Goal: Task Accomplishment & Management: Manage account settings

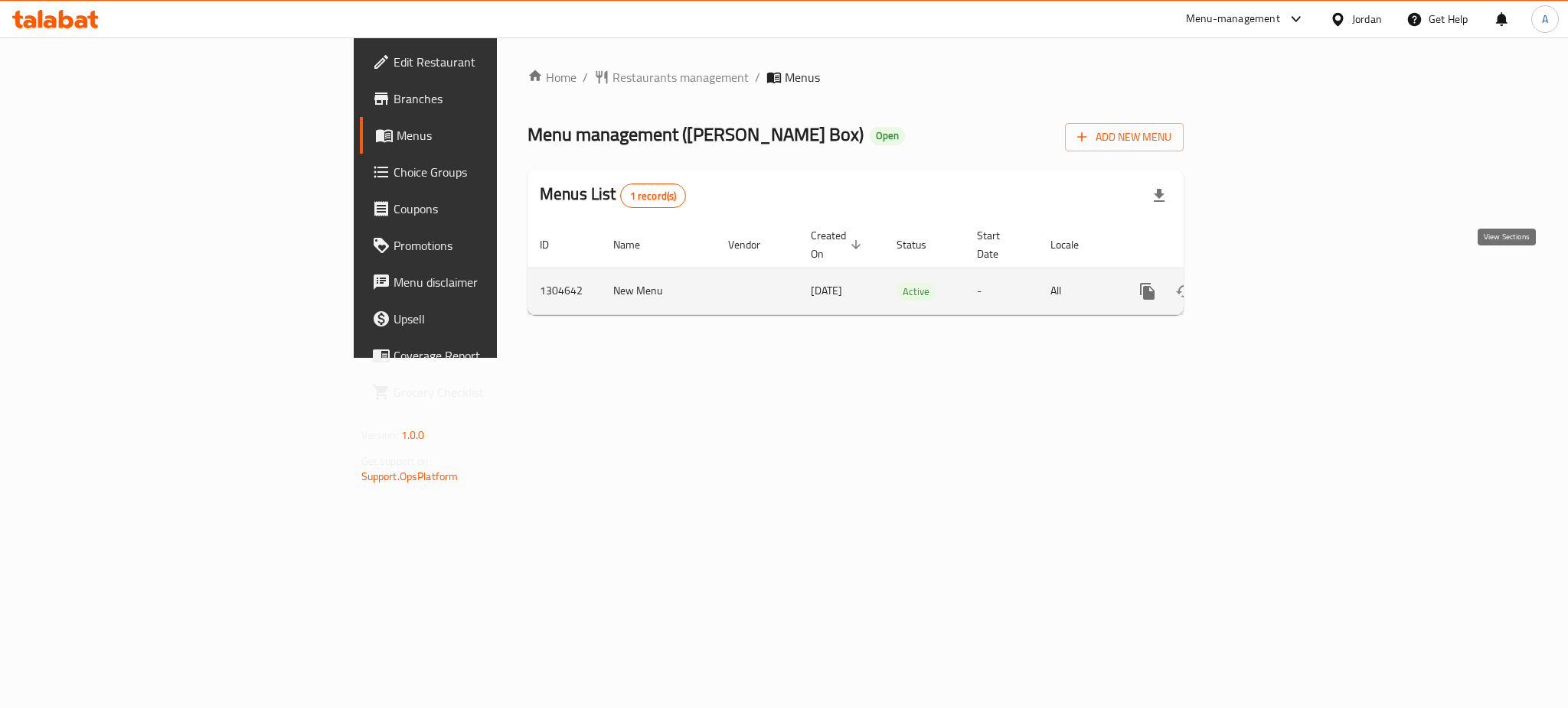
click at [1264, 284] on icon "enhanced table" at bounding box center [1258, 291] width 14 height 14
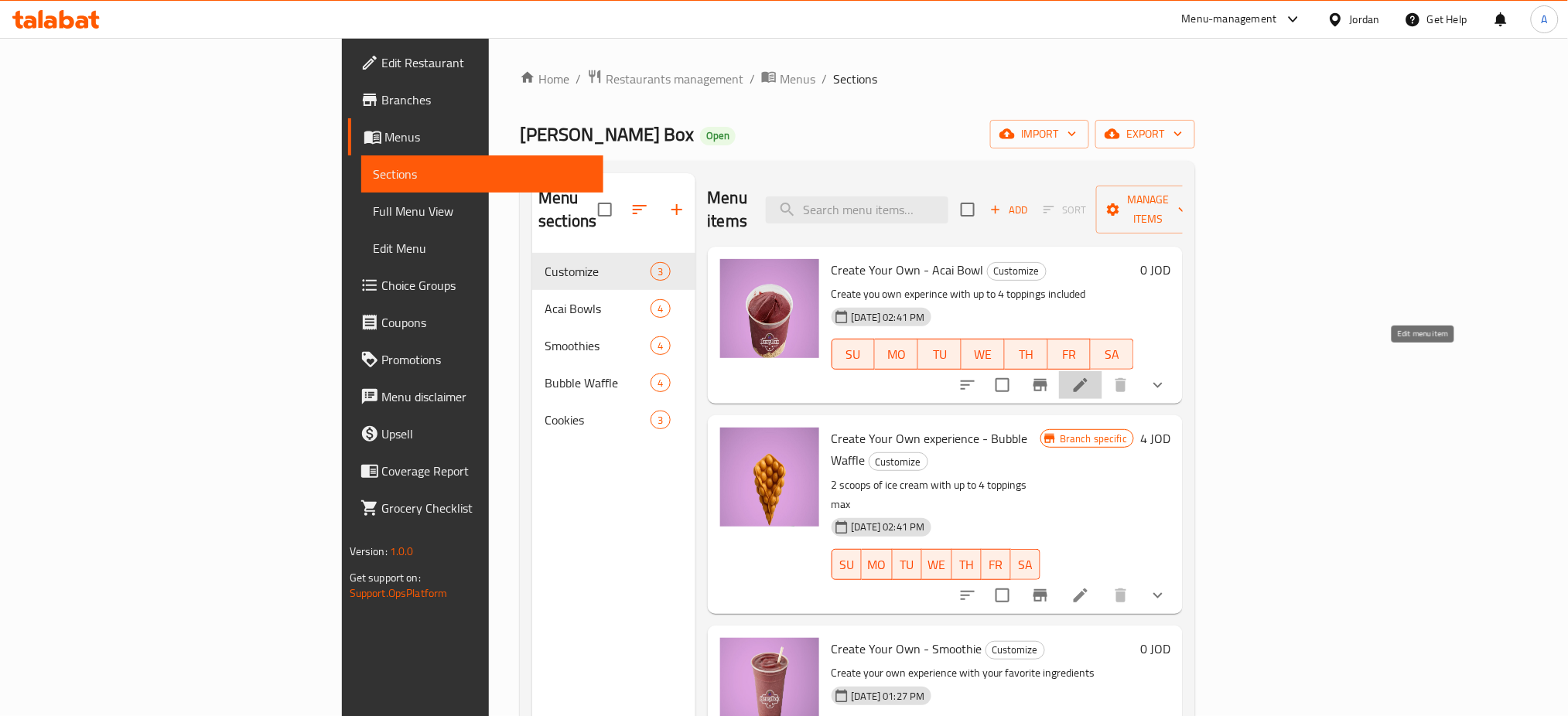
click at [1090, 376] on icon at bounding box center [1080, 385] width 19 height 19
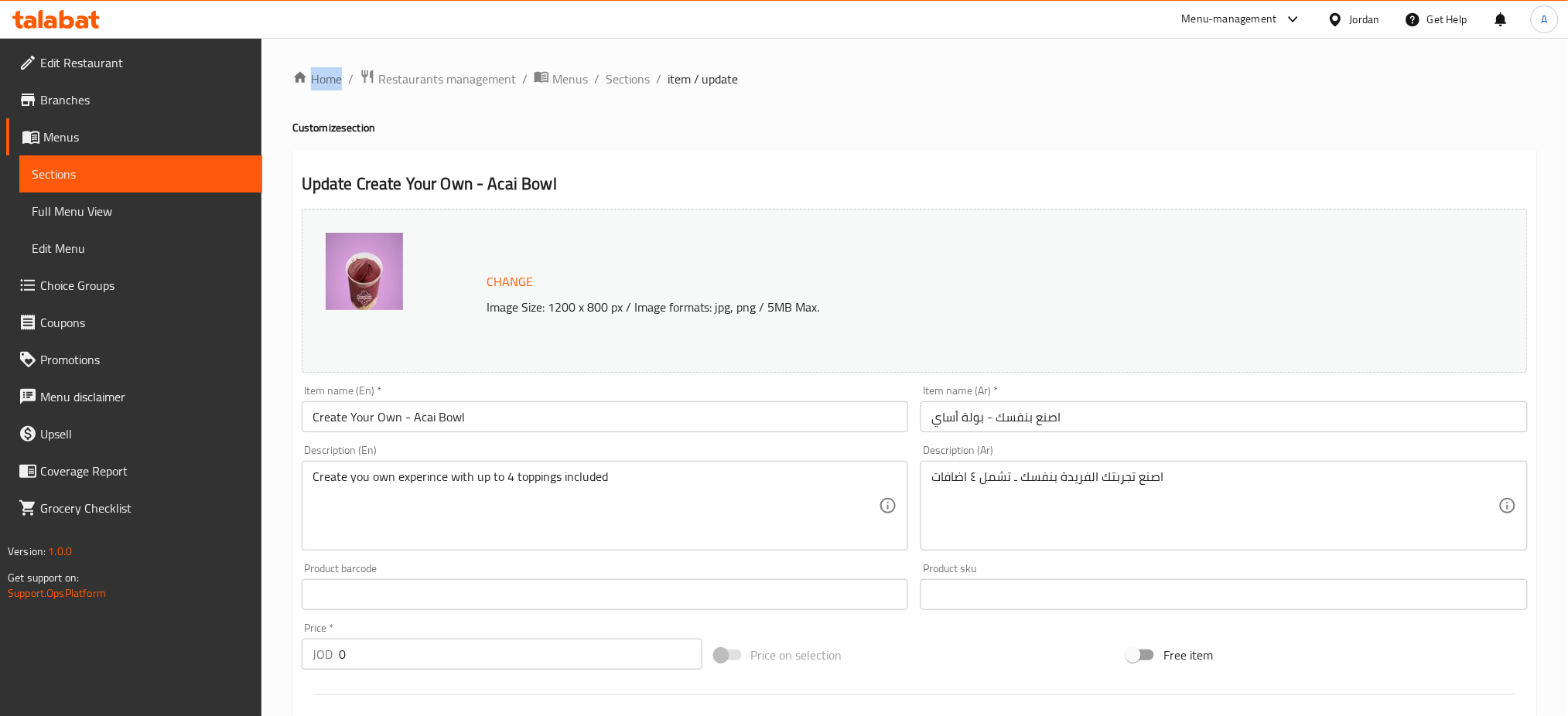
click at [637, 80] on span "Sections" at bounding box center [628, 79] width 44 height 19
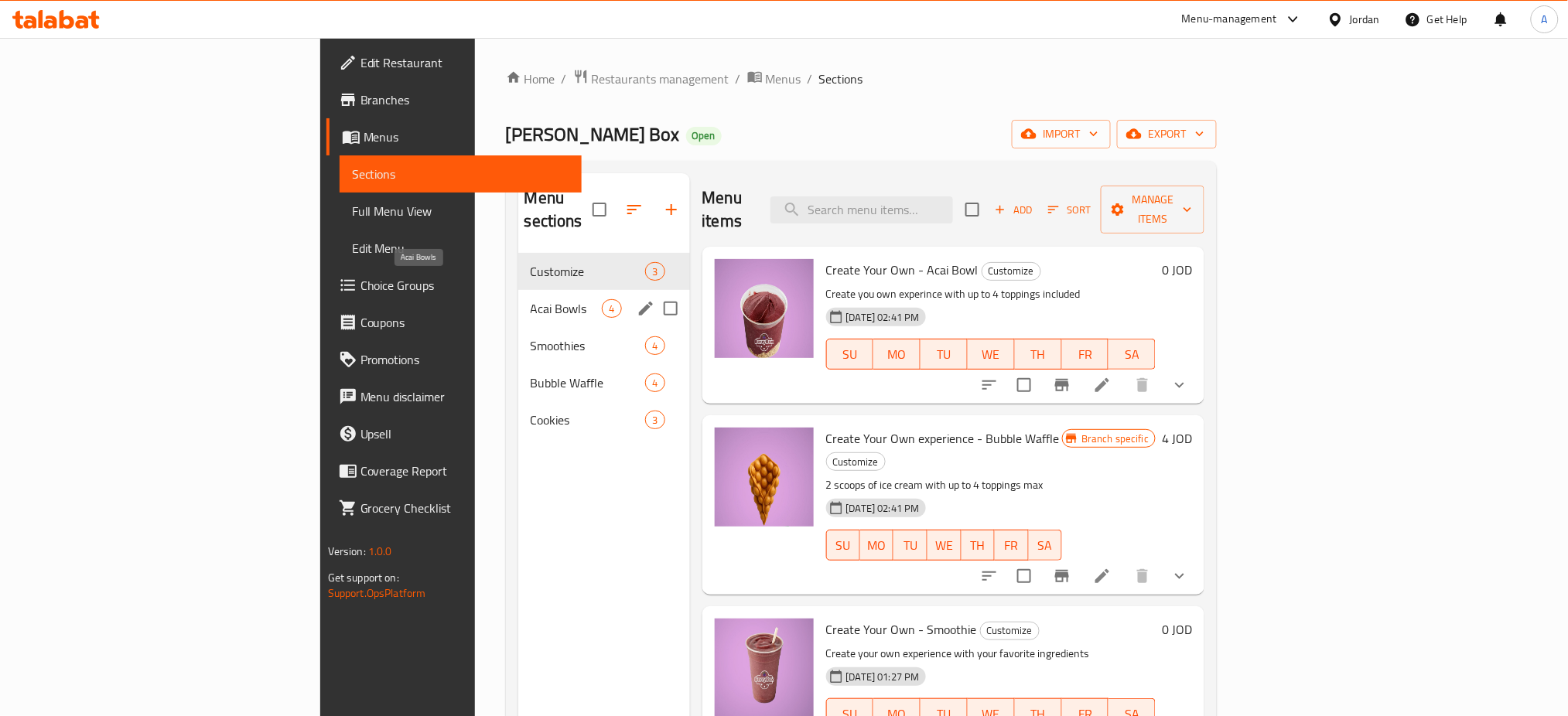
click at [531, 299] on span "Acai Bowls" at bounding box center [566, 309] width 72 height 19
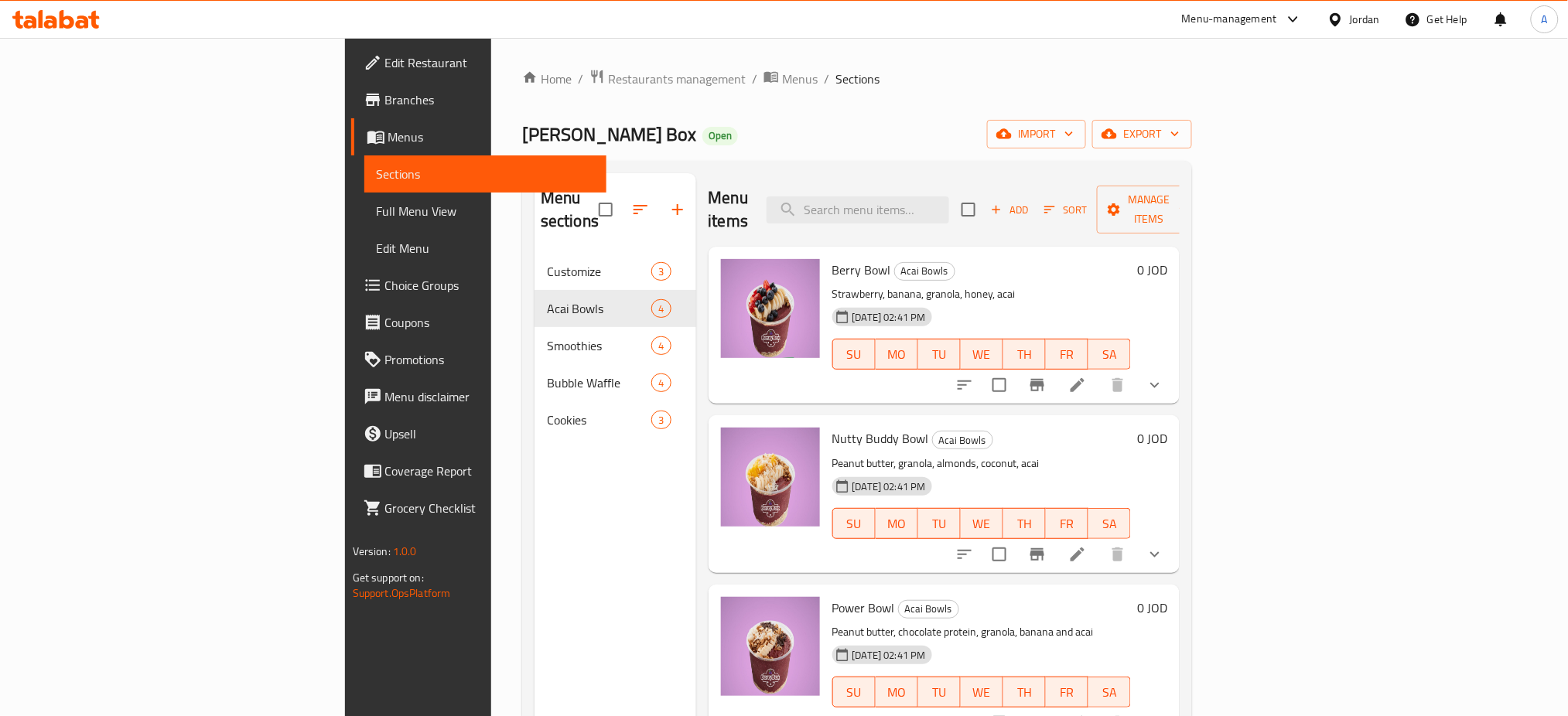
click at [1099, 371] on li at bounding box center [1077, 385] width 43 height 28
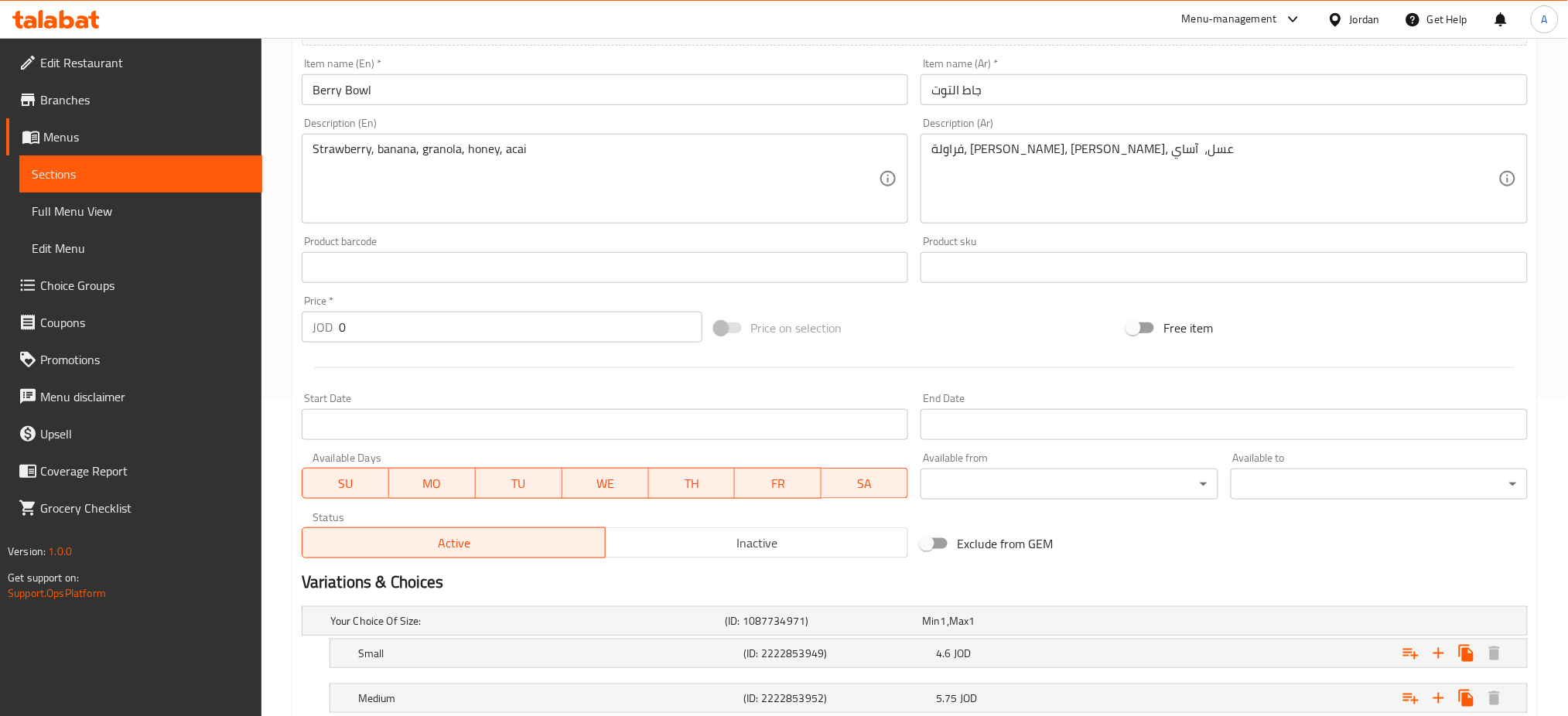
scroll to position [56, 0]
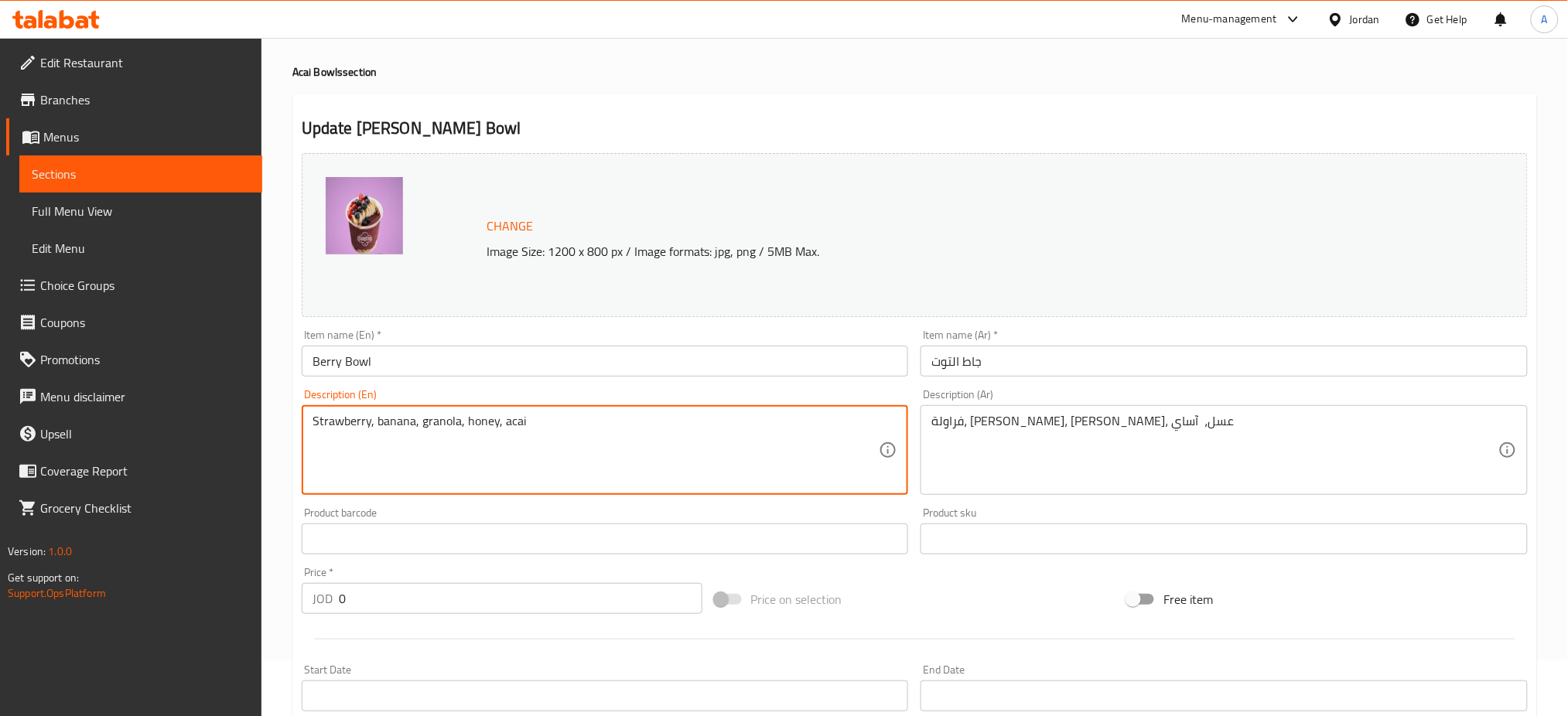
click at [463, 419] on textarea "Strawberry, banana, granola, honey, acai" at bounding box center [596, 450] width 567 height 73
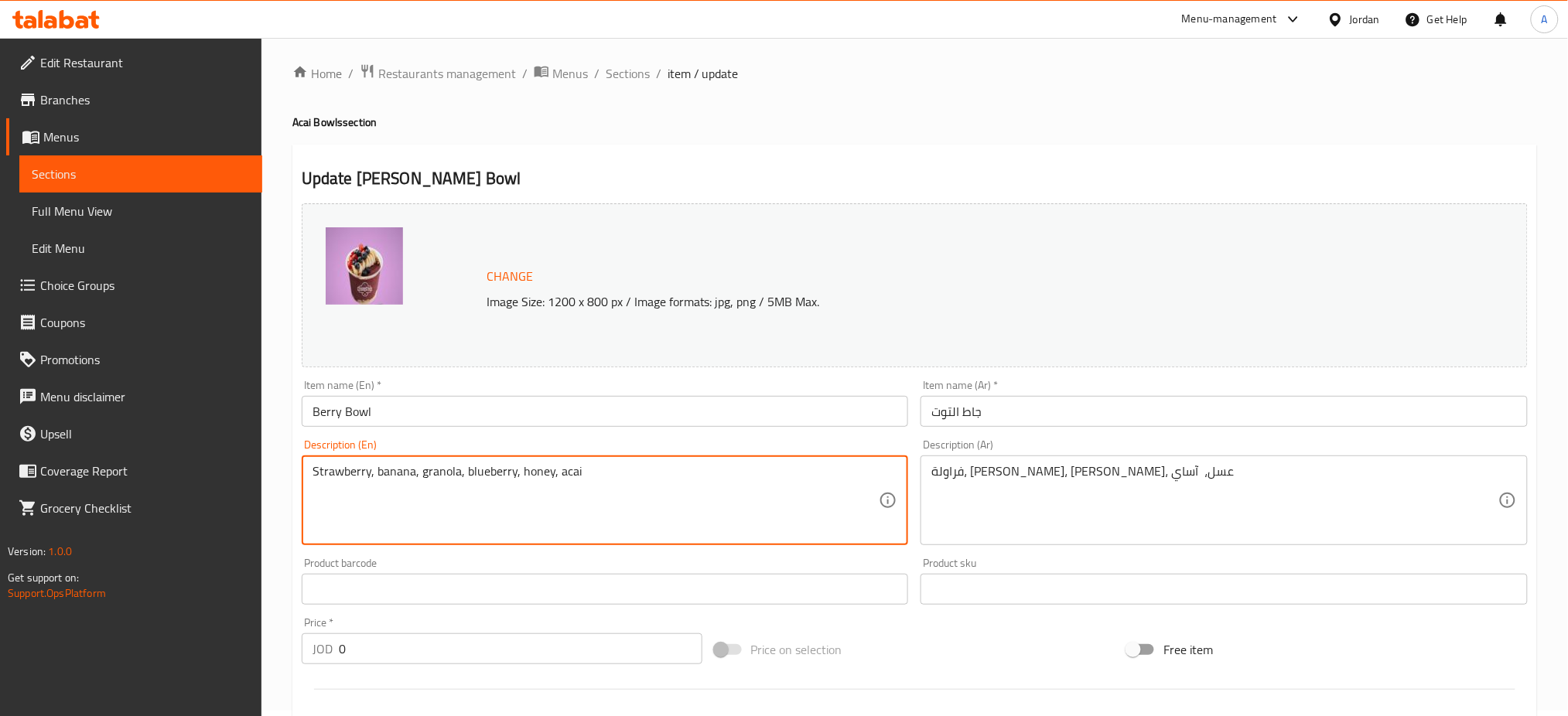
scroll to position [0, 0]
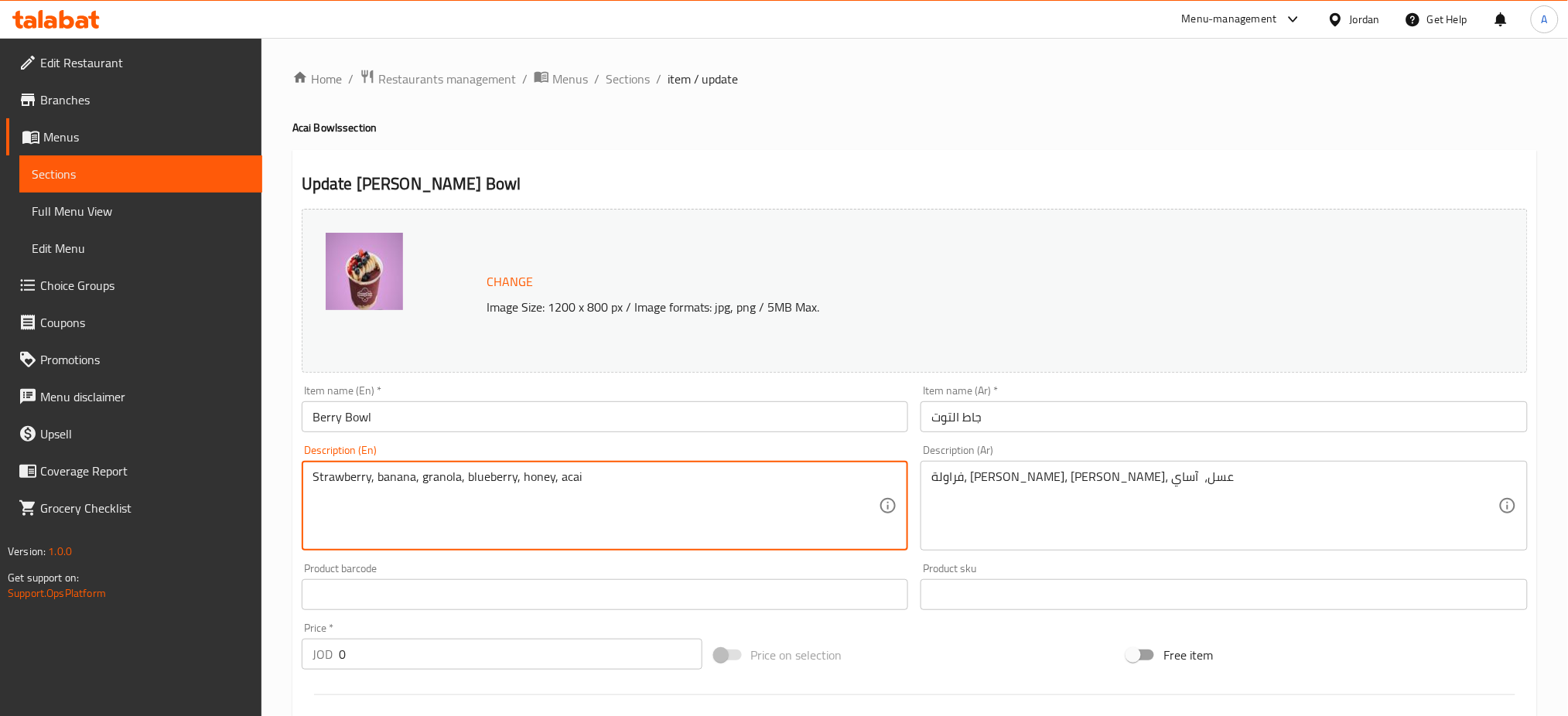
type textarea "Strawberry, banana, granola, blueberry, honey, acai"
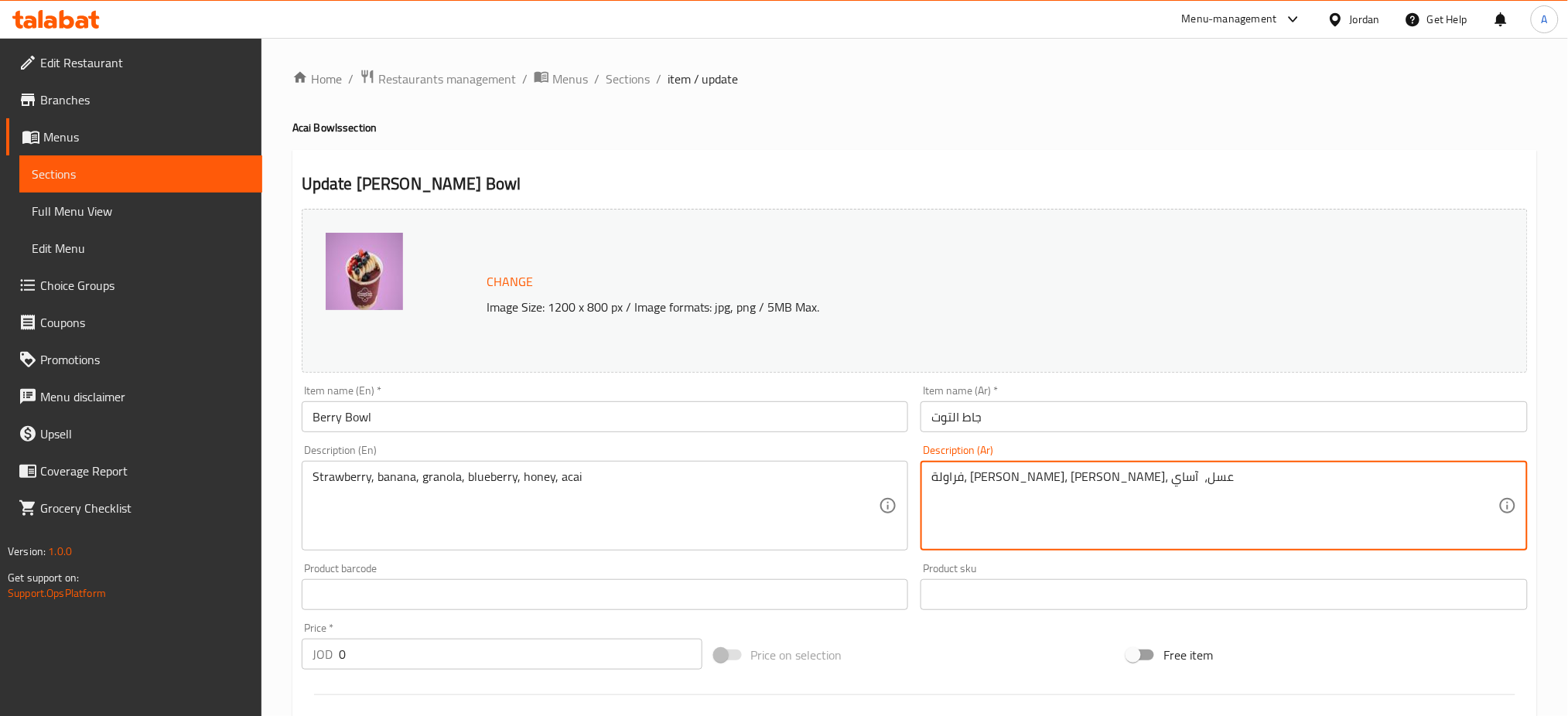
click at [998, 472] on textarea "فراولة، موز، جرانولا، عسل، آساي" at bounding box center [1215, 506] width 567 height 73
click at [995, 480] on textarea "فراولة، موز، جرانولا، عسل، آساي" at bounding box center [1215, 506] width 567 height 73
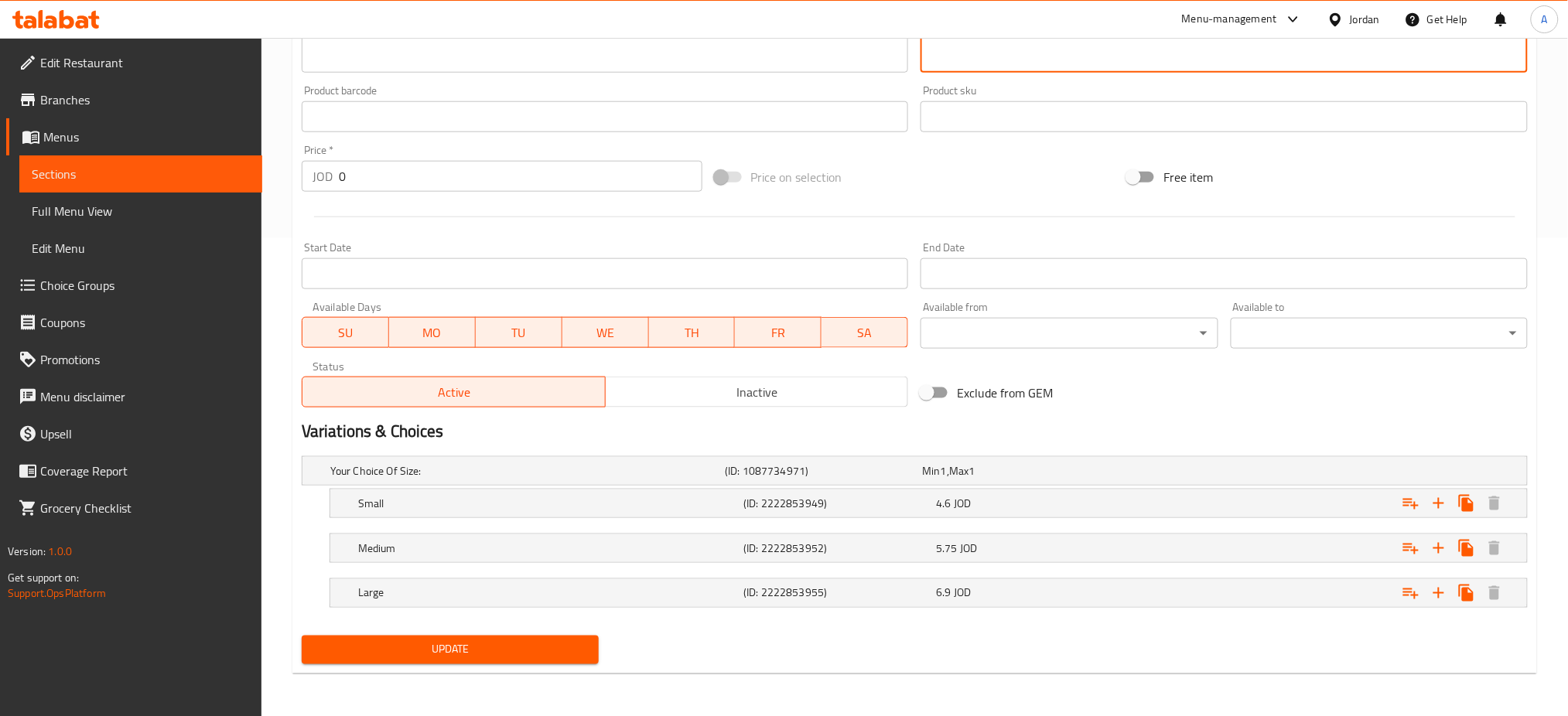
type textarea "فراولة، موز، جرانولا، بلوبيري, عسل، آساي"
click at [565, 645] on span "Update" at bounding box center [450, 649] width 272 height 19
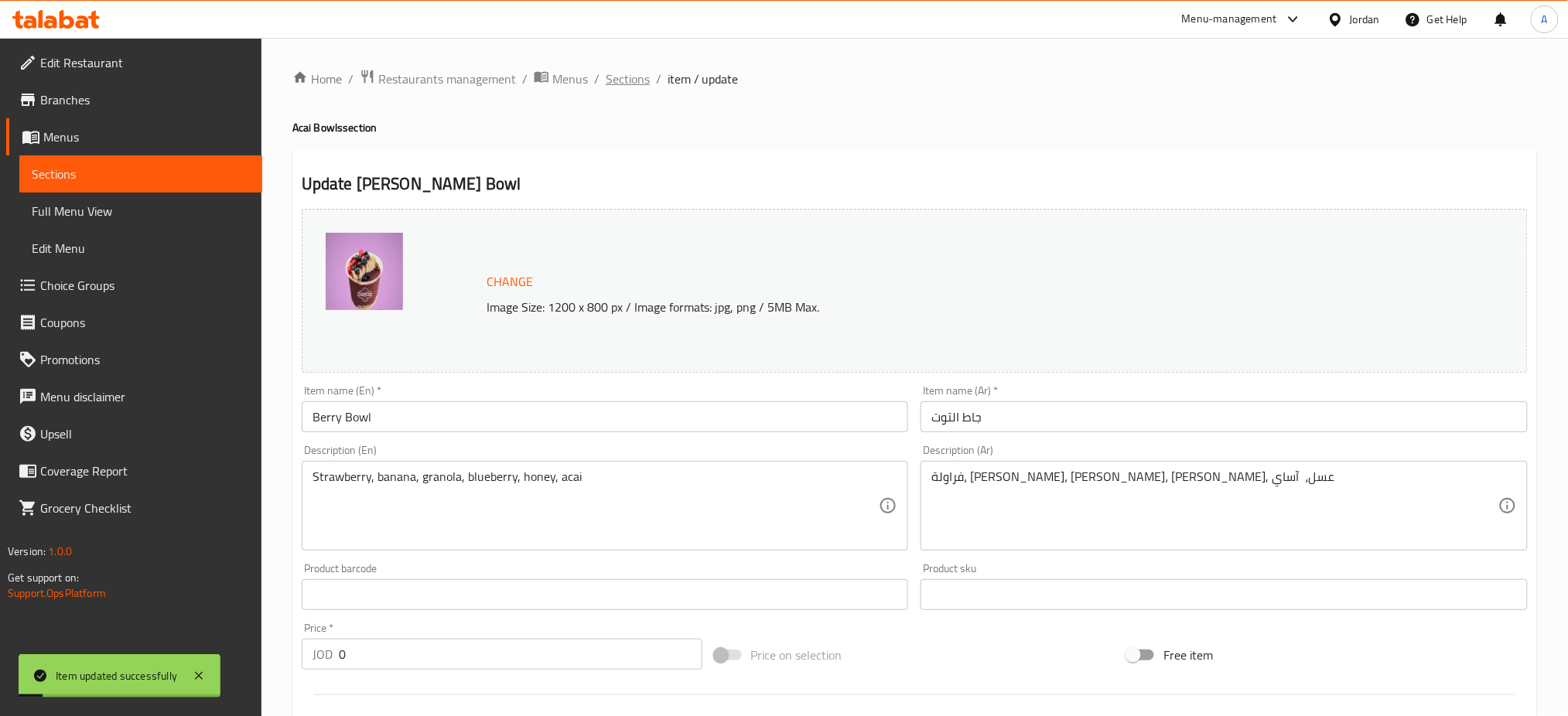
click at [622, 83] on span "Sections" at bounding box center [628, 79] width 44 height 19
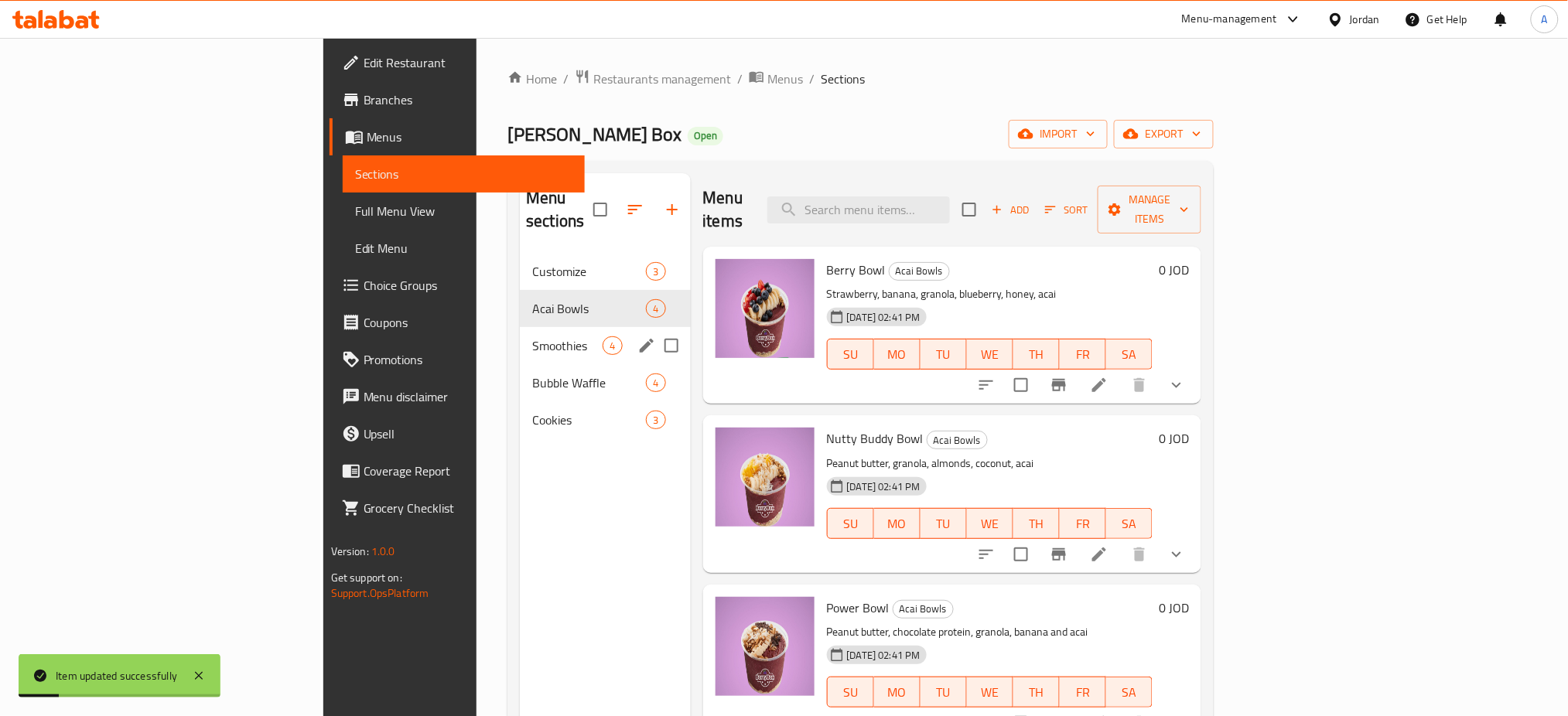
click at [532, 336] on span "Smoothies" at bounding box center [567, 346] width 70 height 19
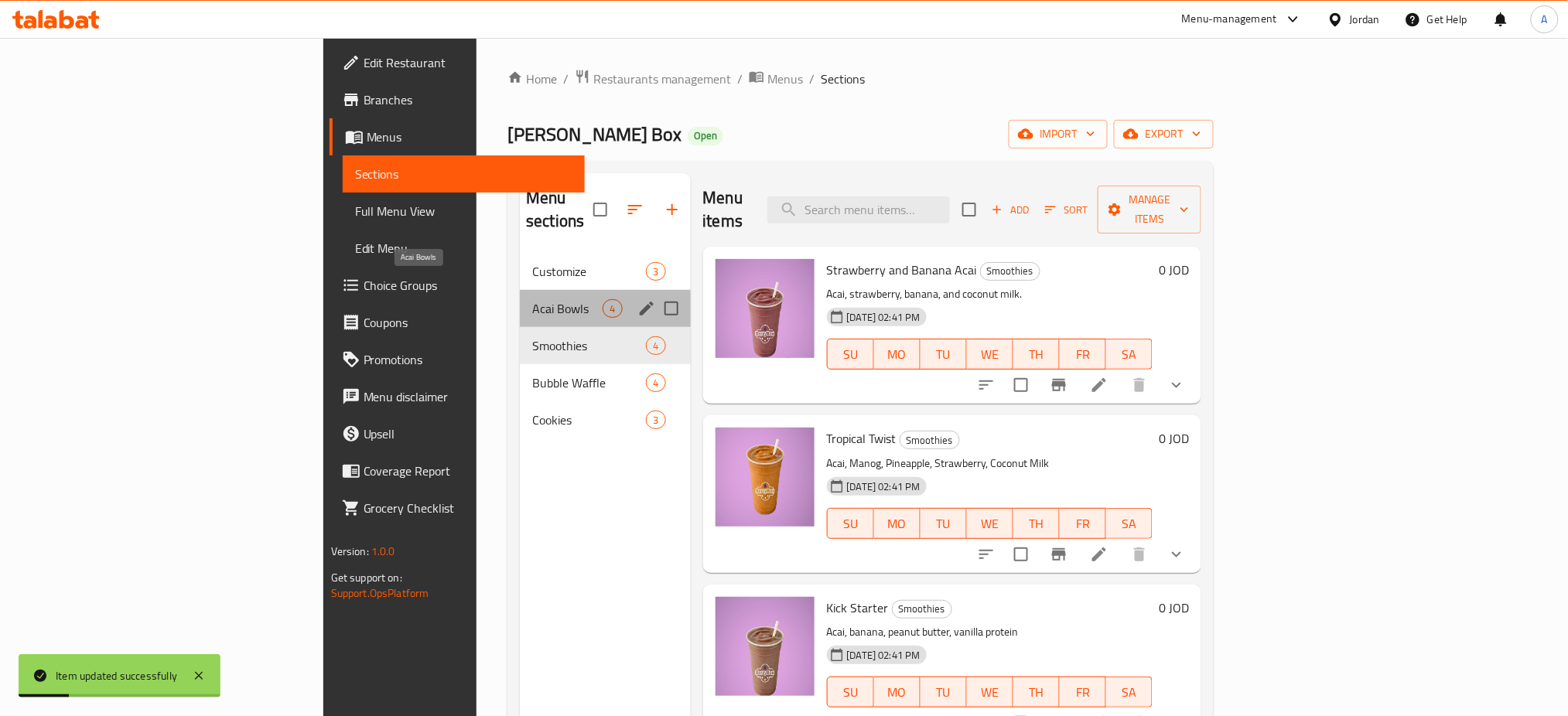
click at [532, 299] on span "Acai Bowls" at bounding box center [567, 309] width 70 height 19
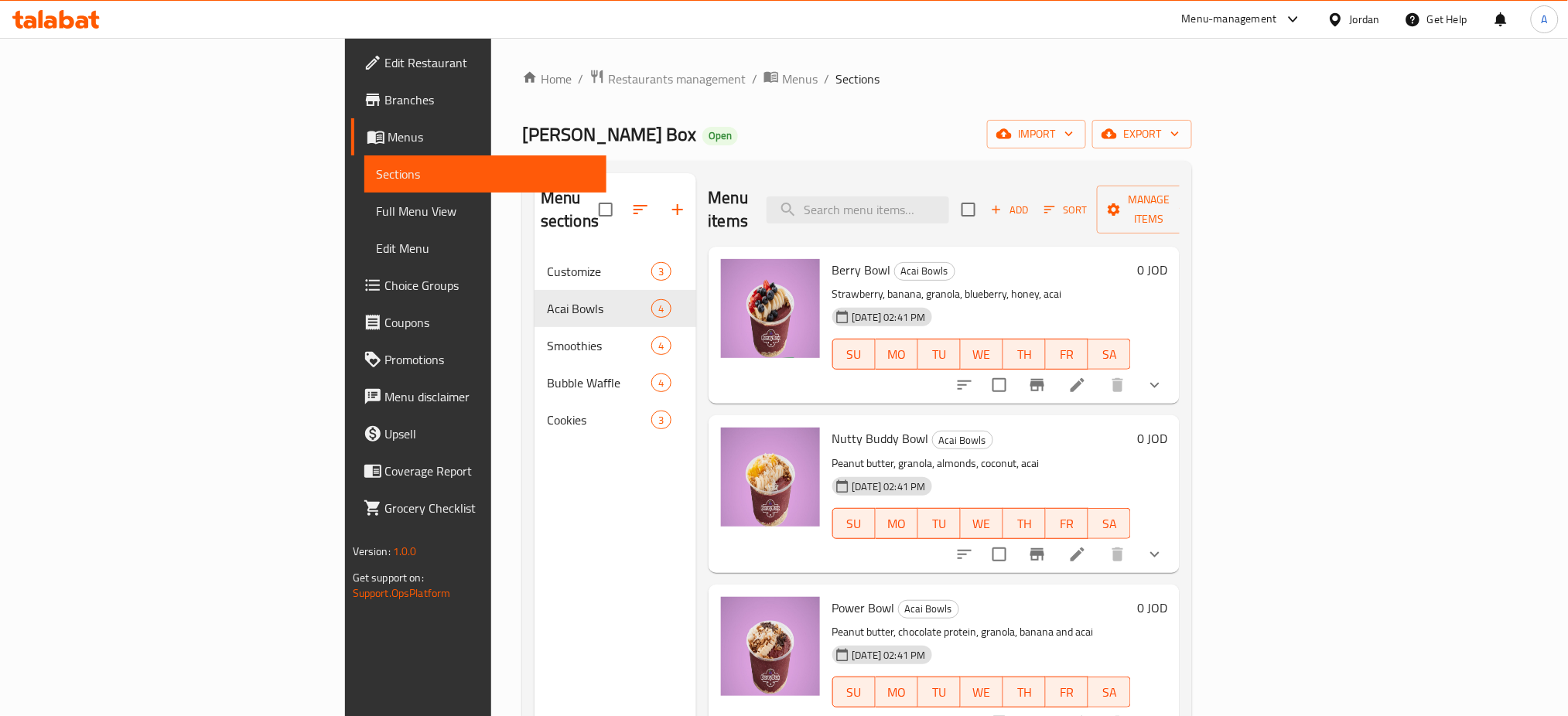
click at [1214, 29] on div "Menu-management" at bounding box center [1242, 19] width 145 height 37
click at [1266, 26] on div "Menu-management" at bounding box center [1230, 19] width 95 height 19
click at [1234, 93] on div "Agent Campaigns Center" at bounding box center [1186, 105] width 232 height 35
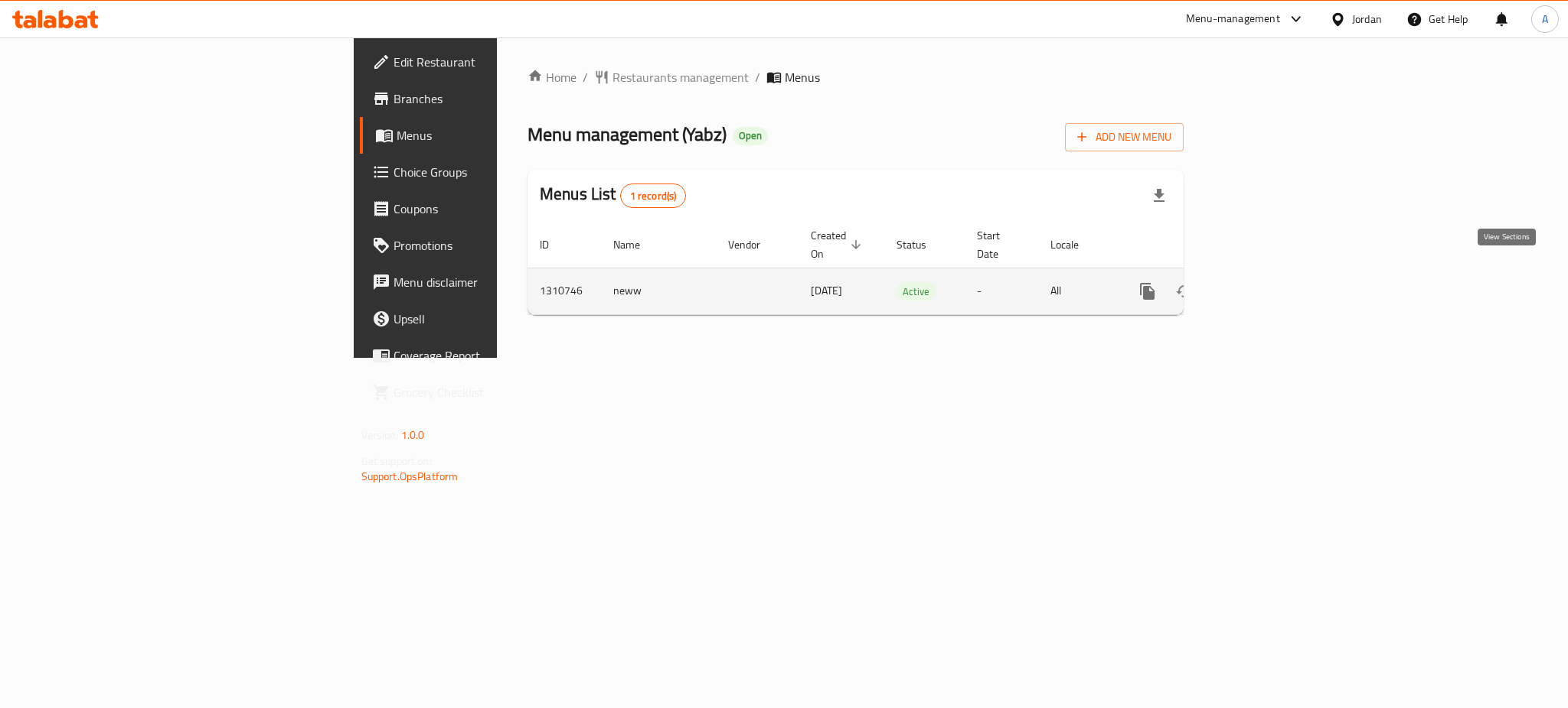
click at [1267, 282] on icon "enhanced table" at bounding box center [1258, 291] width 18 height 18
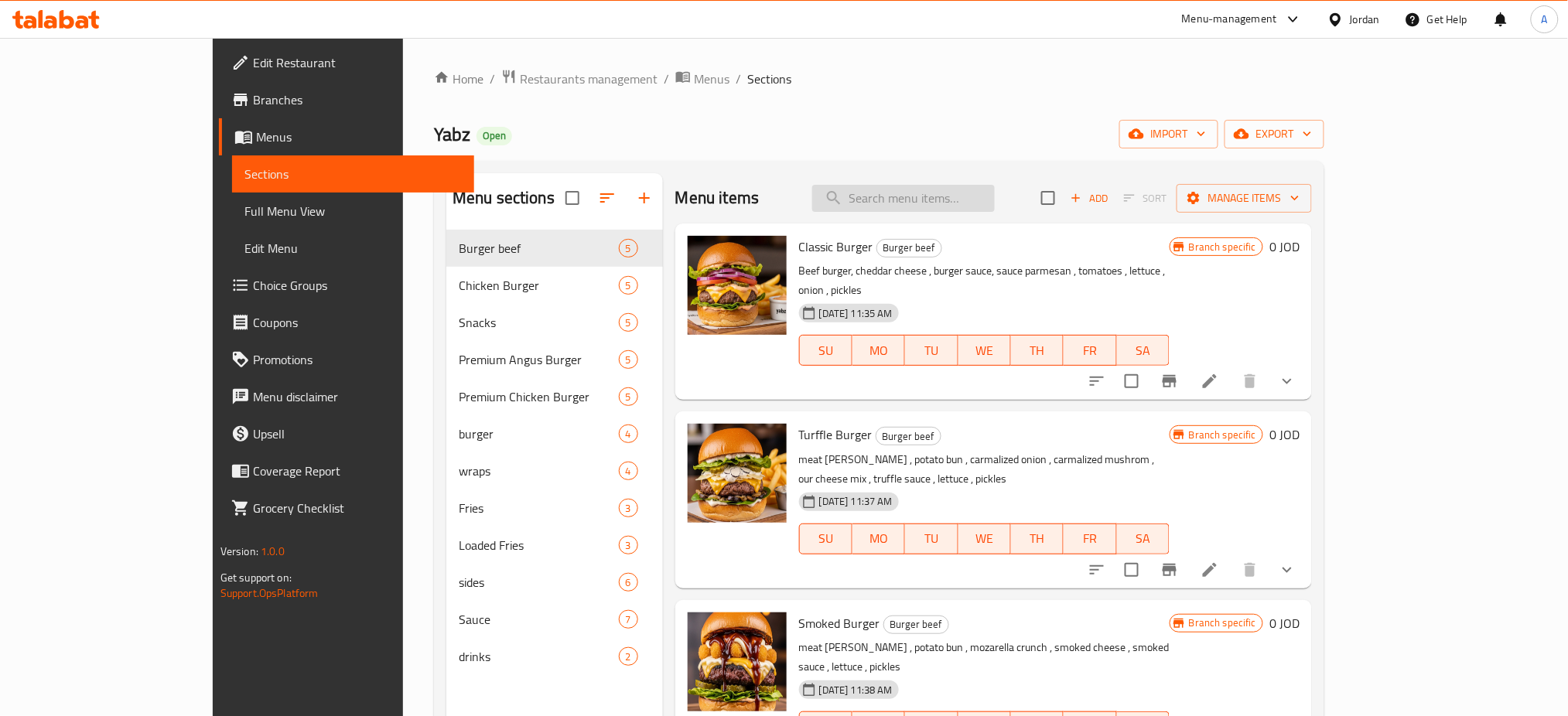
paste input "Cheesy loaded fries"
click at [956, 191] on input "Cheesy loaded fries" at bounding box center [903, 198] width 182 height 27
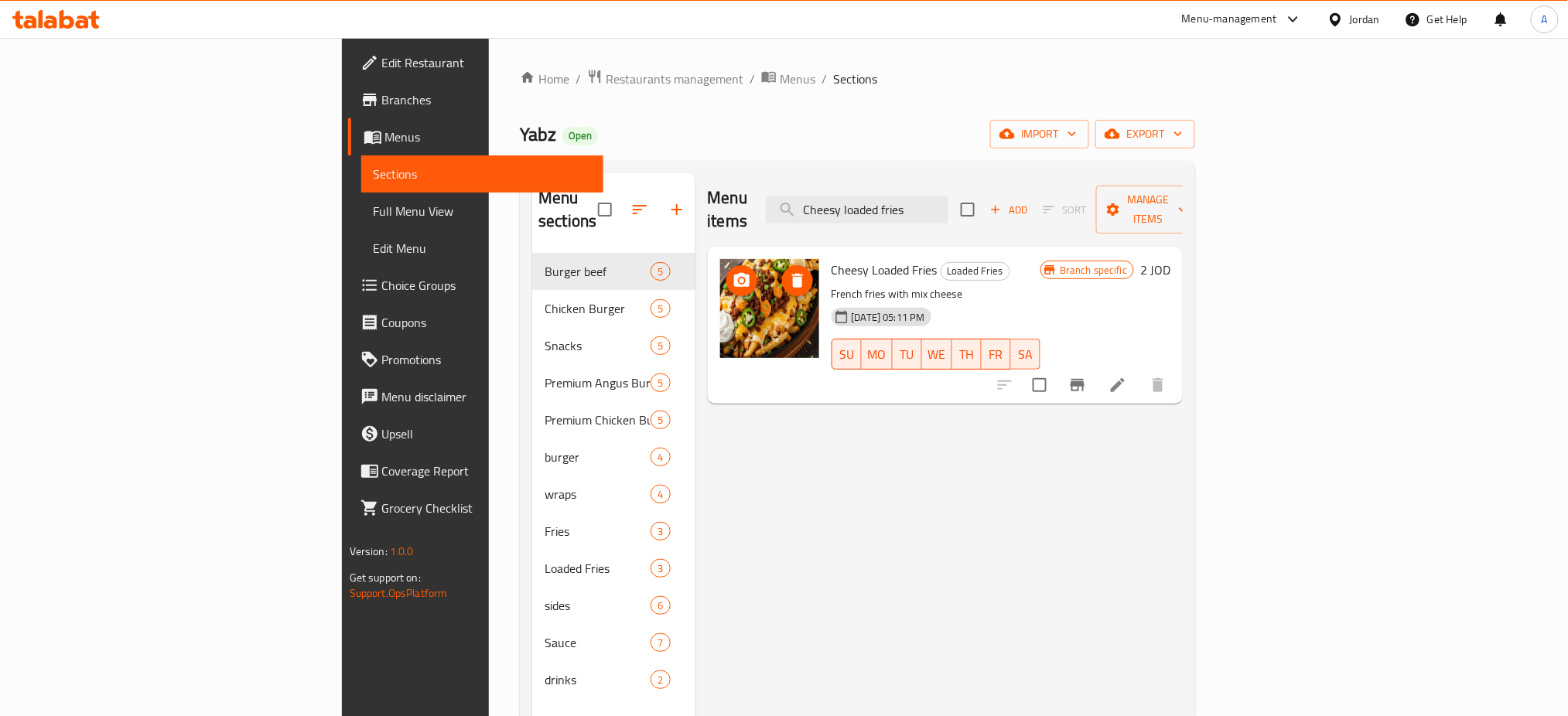
type input "Cheesy loaded fries"
click at [782, 272] on span "delete image" at bounding box center [797, 281] width 31 height 19
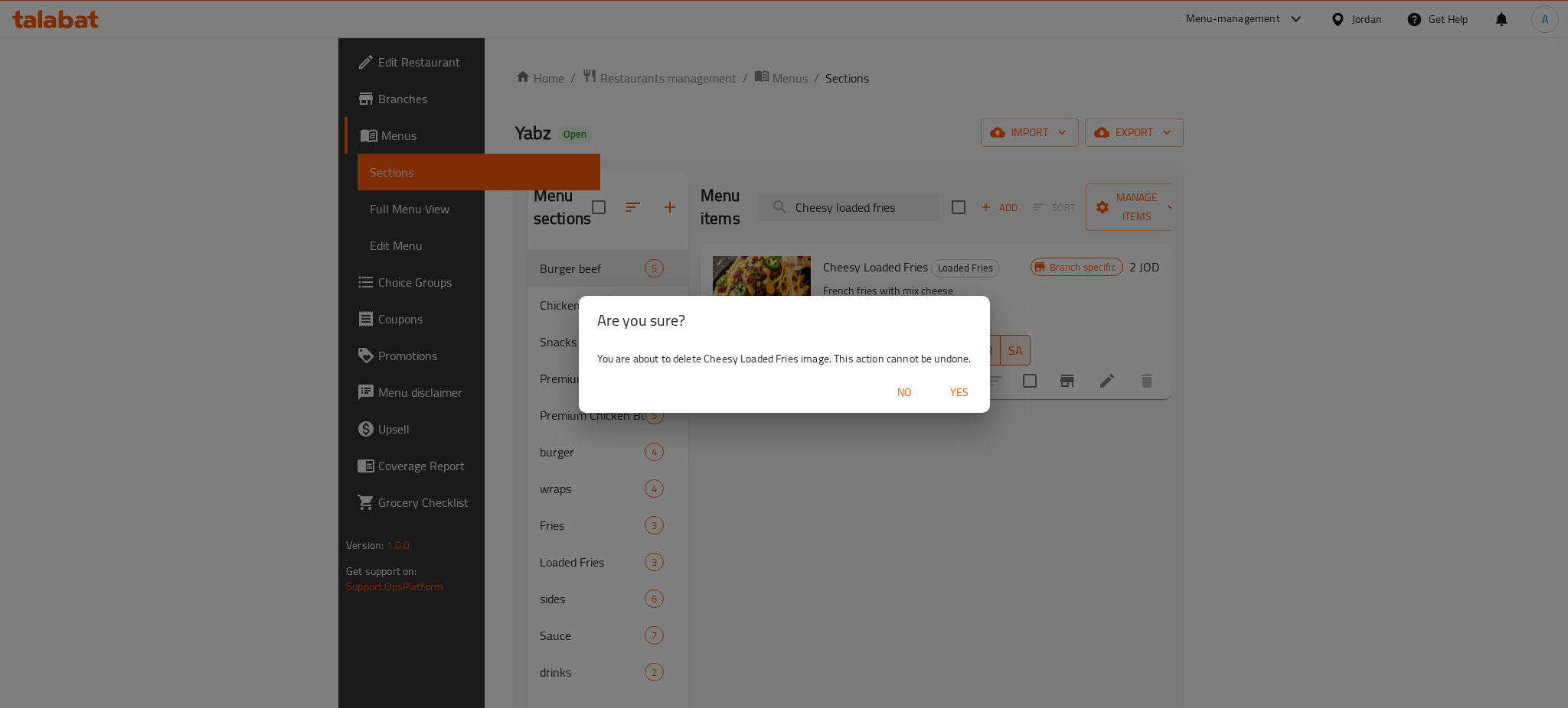
click at [955, 404] on button "Yes" at bounding box center [959, 393] width 49 height 28
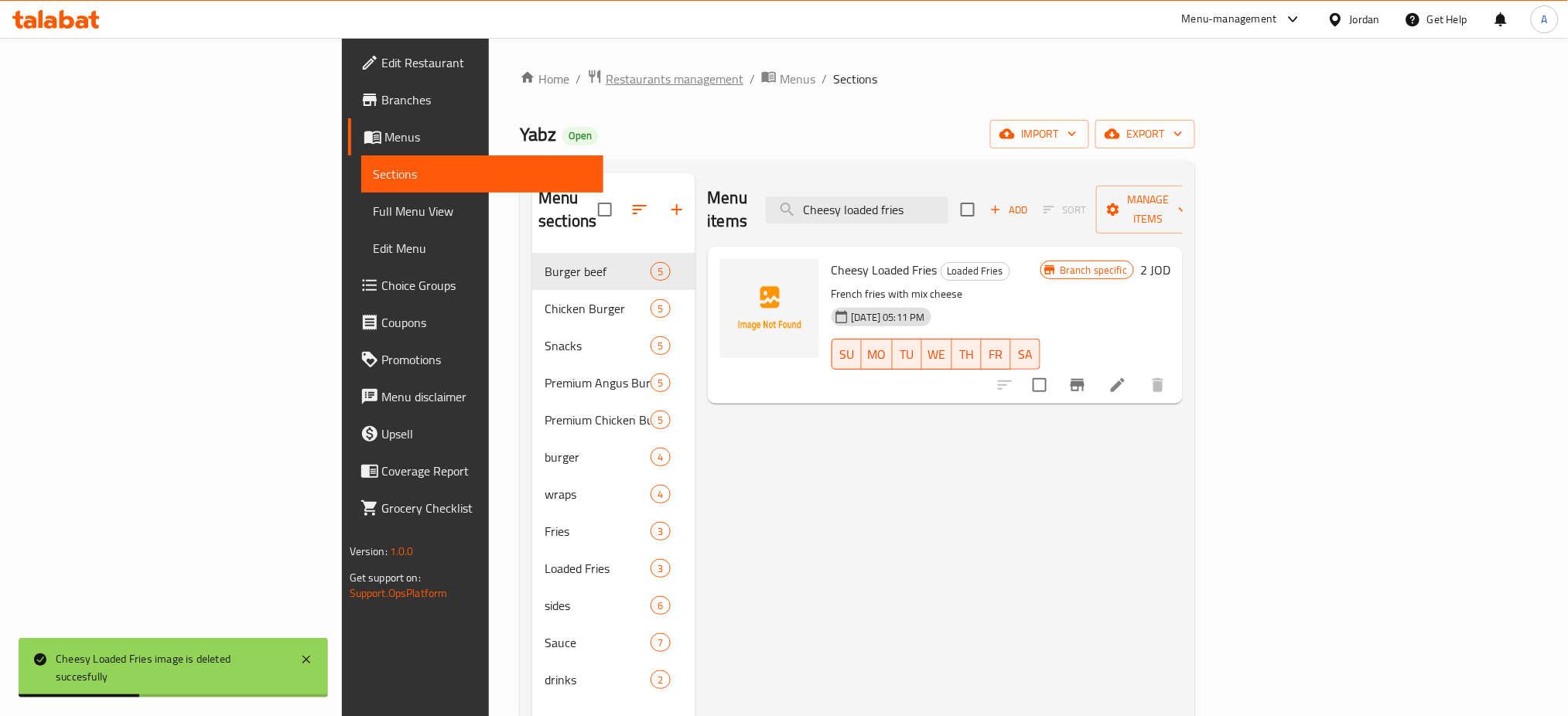
click at [606, 71] on span "Restaurants management" at bounding box center [674, 79] width 137 height 19
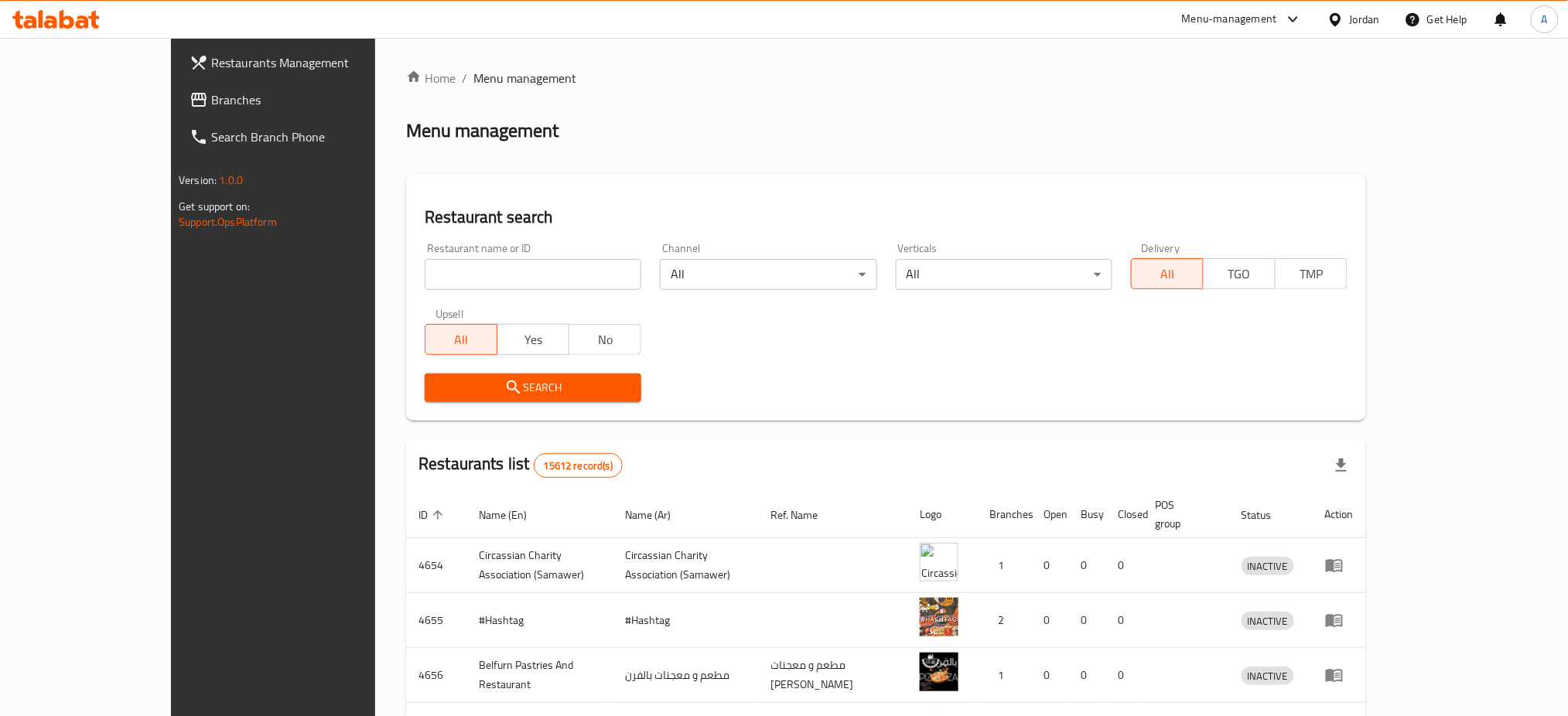
click at [1172, 94] on div "Home / Menu management Menu management Restaurant search Restaurant name or ID …" at bounding box center [886, 592] width 960 height 1047
click at [1206, 12] on div "Menu-management" at bounding box center [1230, 19] width 95 height 19
click at [1169, 102] on div "Agent Campaigns Center" at bounding box center [1143, 105] width 117 height 17
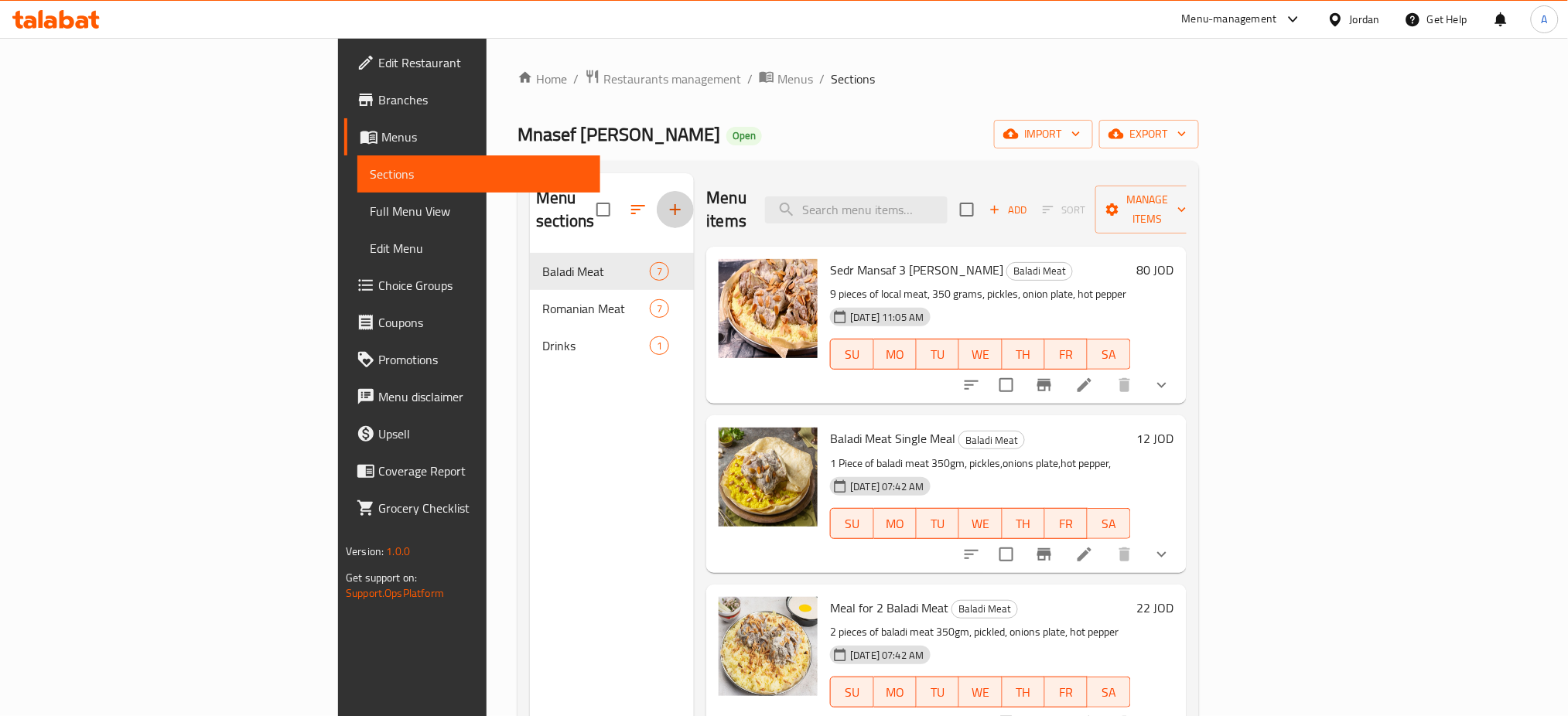
click at [657, 202] on button "button" at bounding box center [676, 210] width 37 height 37
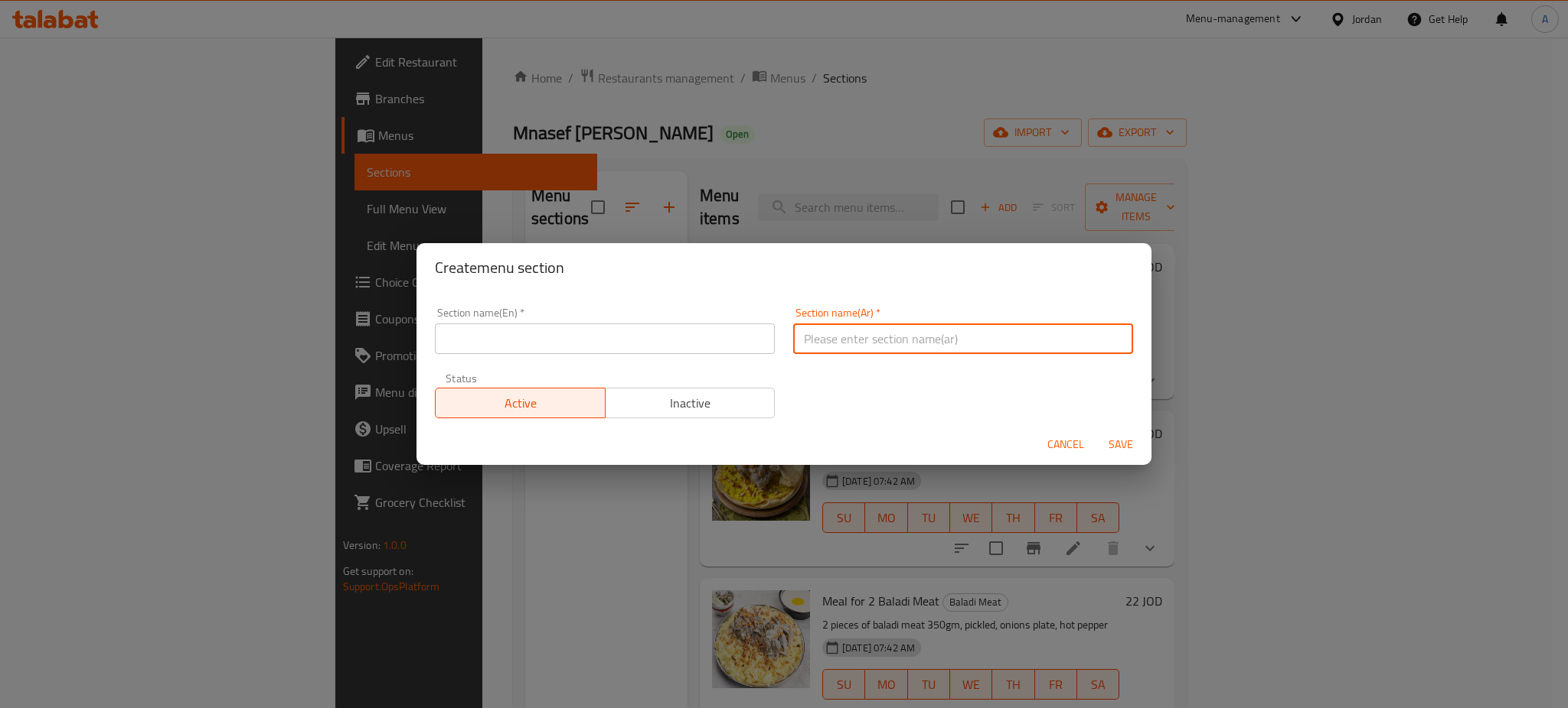
click at [943, 337] on input "text" at bounding box center [962, 339] width 340 height 31
type input "فتيت"
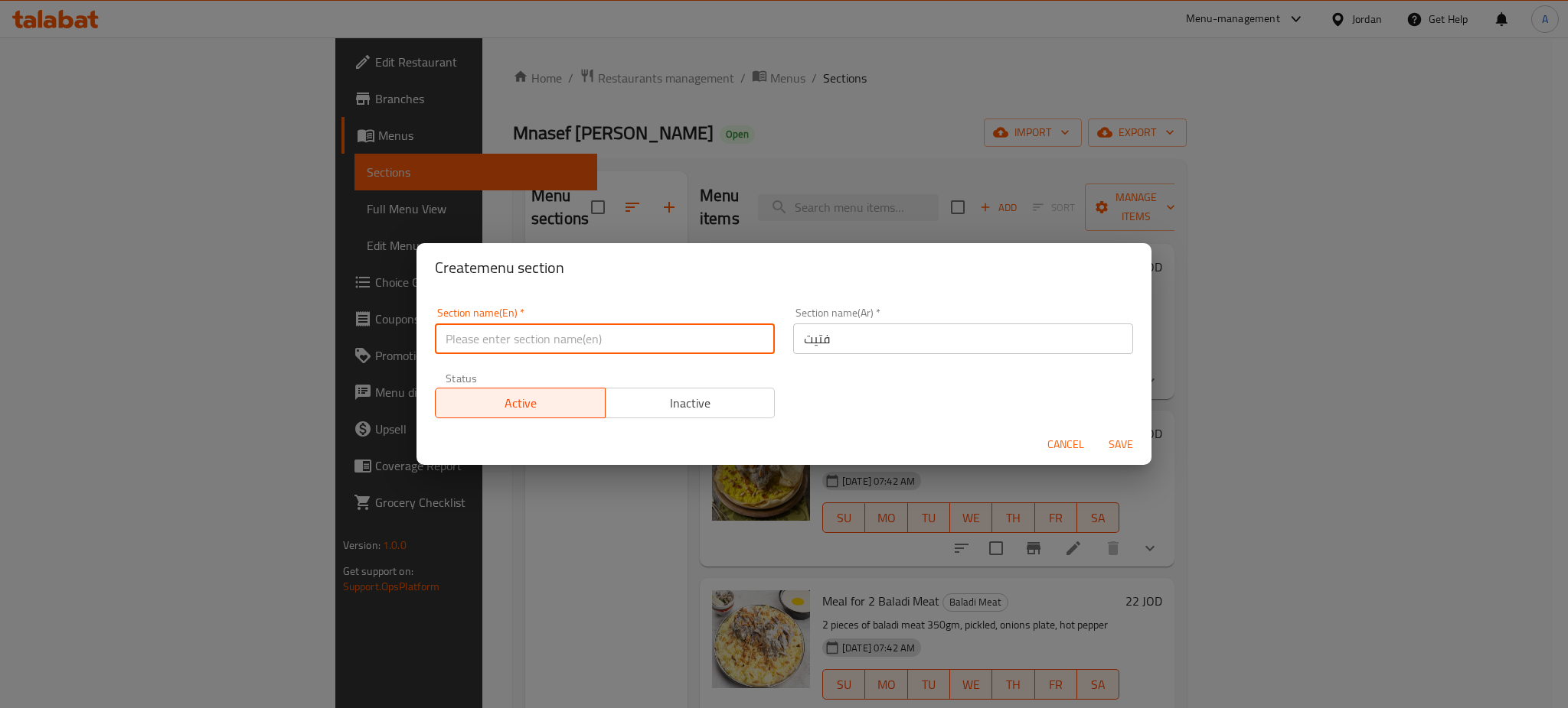
click at [704, 347] on input "text" at bounding box center [604, 339] width 340 height 31
type input "و"
click at [1096, 430] on button "Save" at bounding box center [1120, 444] width 49 height 28
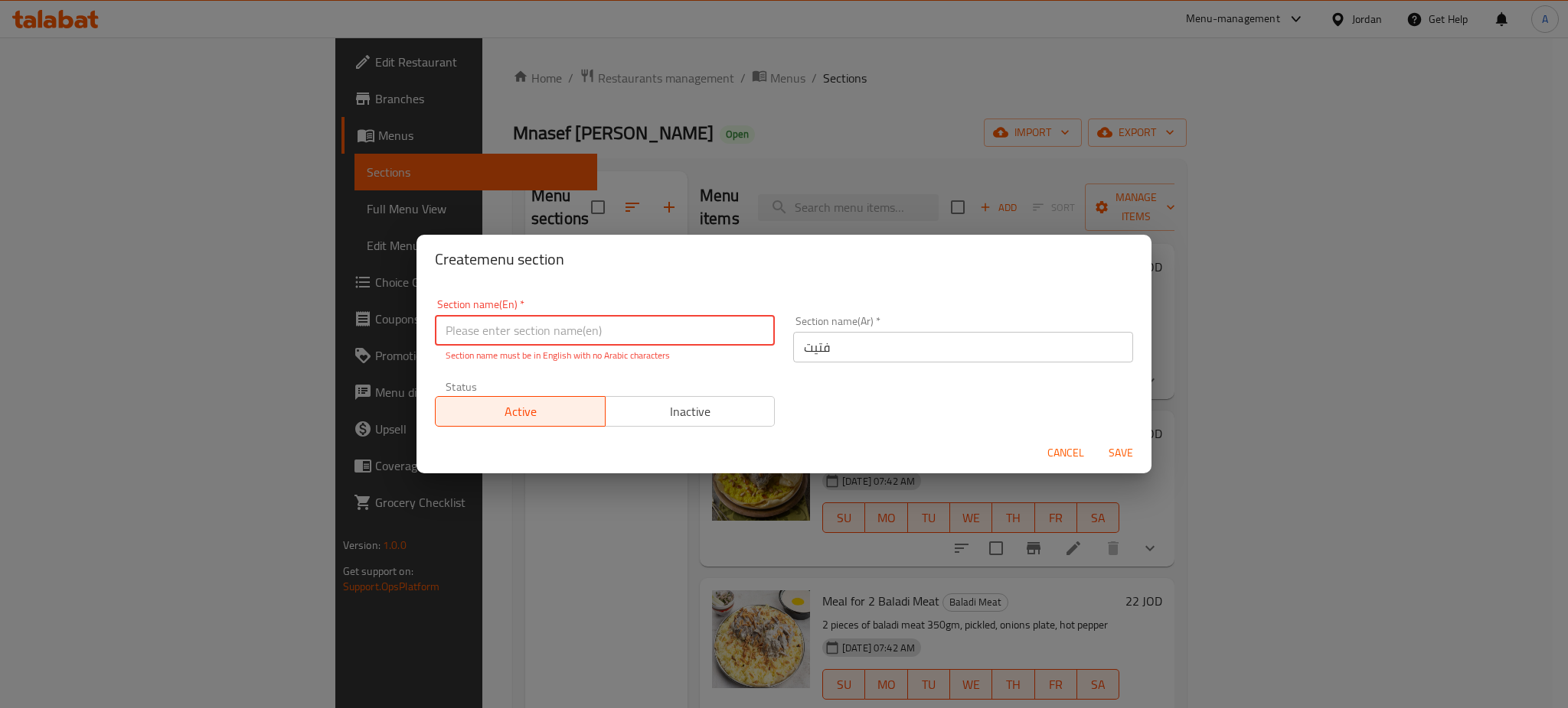
type input "ب"
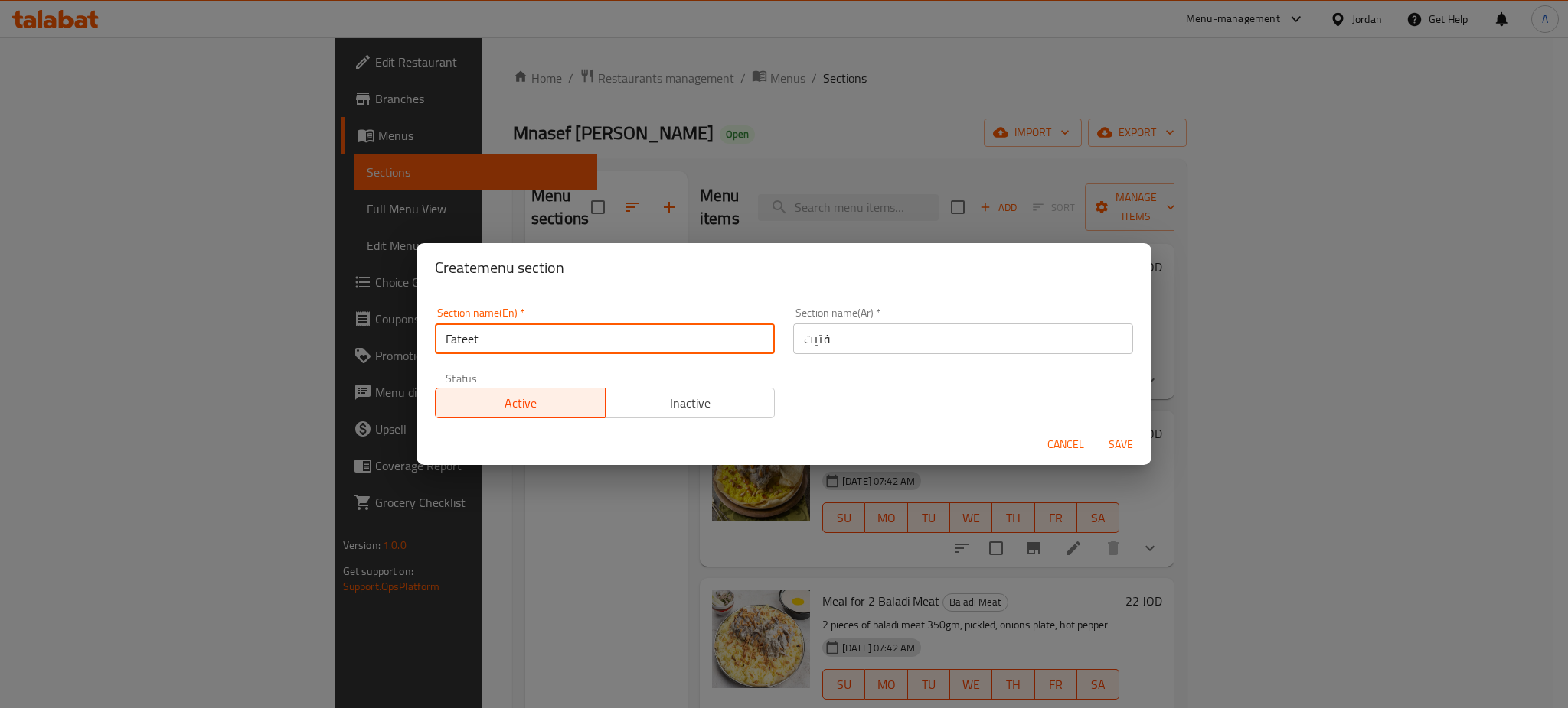
type input "Fateet"
click at [1133, 439] on span "Save" at bounding box center [1121, 444] width 37 height 19
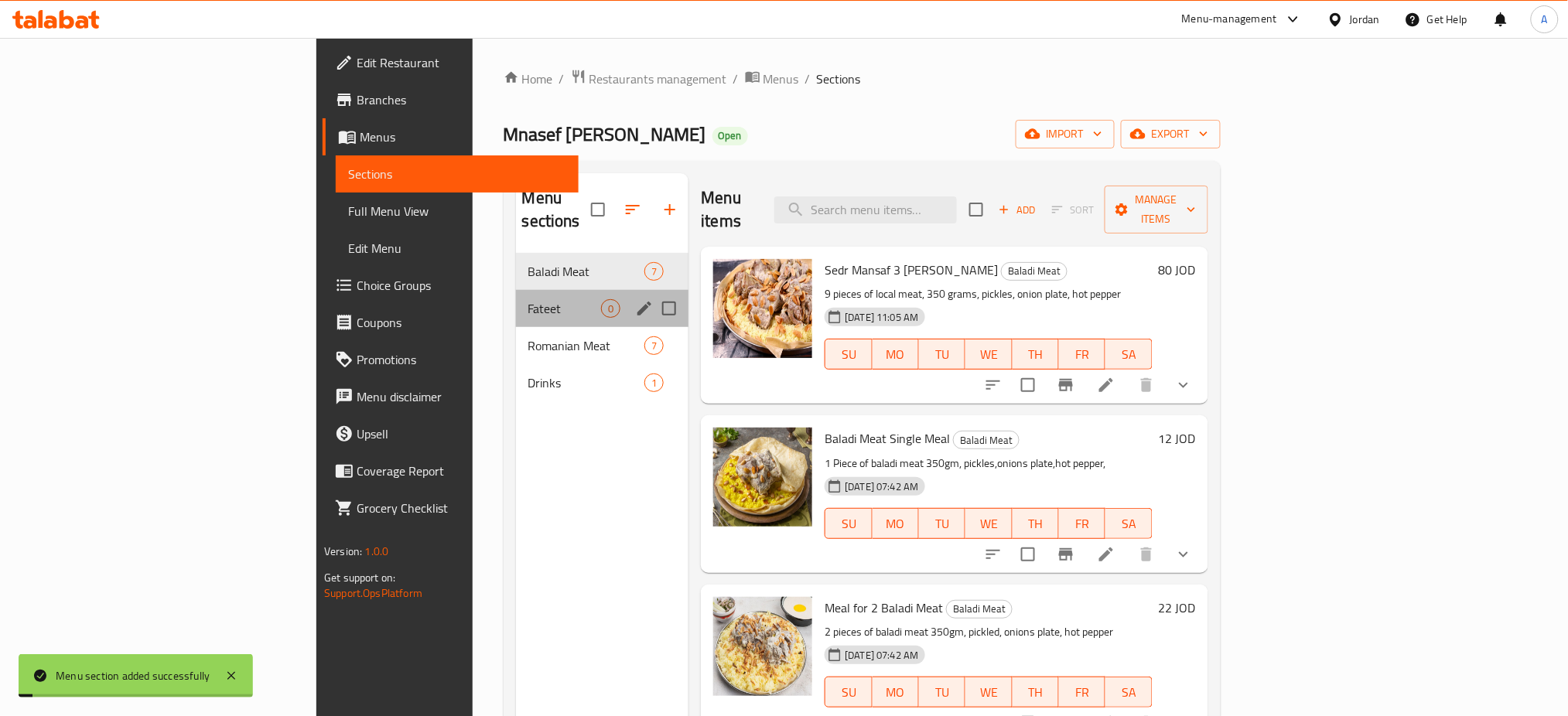
click at [516, 290] on div "Fateet 0" at bounding box center [602, 309] width 173 height 37
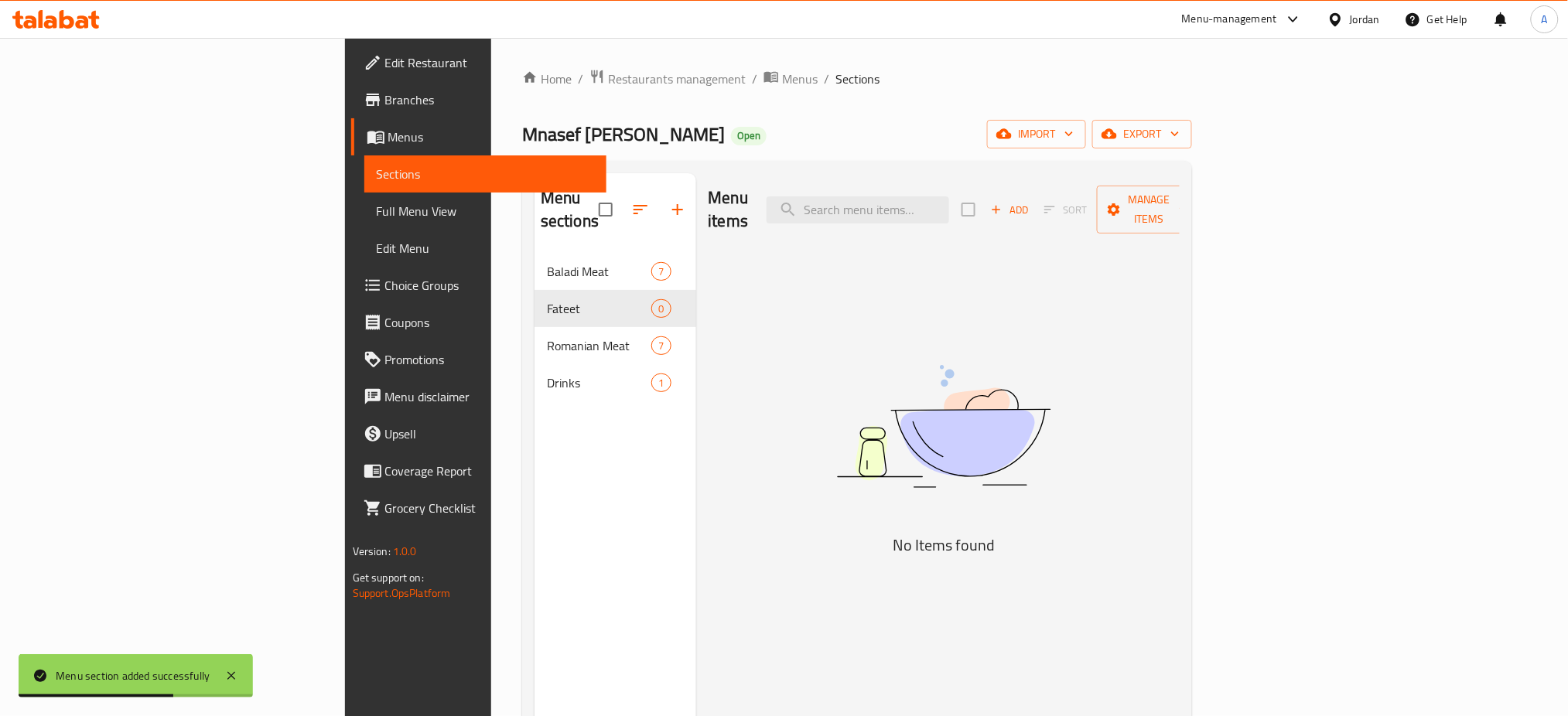
click at [1181, 304] on div "Menu items Add Sort Manage items No Items found" at bounding box center [939, 530] width 484 height 716
click at [949, 196] on input "search" at bounding box center [858, 210] width 182 height 27
drag, startPoint x: 1016, startPoint y: 202, endPoint x: 839, endPoint y: 219, distance: 177.8
click at [842, 219] on div "Menu items fateet Add Sort Manage items" at bounding box center [945, 209] width 472 height 73
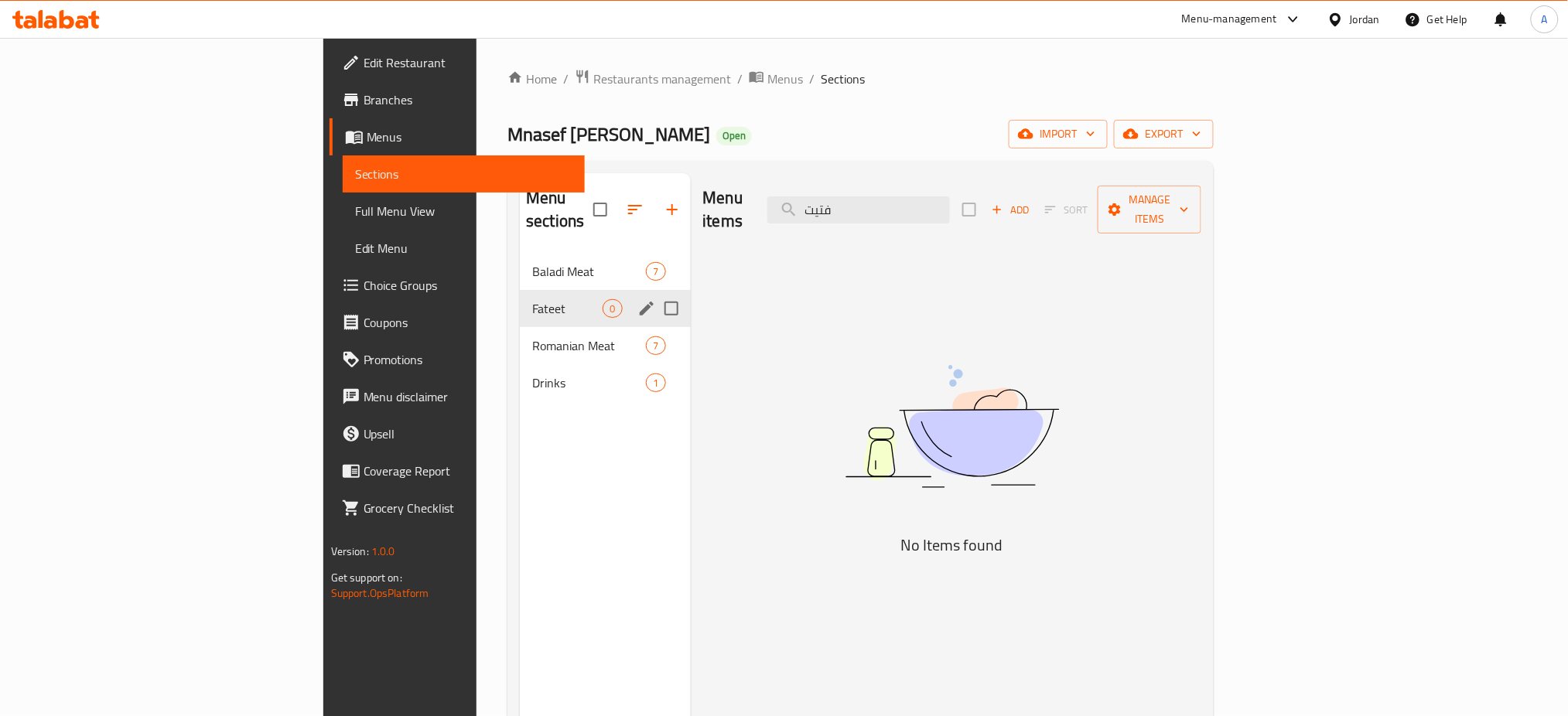
type input "فتيت"
click at [520, 327] on div "Romanian Meat 7" at bounding box center [605, 346] width 170 height 37
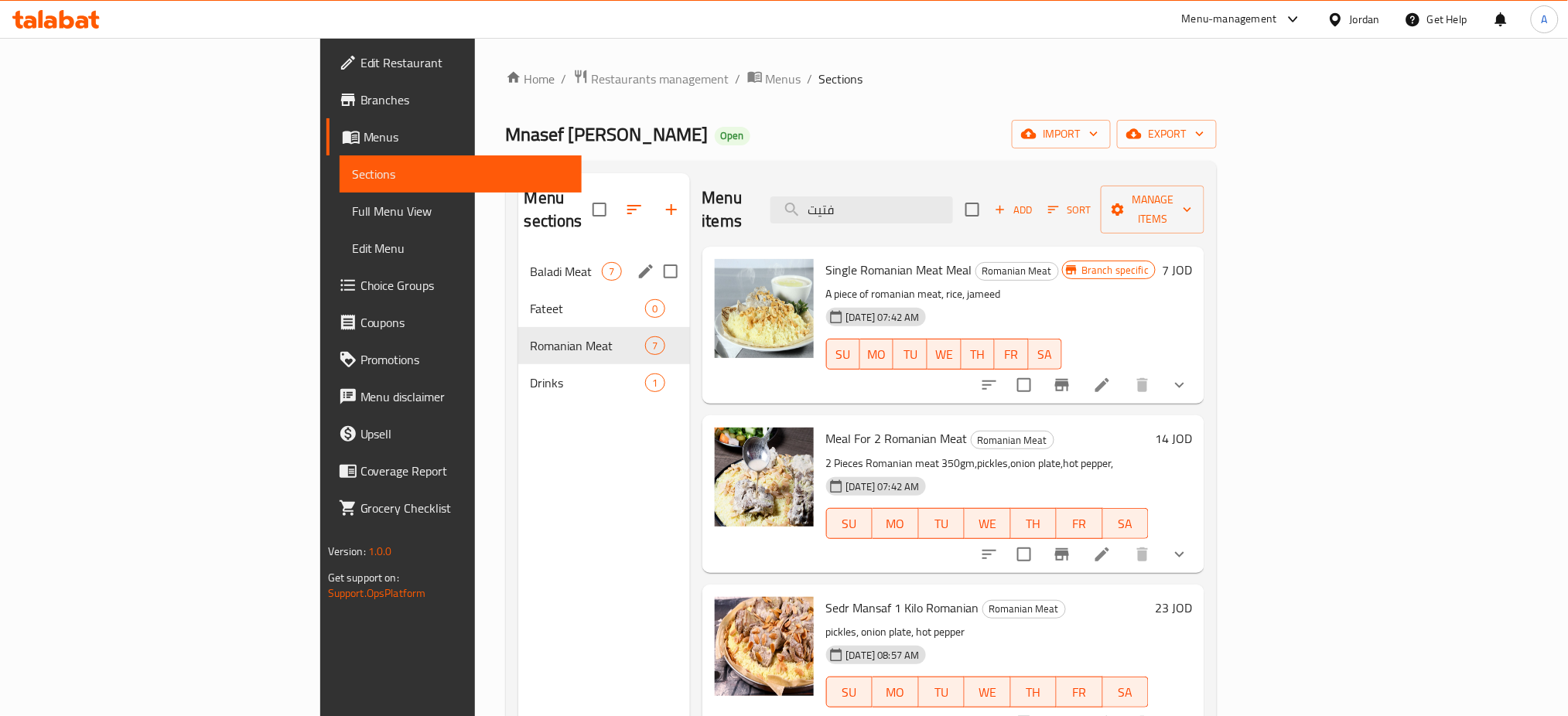
click at [531, 262] on span "Baladi Meat" at bounding box center [566, 272] width 72 height 19
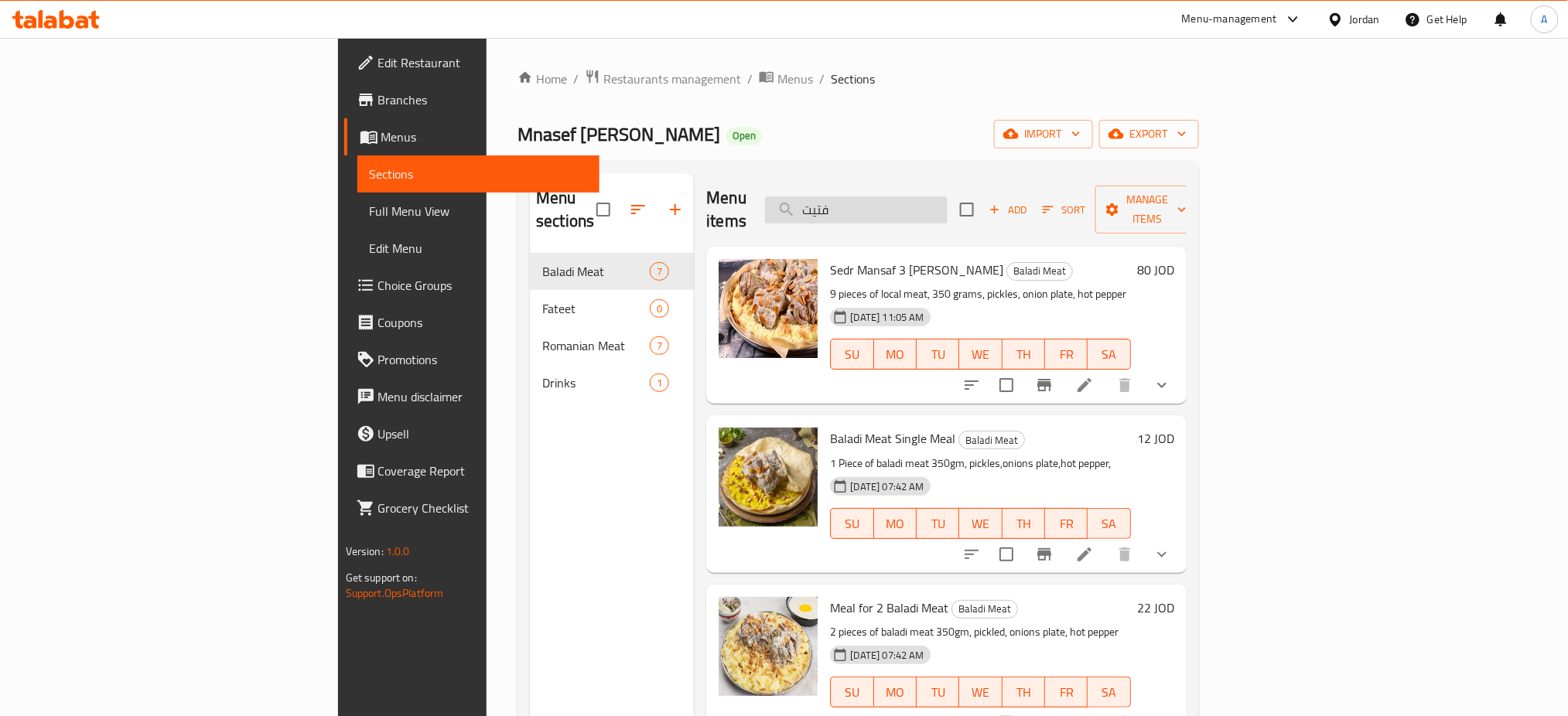
click at [948, 196] on input "فتيت" at bounding box center [856, 210] width 182 height 27
drag, startPoint x: 995, startPoint y: 196, endPoint x: 649, endPoint y: 200, distance: 346.0
click at [706, 200] on div "Menu items فتيت Add Sort Manage items" at bounding box center [946, 209] width 480 height 73
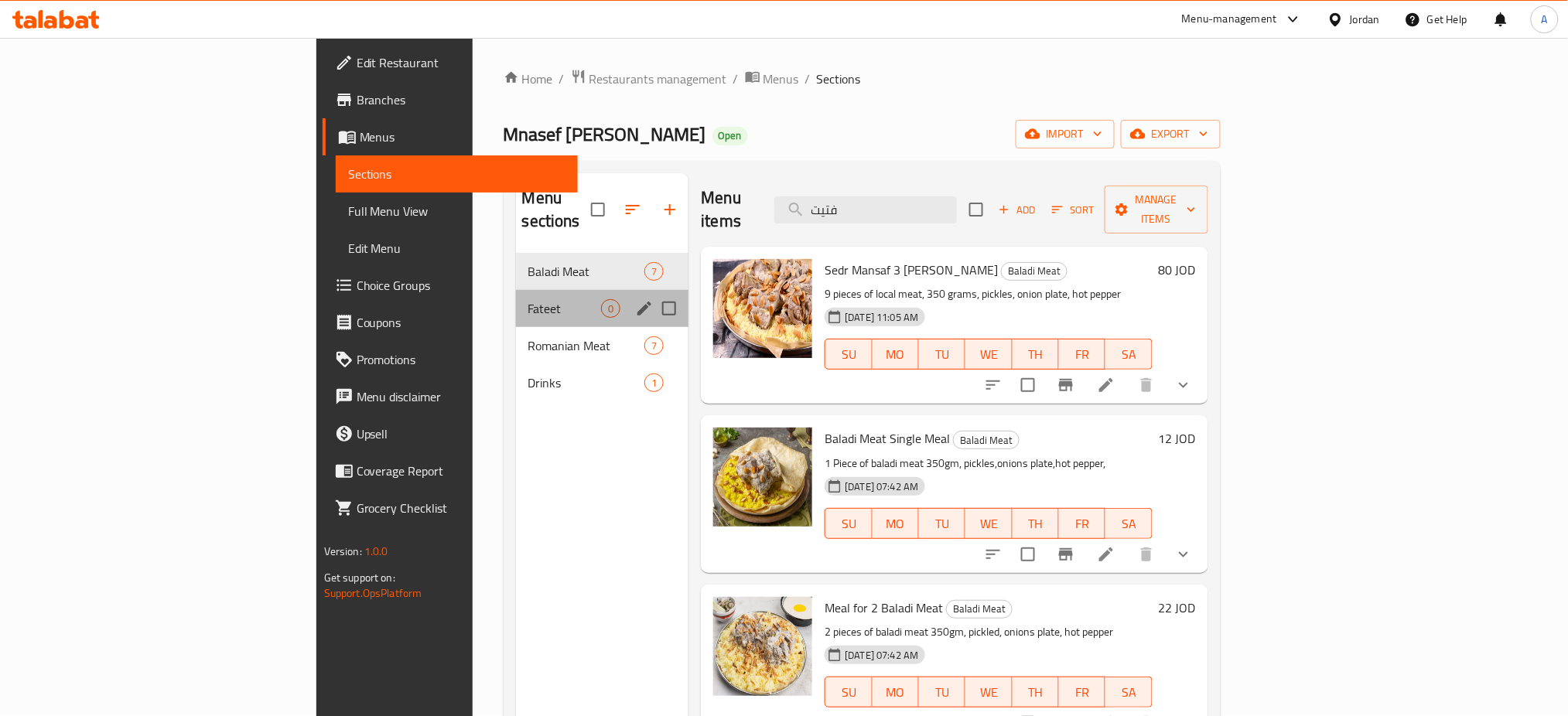
click at [516, 300] on div "Fateet 0" at bounding box center [602, 309] width 173 height 37
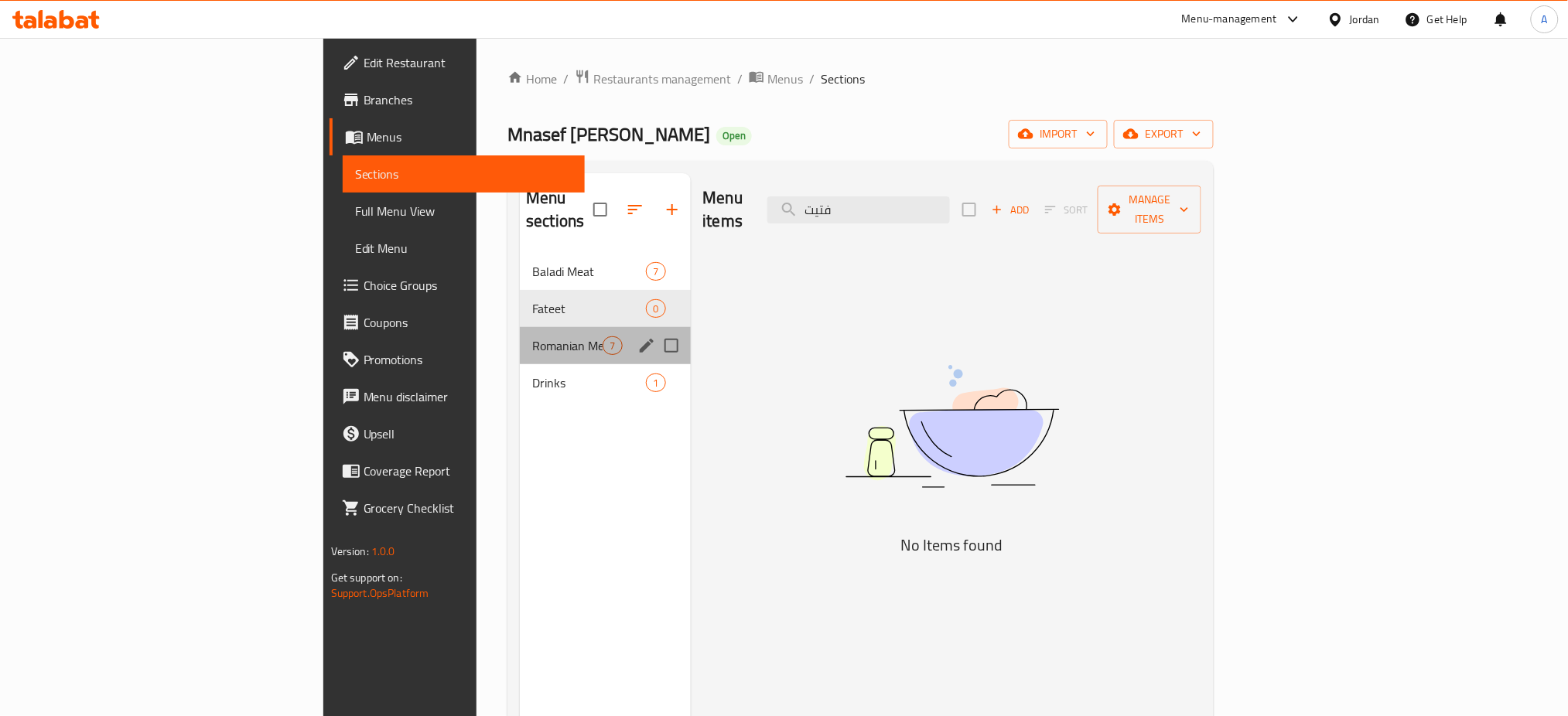
click at [520, 332] on div "Romanian Meat 7" at bounding box center [605, 346] width 170 height 37
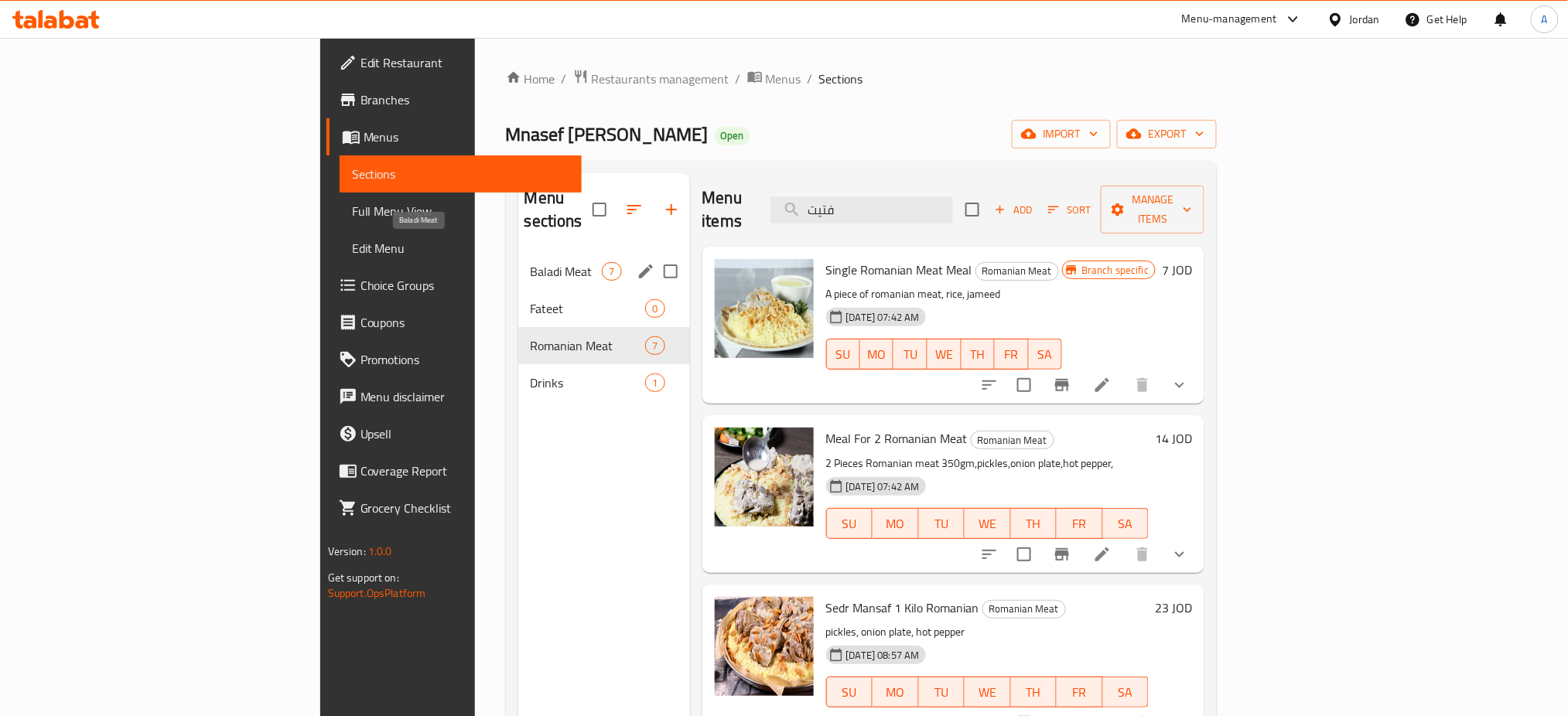
click at [531, 262] on span "Baladi Meat" at bounding box center [566, 272] width 72 height 19
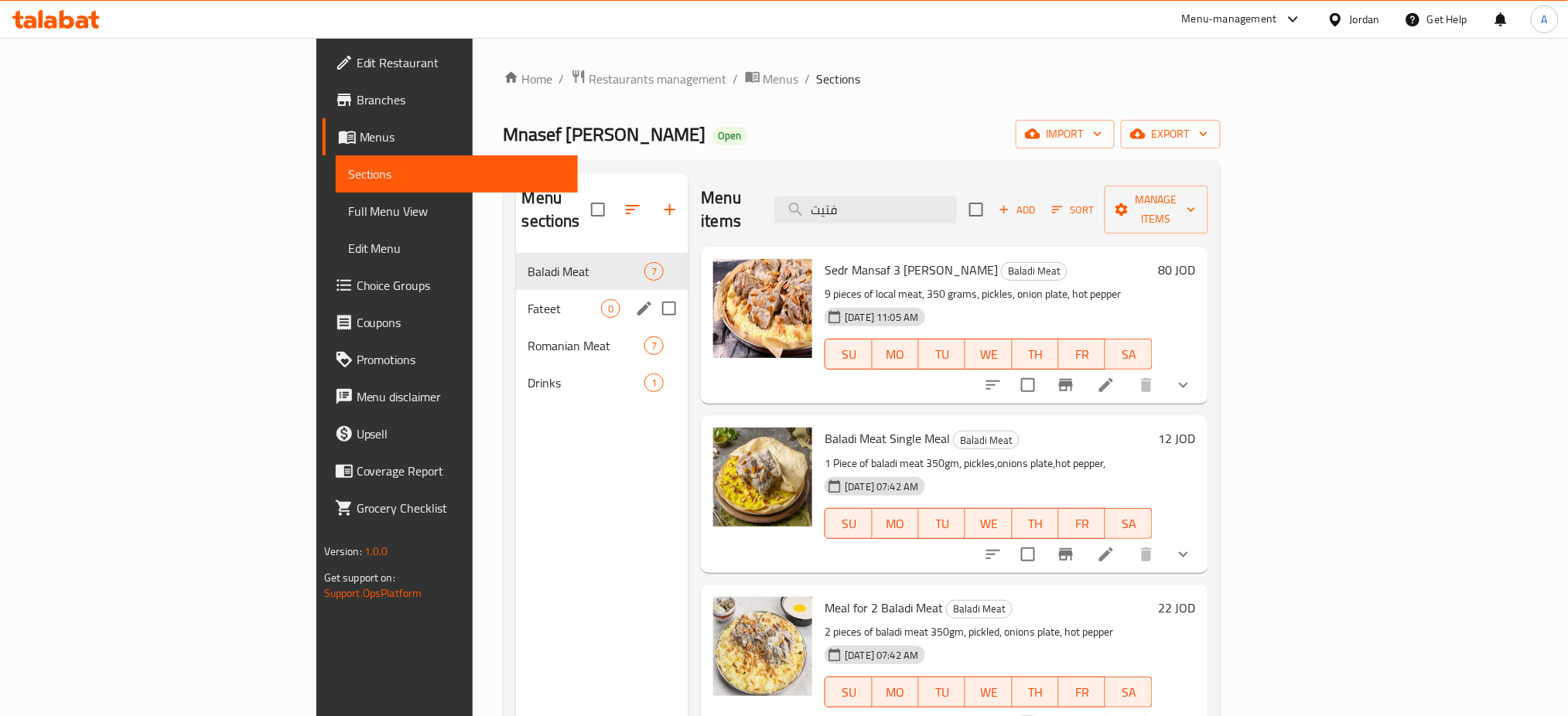
drag, startPoint x: 447, startPoint y: 273, endPoint x: 499, endPoint y: 284, distance: 53.2
click at [516, 290] on div "Fateet 0" at bounding box center [602, 309] width 173 height 37
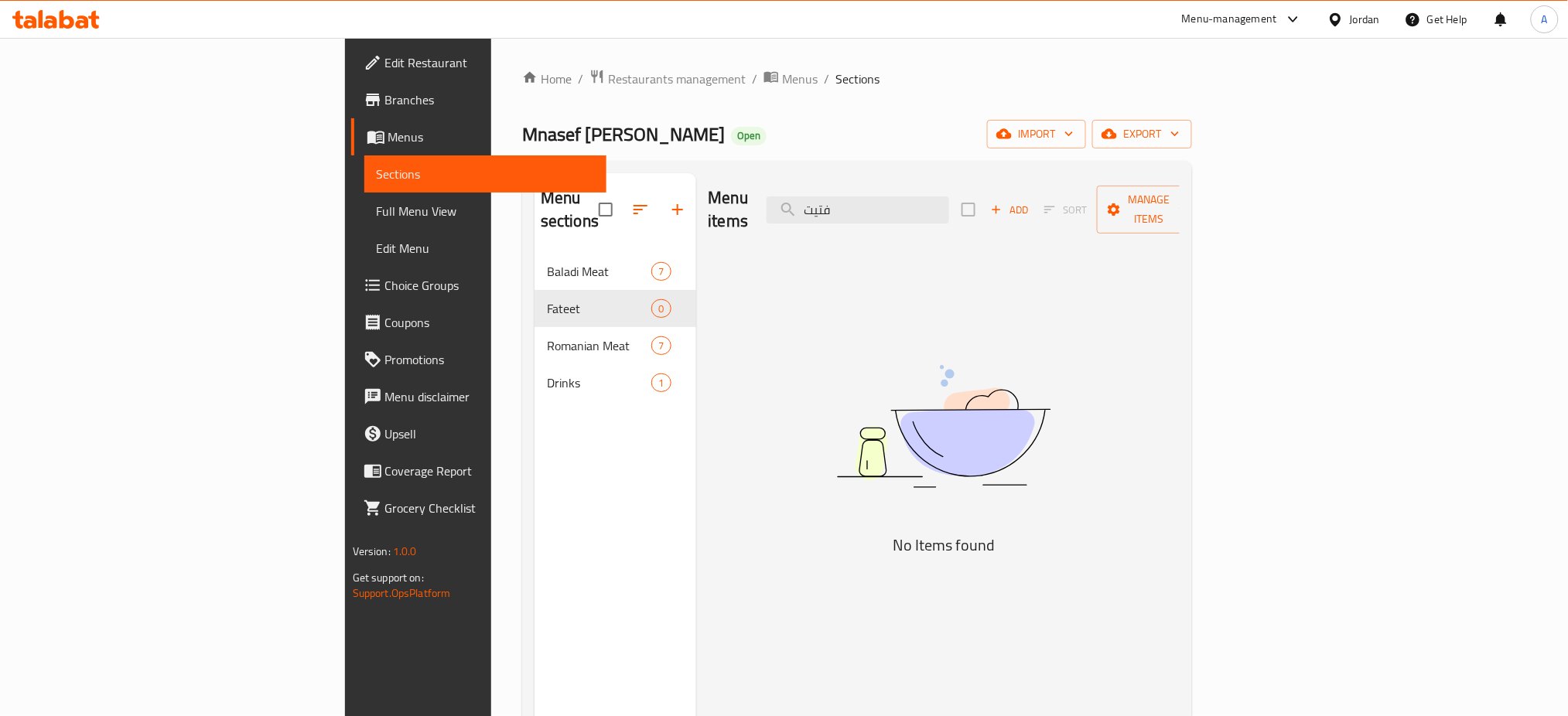
click at [1031, 201] on span "Add" at bounding box center [1010, 209] width 42 height 18
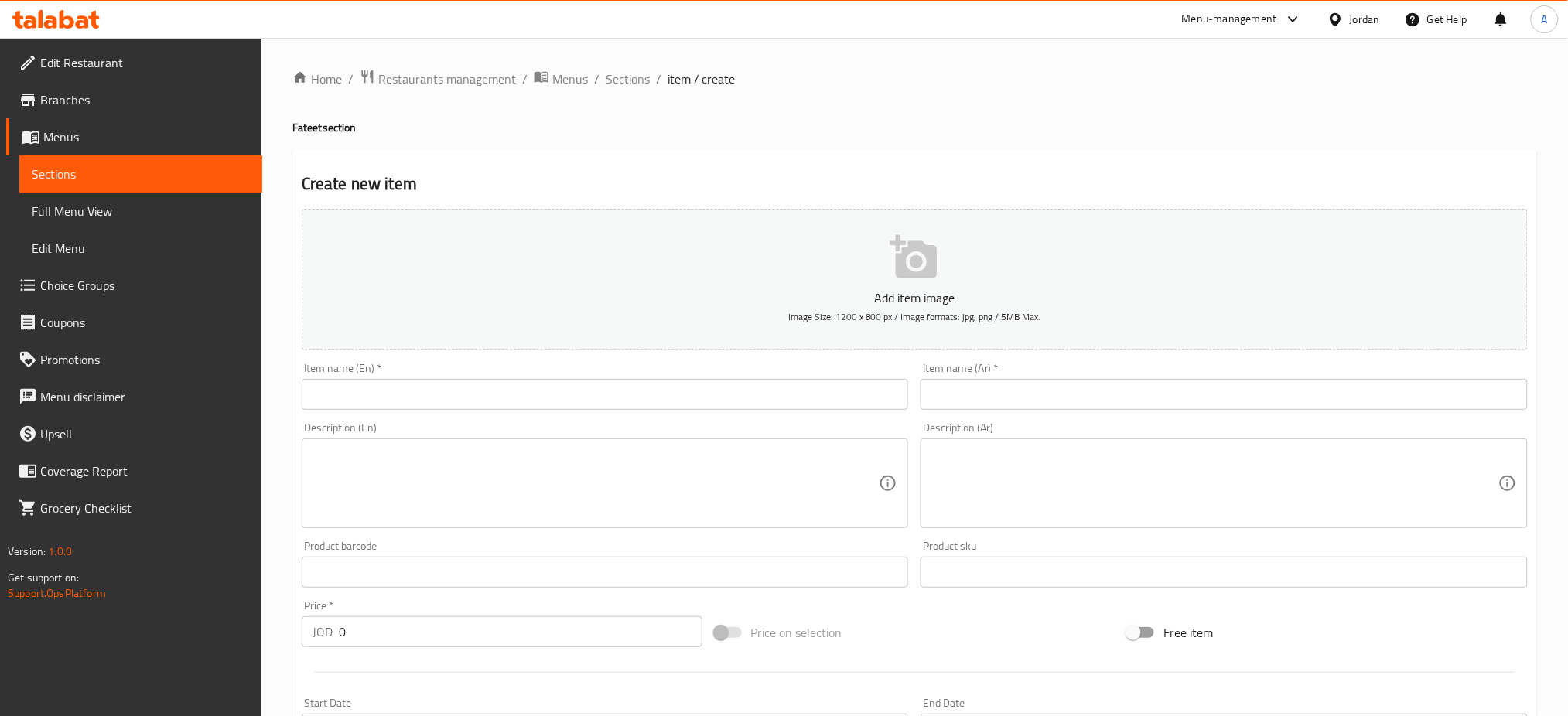
click at [1210, 380] on div "Item name (Ar)   * Item name (Ar) *" at bounding box center [1225, 386] width 607 height 47
click at [1210, 402] on input "text" at bounding box center [1225, 394] width 607 height 31
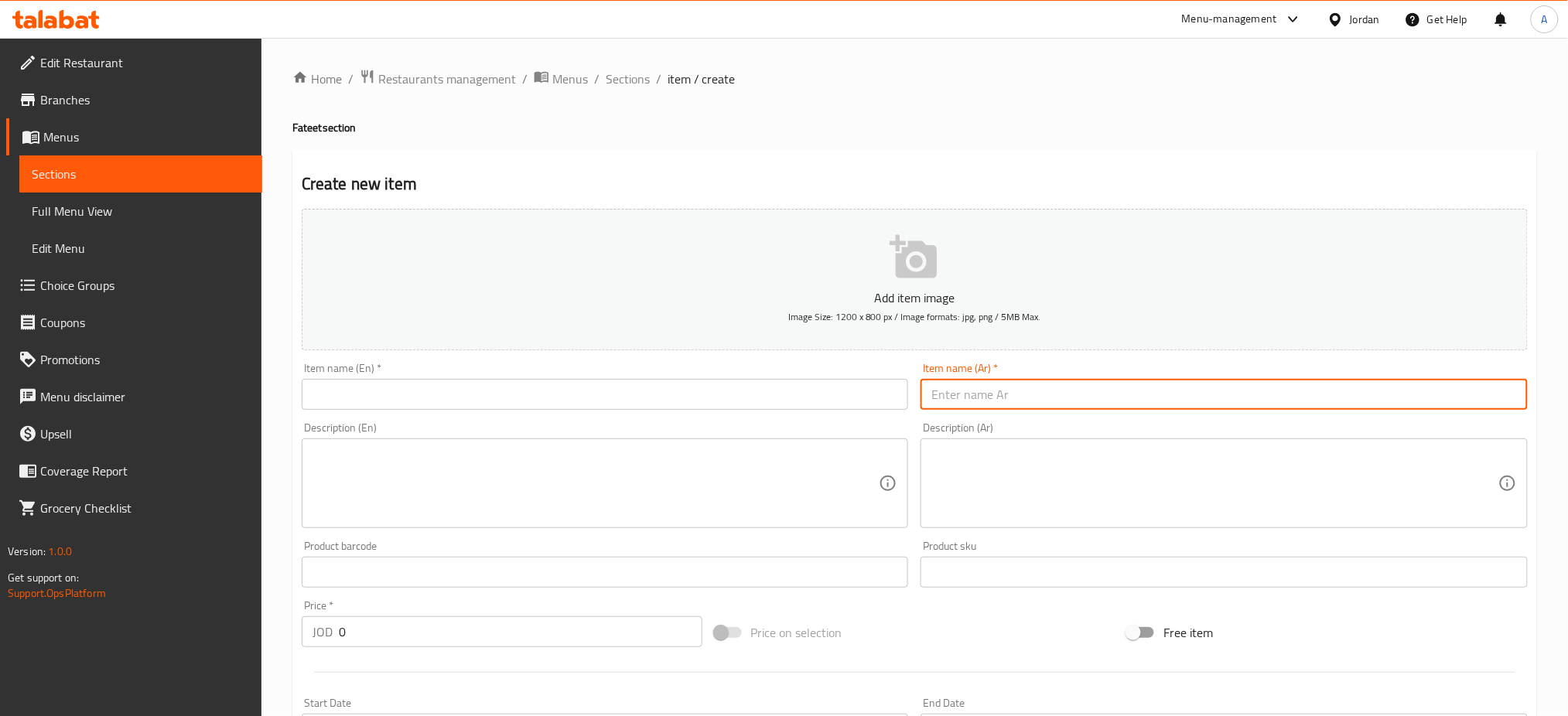
click at [1208, 402] on input "text" at bounding box center [1225, 394] width 607 height 31
type input "فتيت بلدي"
click at [726, 380] on input "text" at bounding box center [606, 394] width 607 height 31
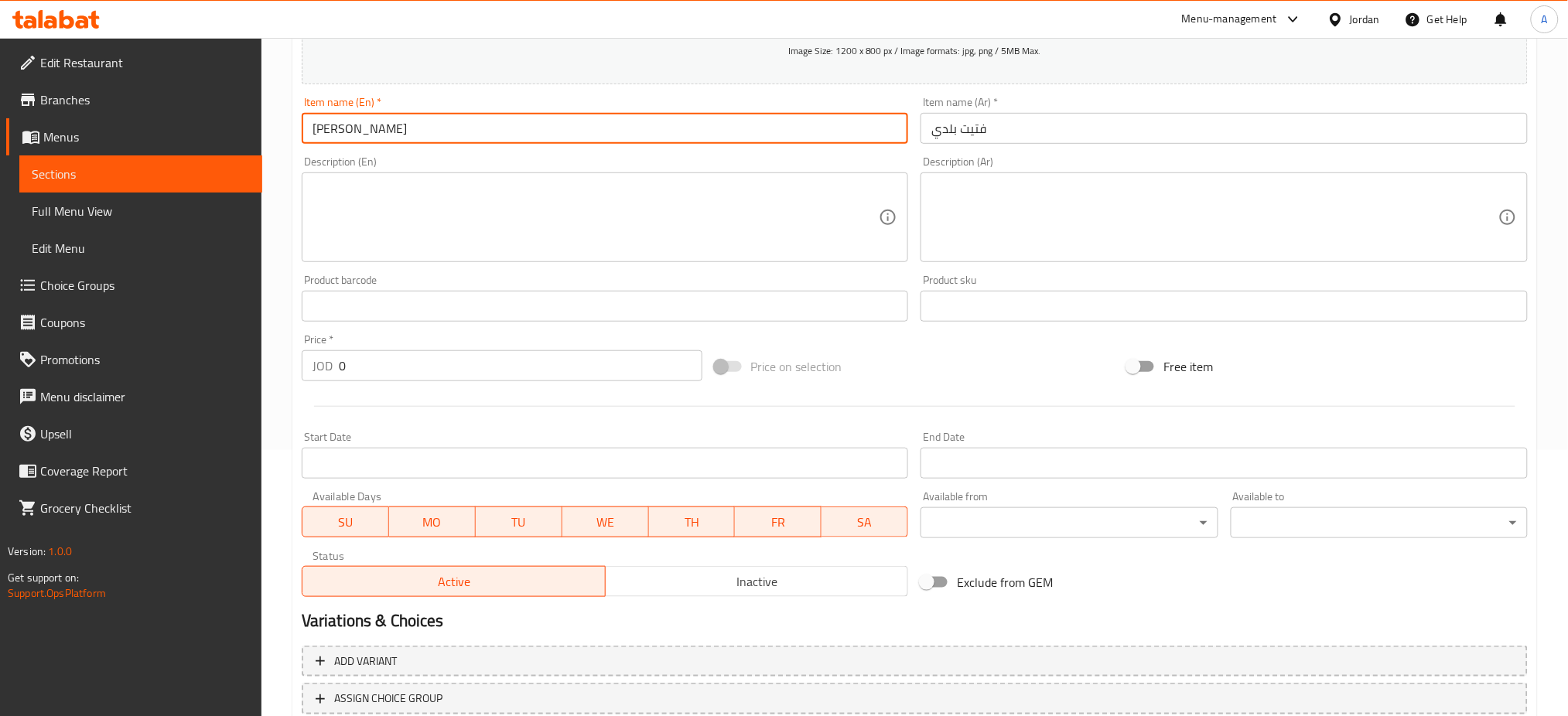
scroll to position [374, 0]
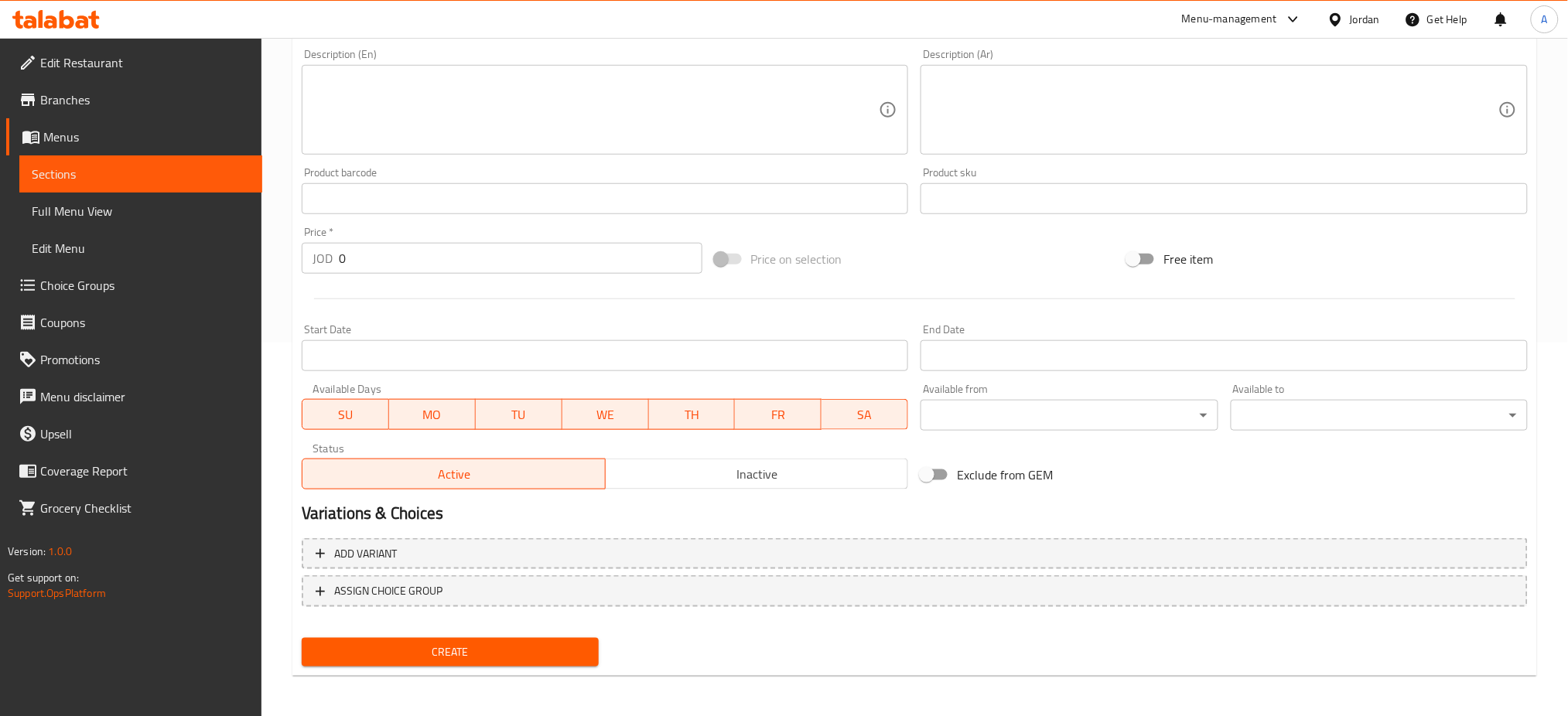
type input "[PERSON_NAME]"
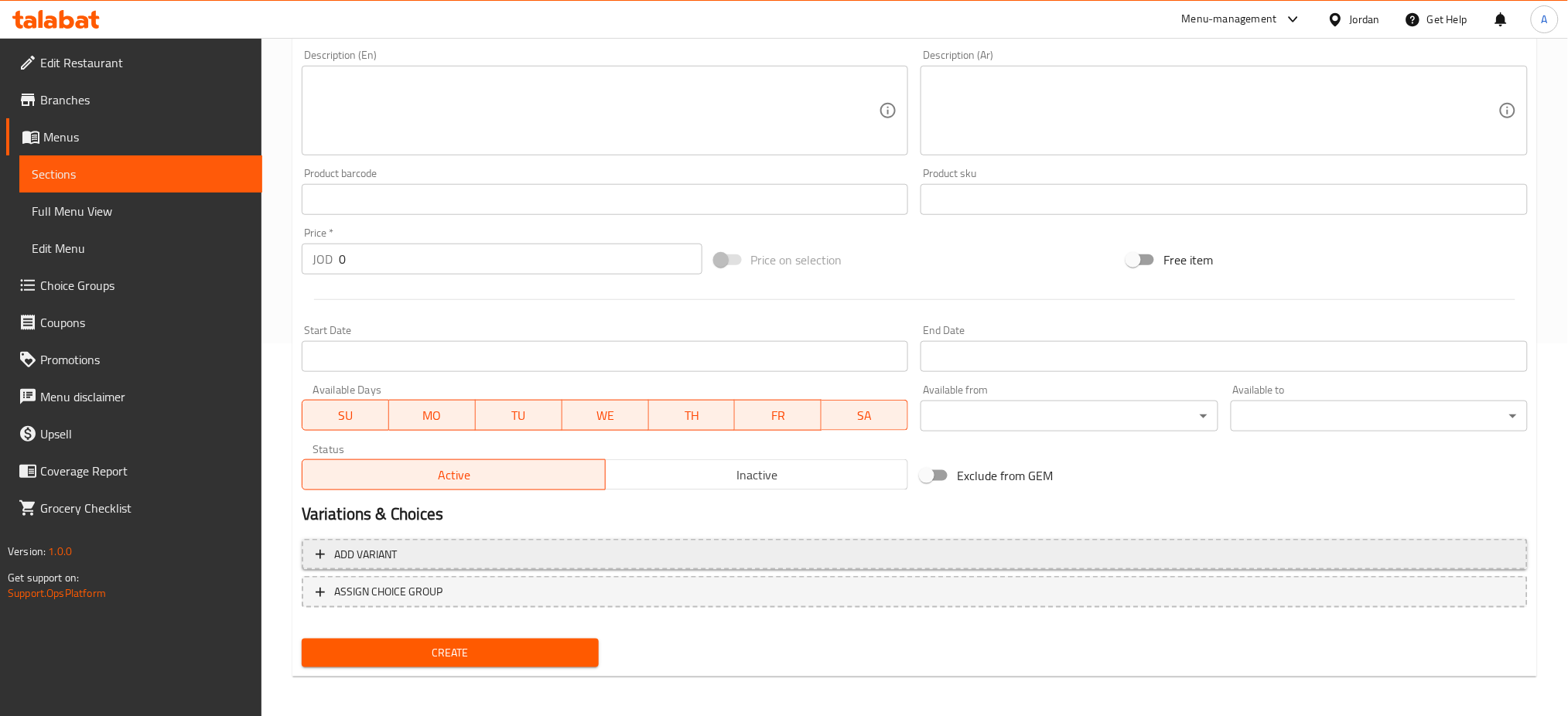
click at [573, 554] on span "Add variant" at bounding box center [914, 555] width 1199 height 19
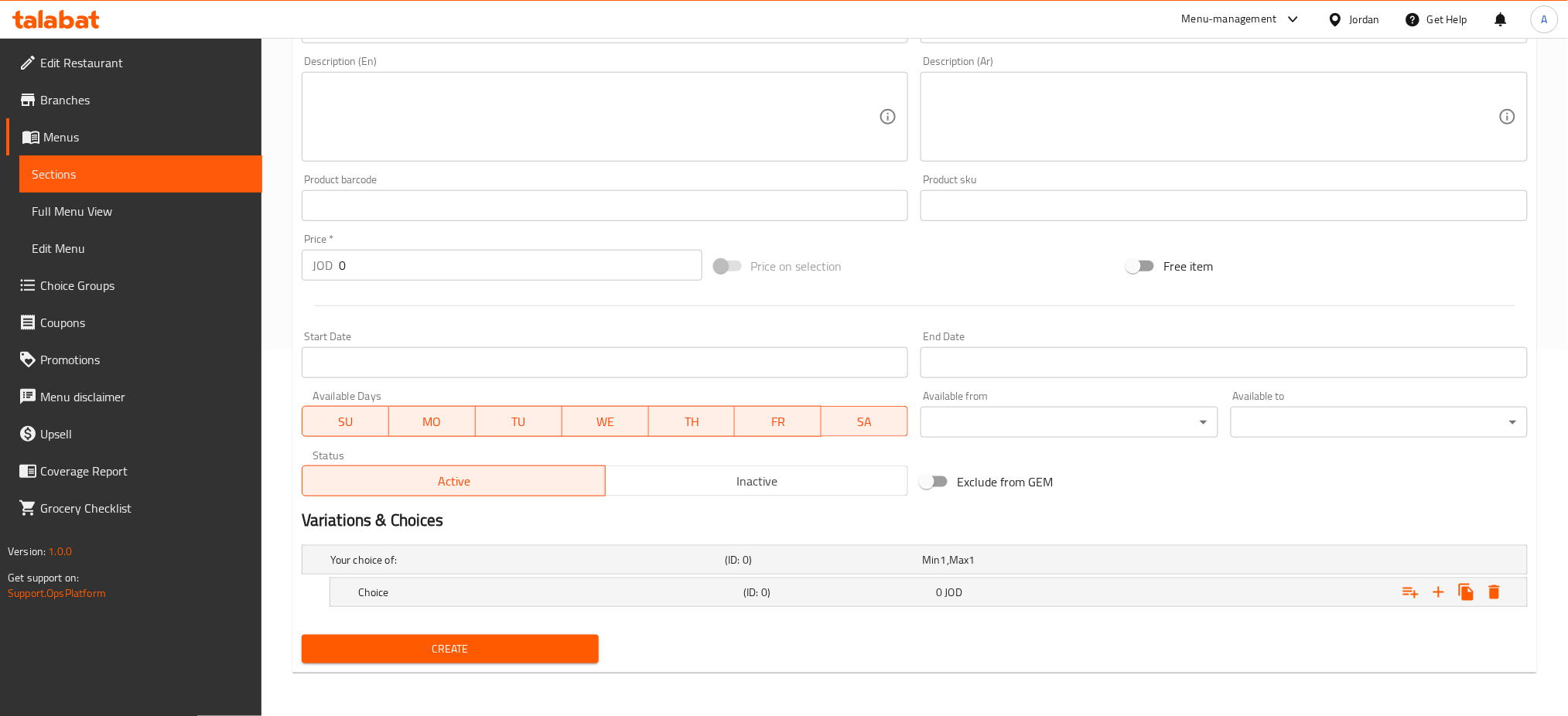
scroll to position [365, 0]
click at [565, 603] on div "Choice" at bounding box center [547, 595] width 385 height 22
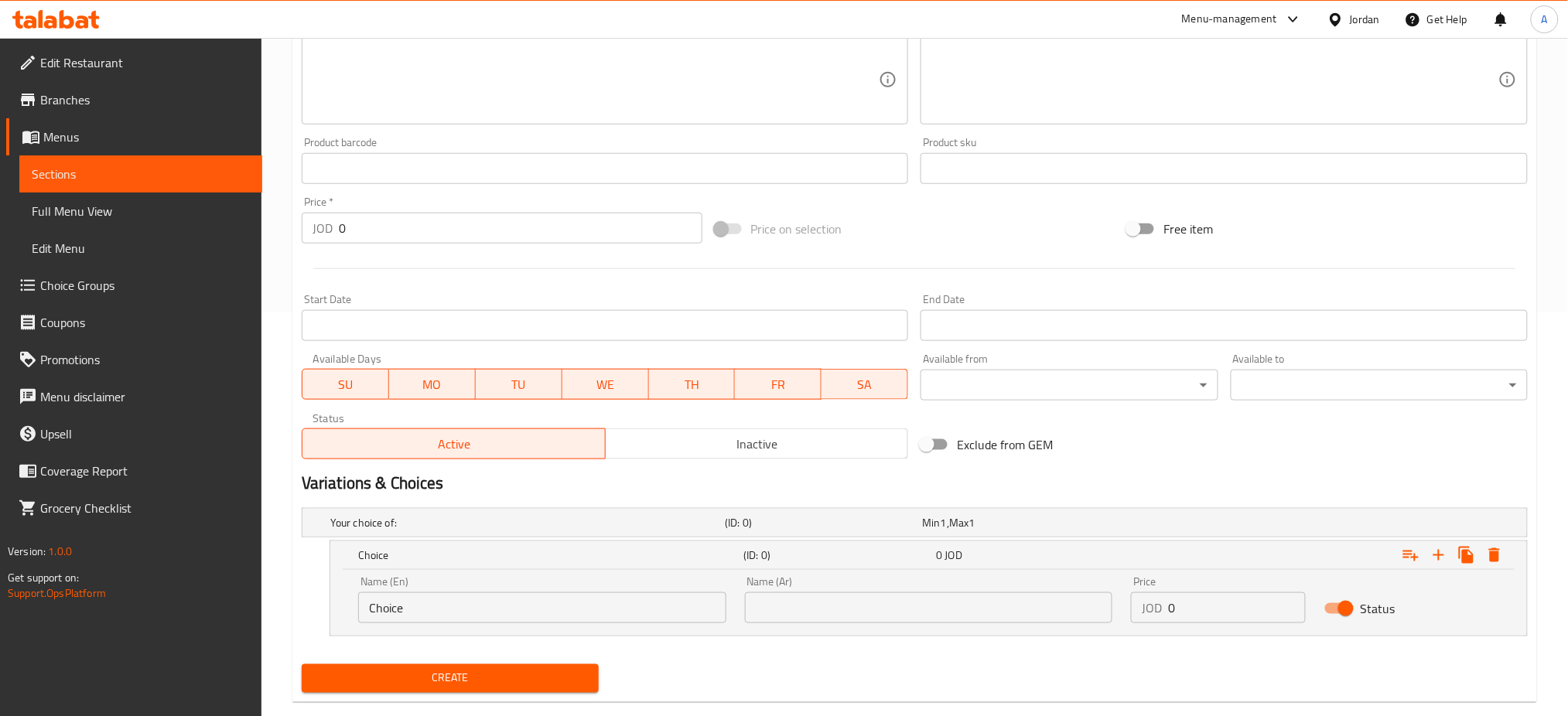
scroll to position [432, 0]
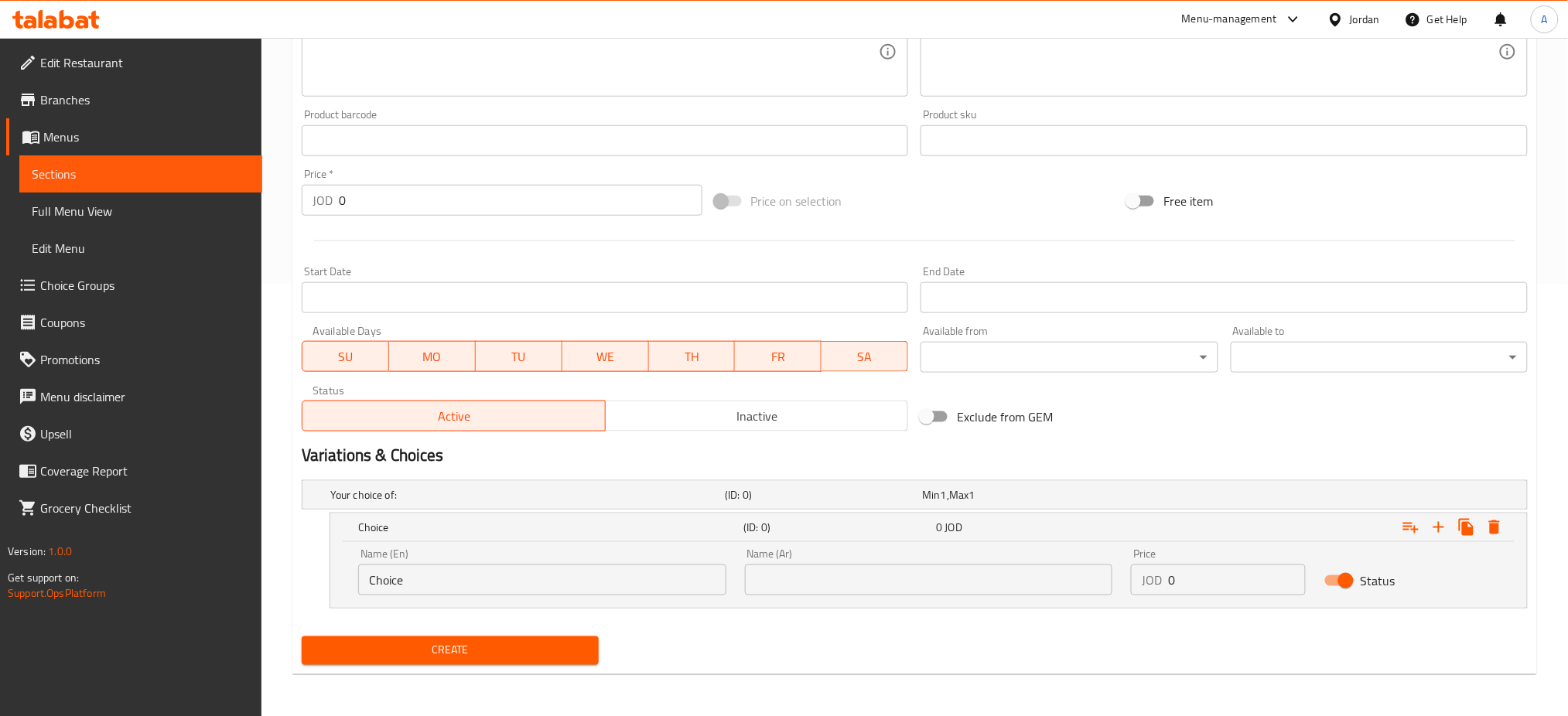
drag, startPoint x: 560, startPoint y: 581, endPoint x: 110, endPoint y: 577, distance: 450.0
click at [133, 577] on div "Edit Restaurant Branches Menus Sections Full Menu View Edit Menu Choice Groups …" at bounding box center [784, 162] width 1568 height 1112
type input "m"
type input "Meal"
click at [822, 568] on input "text" at bounding box center [929, 580] width 369 height 31
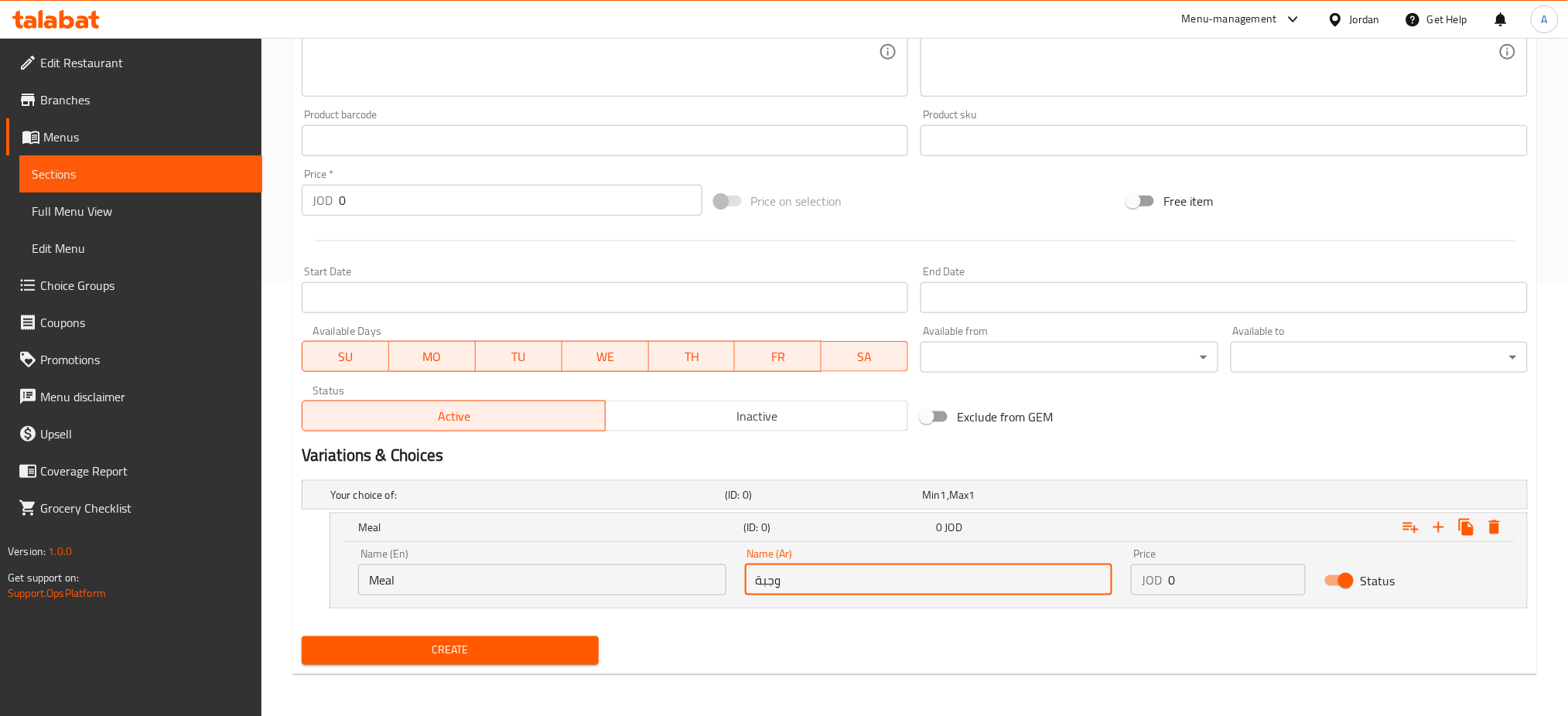
type input "وجبة"
drag, startPoint x: 1252, startPoint y: 586, endPoint x: 1052, endPoint y: 590, distance: 200.0
click at [1052, 590] on div "Name (En) Meal Name (En) Name (Ar) وجبة Name (Ar) Price JOD 0 Price Status" at bounding box center [929, 572] width 1160 height 66
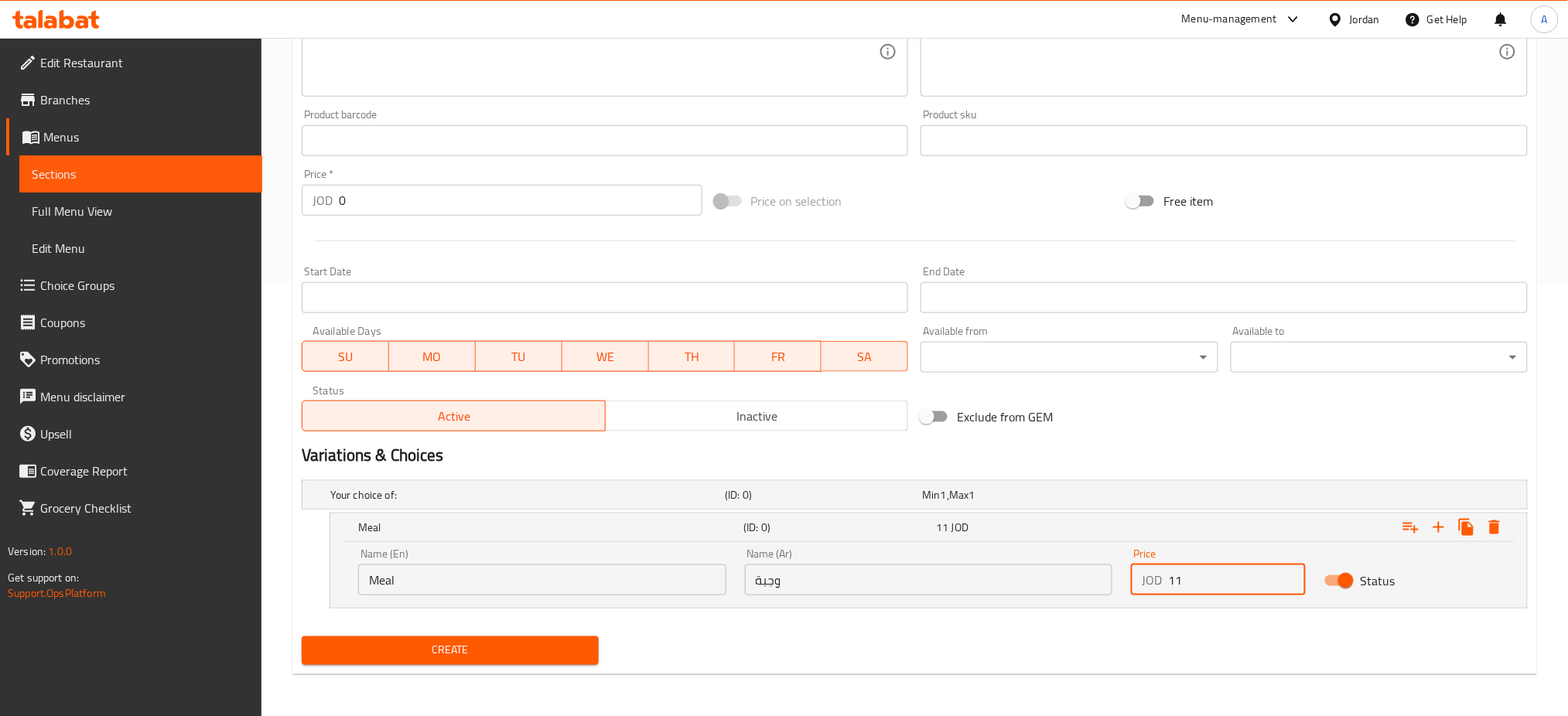
type input "11"
click at [1438, 530] on icon "Expand" at bounding box center [1439, 528] width 19 height 19
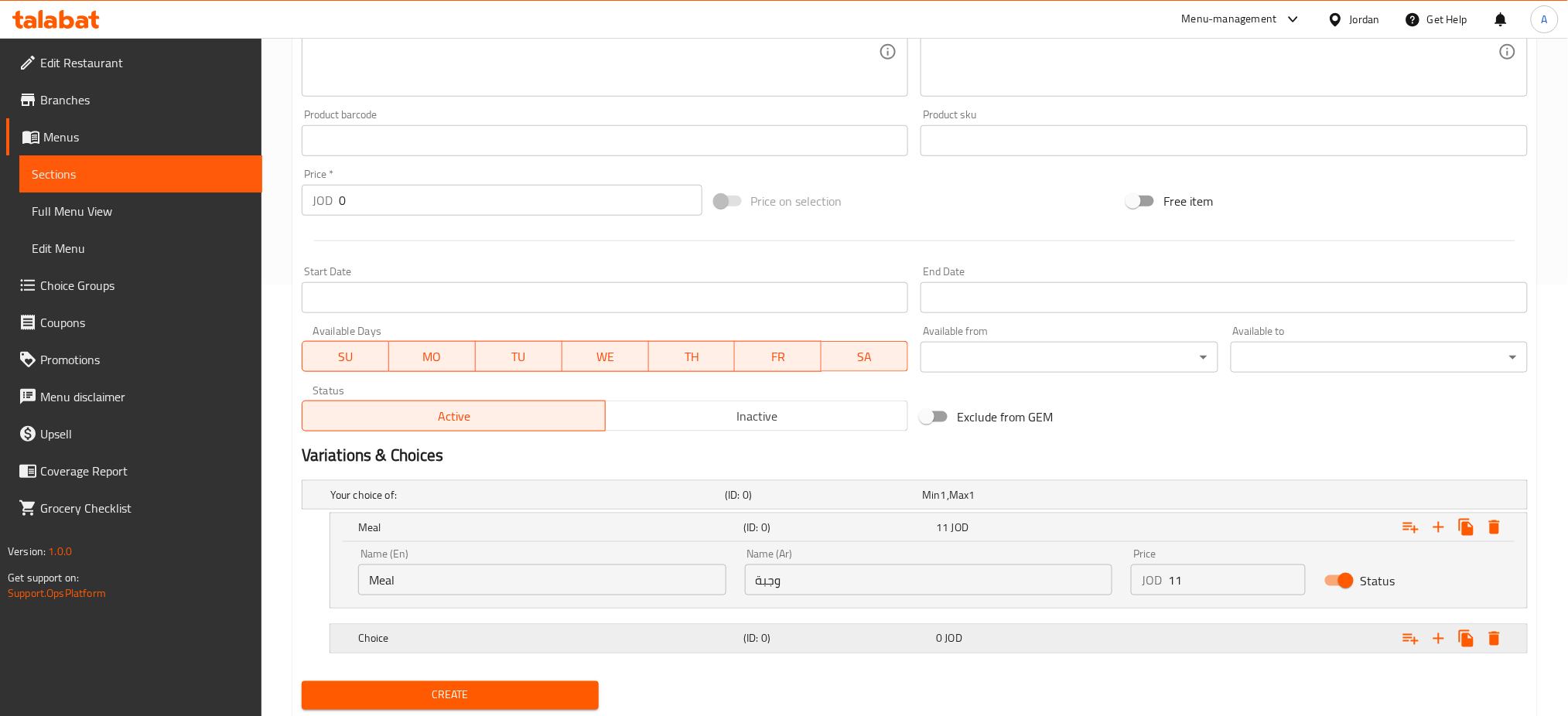
click at [622, 645] on h5 "Choice" at bounding box center [547, 638] width 379 height 15
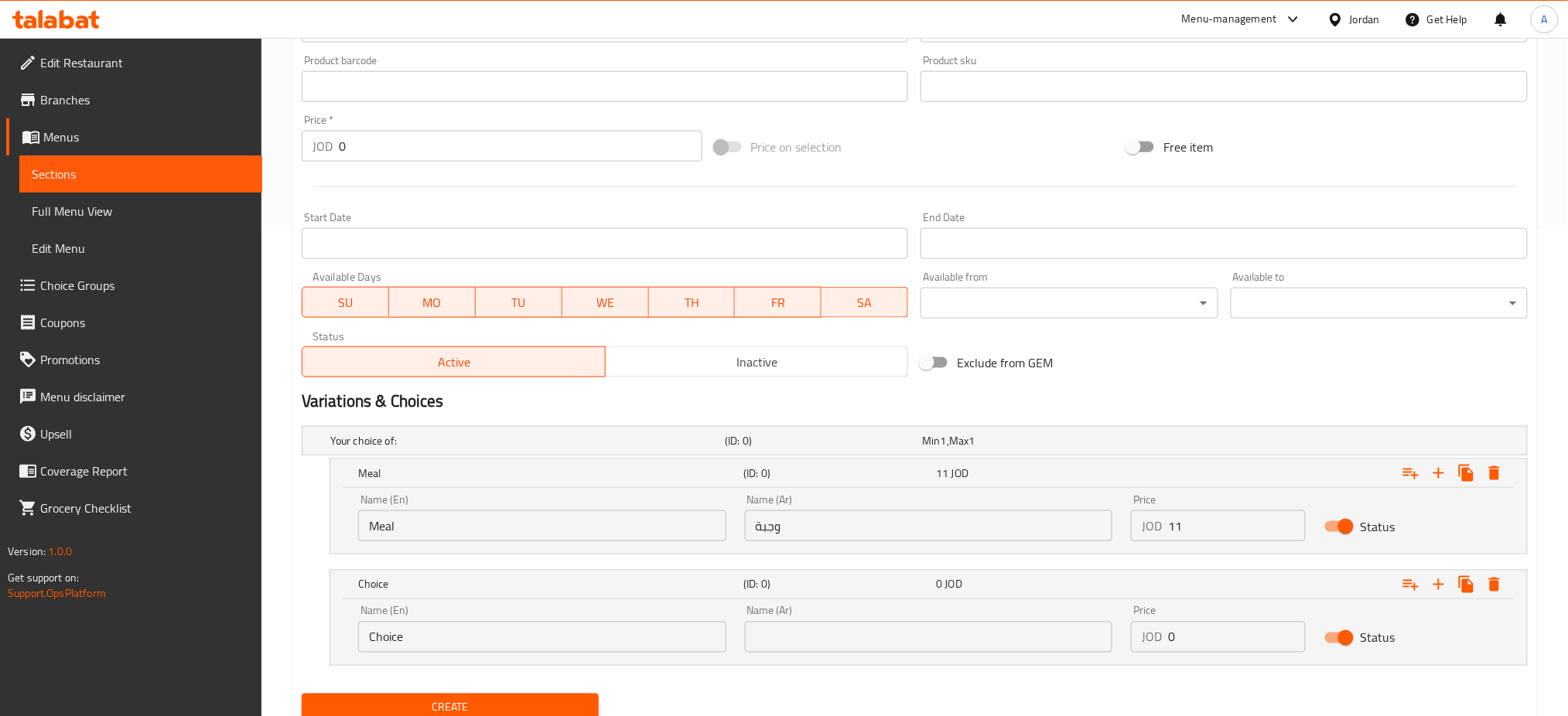
scroll to position [543, 0]
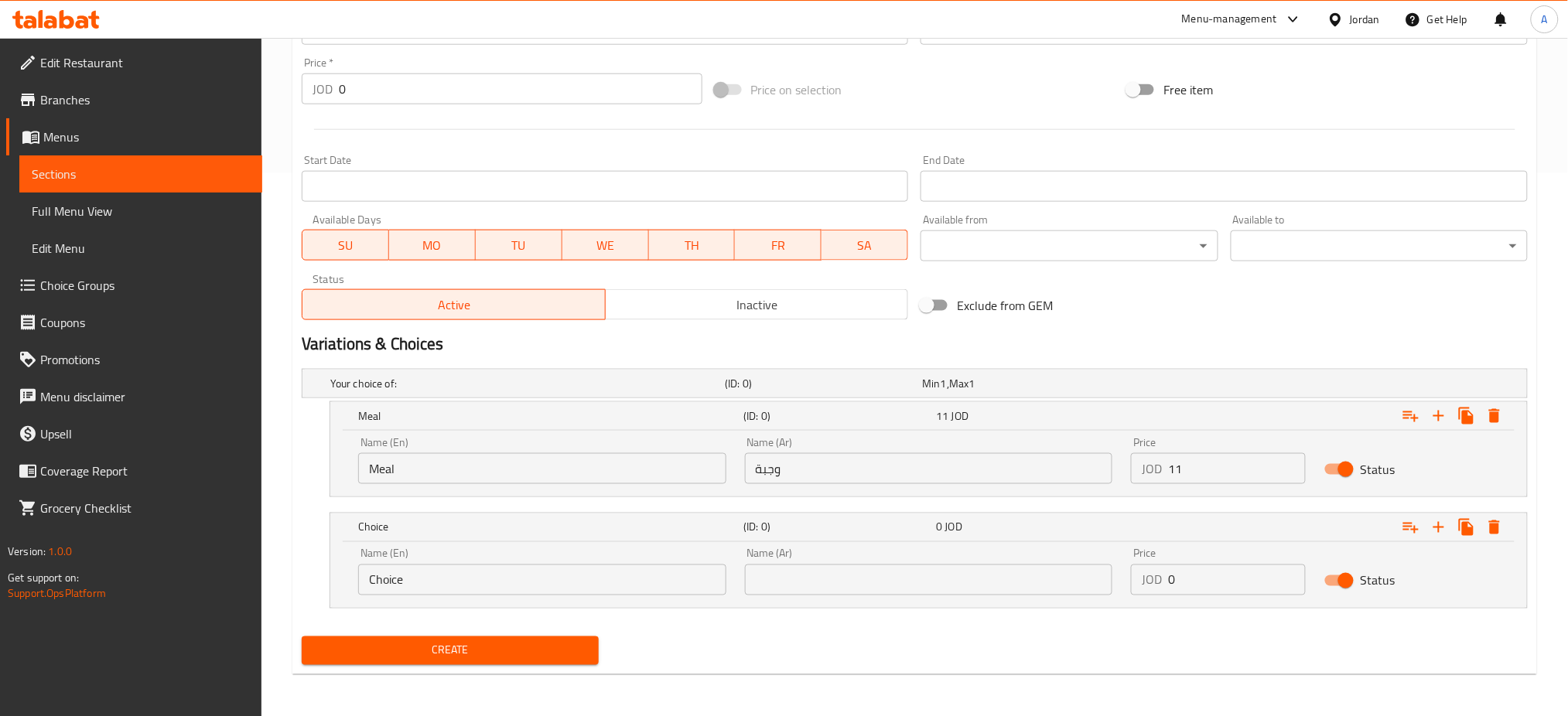
click at [860, 569] on input "text" at bounding box center [929, 580] width 369 height 31
type input "وجبة لشخصين"
click at [0, 573] on div "Edit Restaurant Branches Menus Sections Full Menu View Edit Menu Choice Groups …" at bounding box center [784, 106] width 1568 height 1223
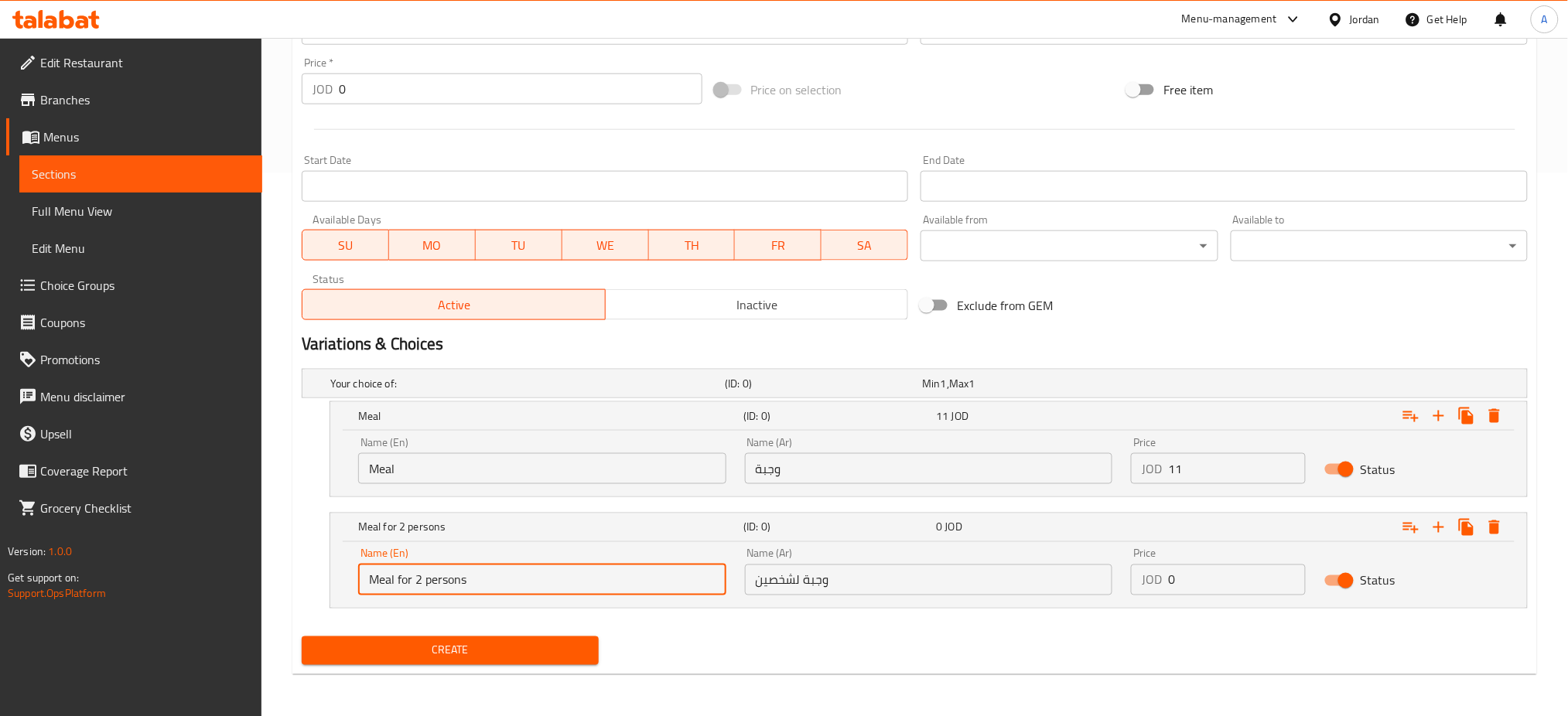
type input "Meal for 2 persons"
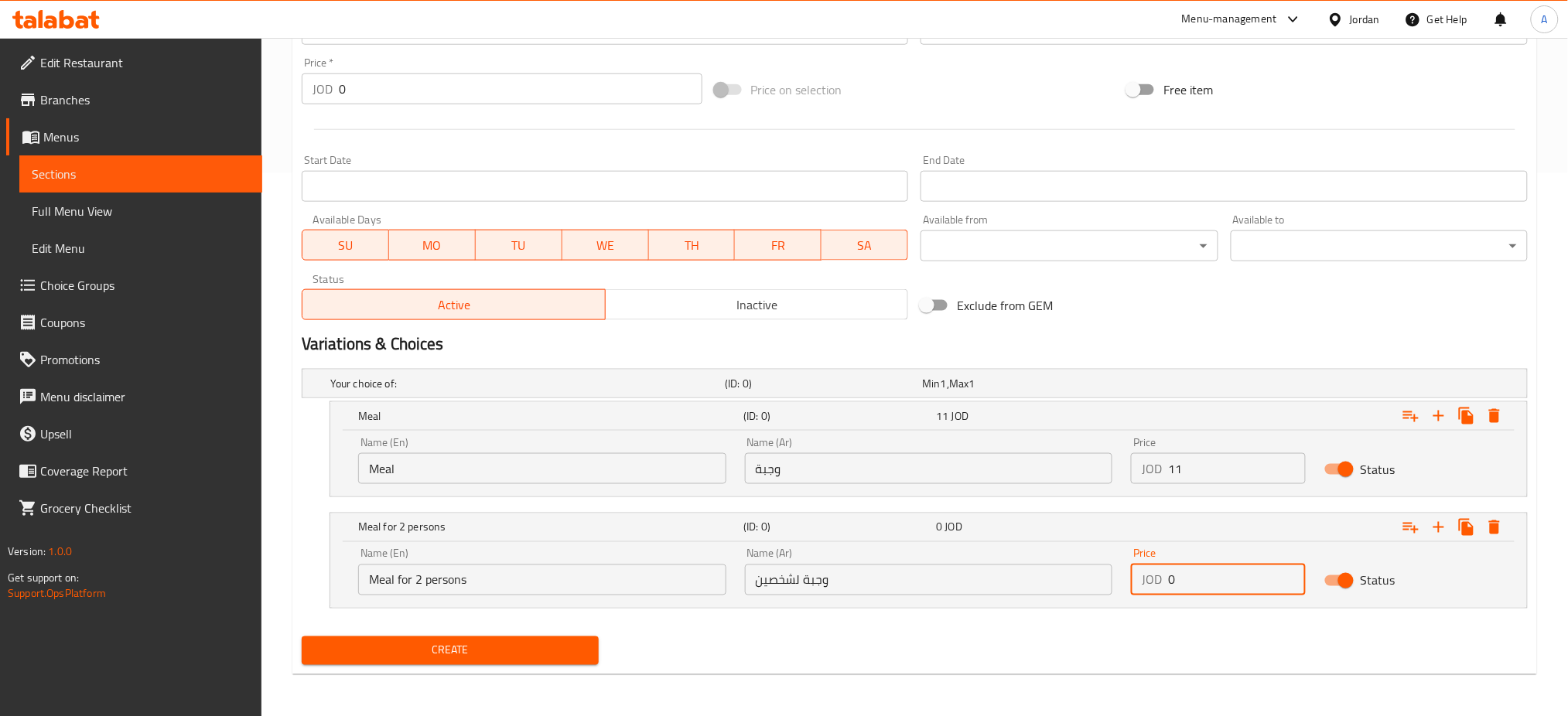
drag, startPoint x: 1218, startPoint y: 570, endPoint x: 999, endPoint y: 594, distance: 220.3
click at [1015, 586] on div "Name (En) Meal for 2 persons Name (En) Name (Ar) وجبة لشخصين Name (Ar) Price JO…" at bounding box center [929, 572] width 1160 height 66
click at [1264, 575] on input "0" at bounding box center [1237, 580] width 137 height 31
drag, startPoint x: 1042, startPoint y: 579, endPoint x: 877, endPoint y: 582, distance: 165.0
click at [877, 579] on div "Name (En) Meal for 2 persons Name (En) Name (Ar) وجبة لشخصين Name (Ar) Price JO…" at bounding box center [929, 572] width 1160 height 66
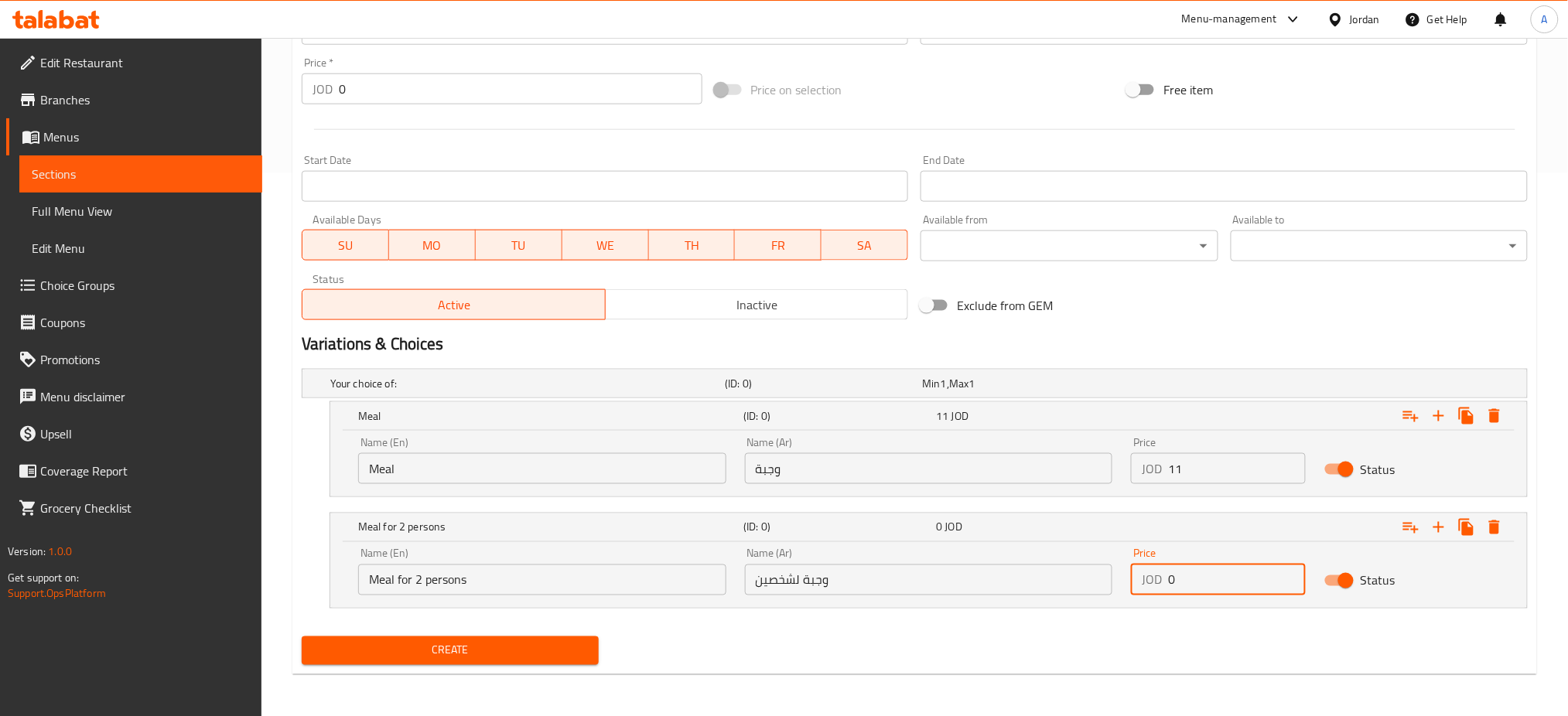
type input "1"
type input "20"
click at [1446, 525] on icon "Expand" at bounding box center [1439, 528] width 19 height 19
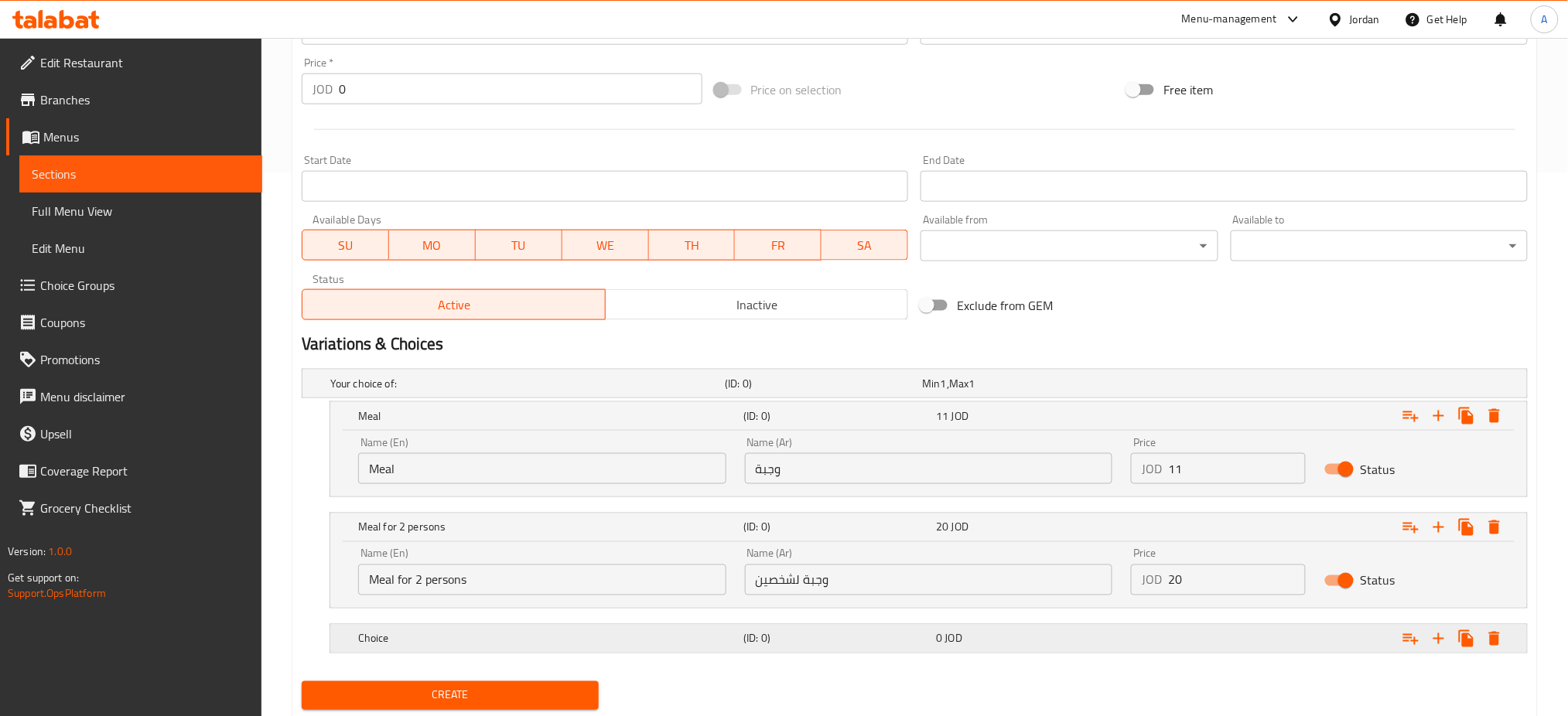
click at [587, 628] on div "Choice" at bounding box center [547, 639] width 385 height 22
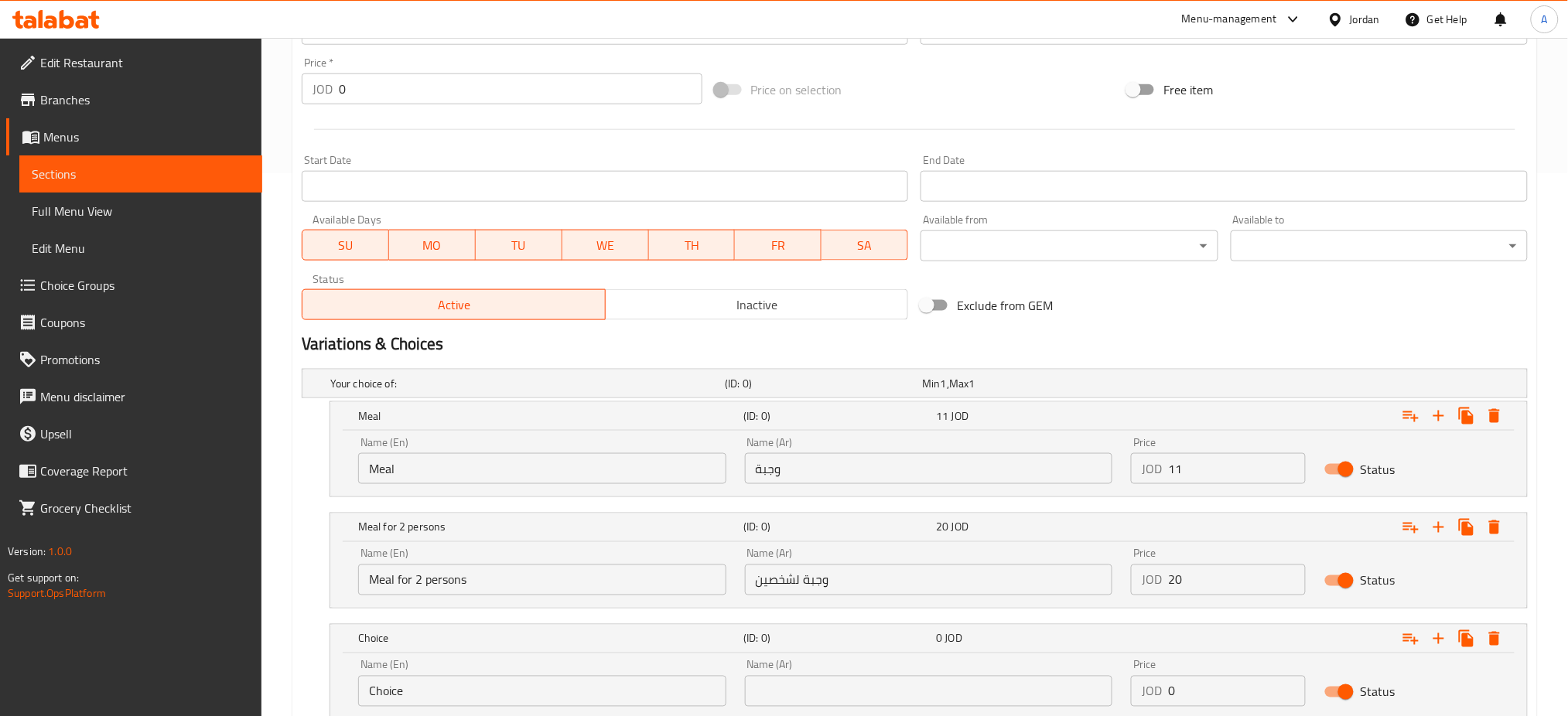
drag, startPoint x: 361, startPoint y: 681, endPoint x: 252, endPoint y: 681, distance: 109.0
click at [267, 681] on div "Home / Restaurants management / Menus / Sections / item / create Fateet section…" at bounding box center [914, 162] width 1307 height 1334
type input "1"
type input "1 kilo"
click at [816, 669] on div "Name (Ar) Name (Ar)" at bounding box center [929, 683] width 369 height 47
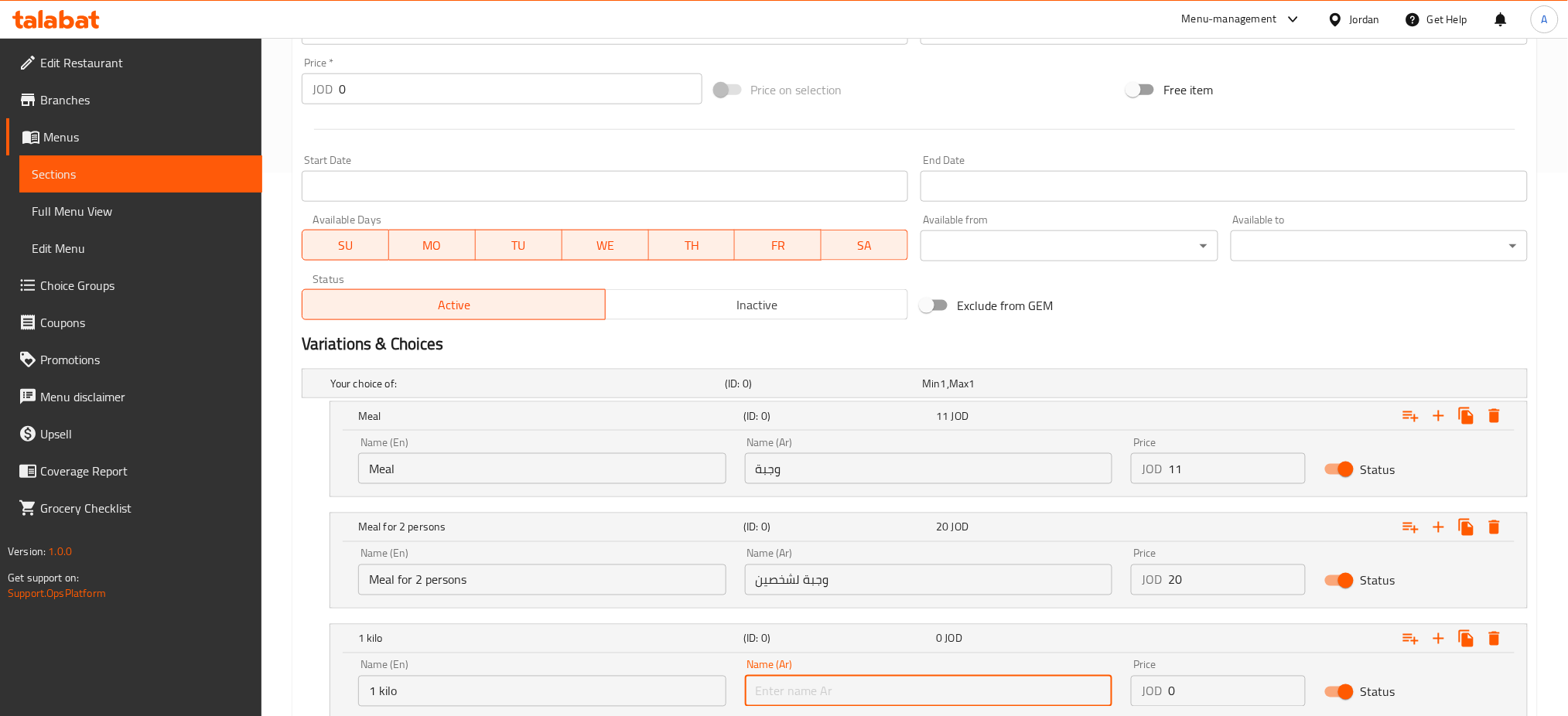
drag, startPoint x: 833, startPoint y: 690, endPoint x: 823, endPoint y: 673, distance: 19.7
click at [833, 690] on input "text" at bounding box center [929, 692] width 369 height 31
type input "1 كيلو"
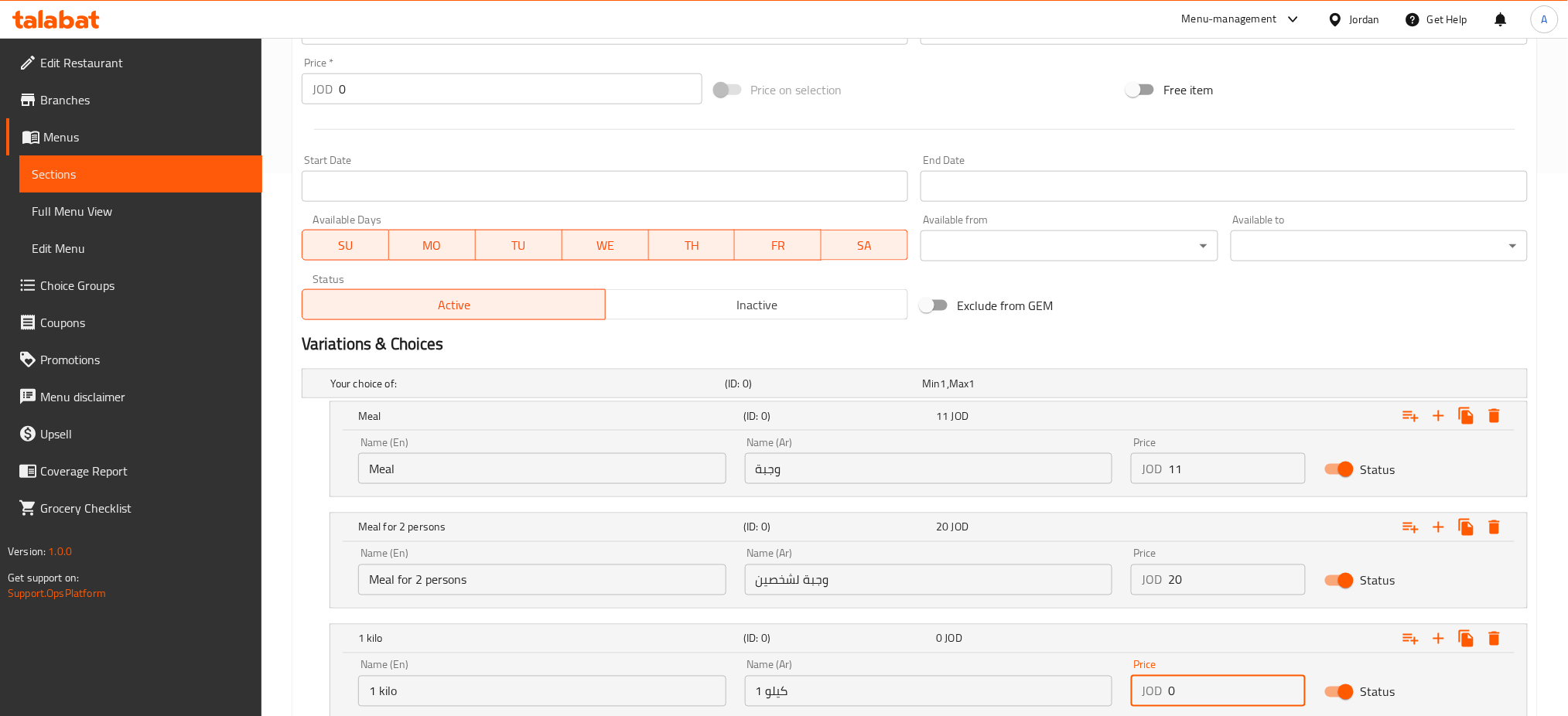
drag, startPoint x: 1213, startPoint y: 695, endPoint x: 1080, endPoint y: 694, distance: 133.0
click at [1080, 694] on div "Name (En) 1 kilo Name (En) Name (Ar) 1 كيلو Name (Ar) Price JOD 0 Price Status" at bounding box center [929, 683] width 1160 height 66
type input "28"
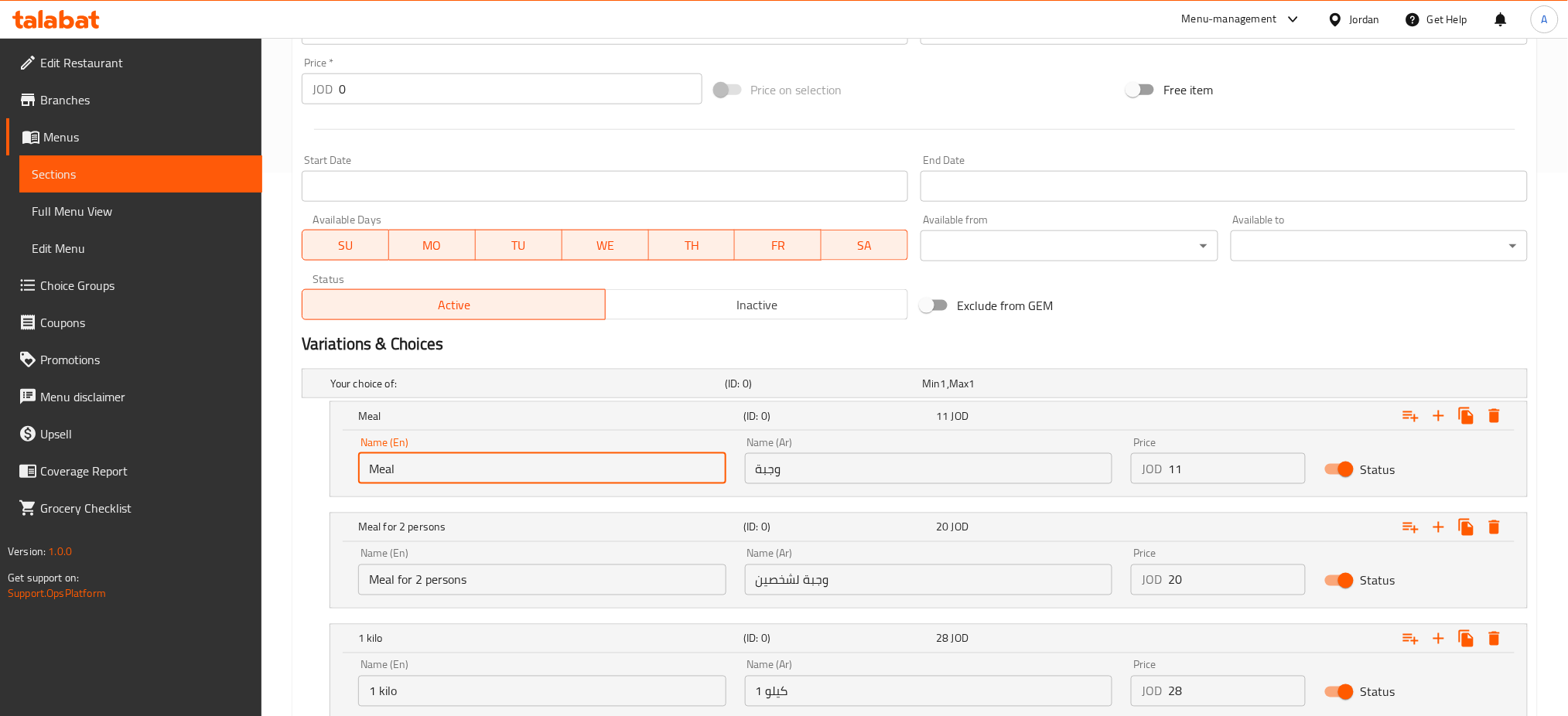
click at [536, 474] on input "Meal" at bounding box center [542, 469] width 369 height 31
type input "Meal for 1 person"
click at [920, 471] on input "وجبة" at bounding box center [929, 469] width 369 height 31
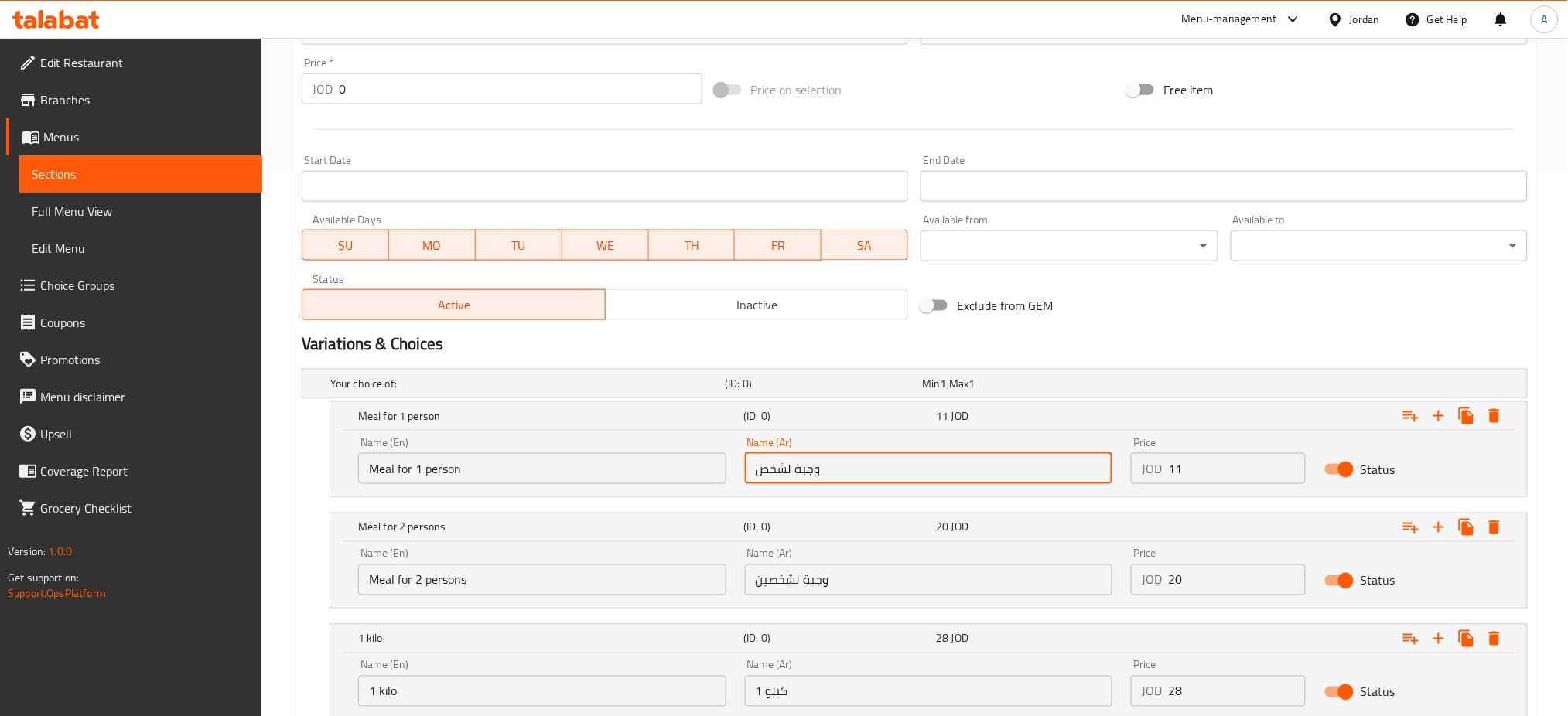
scroll to position [654, 0]
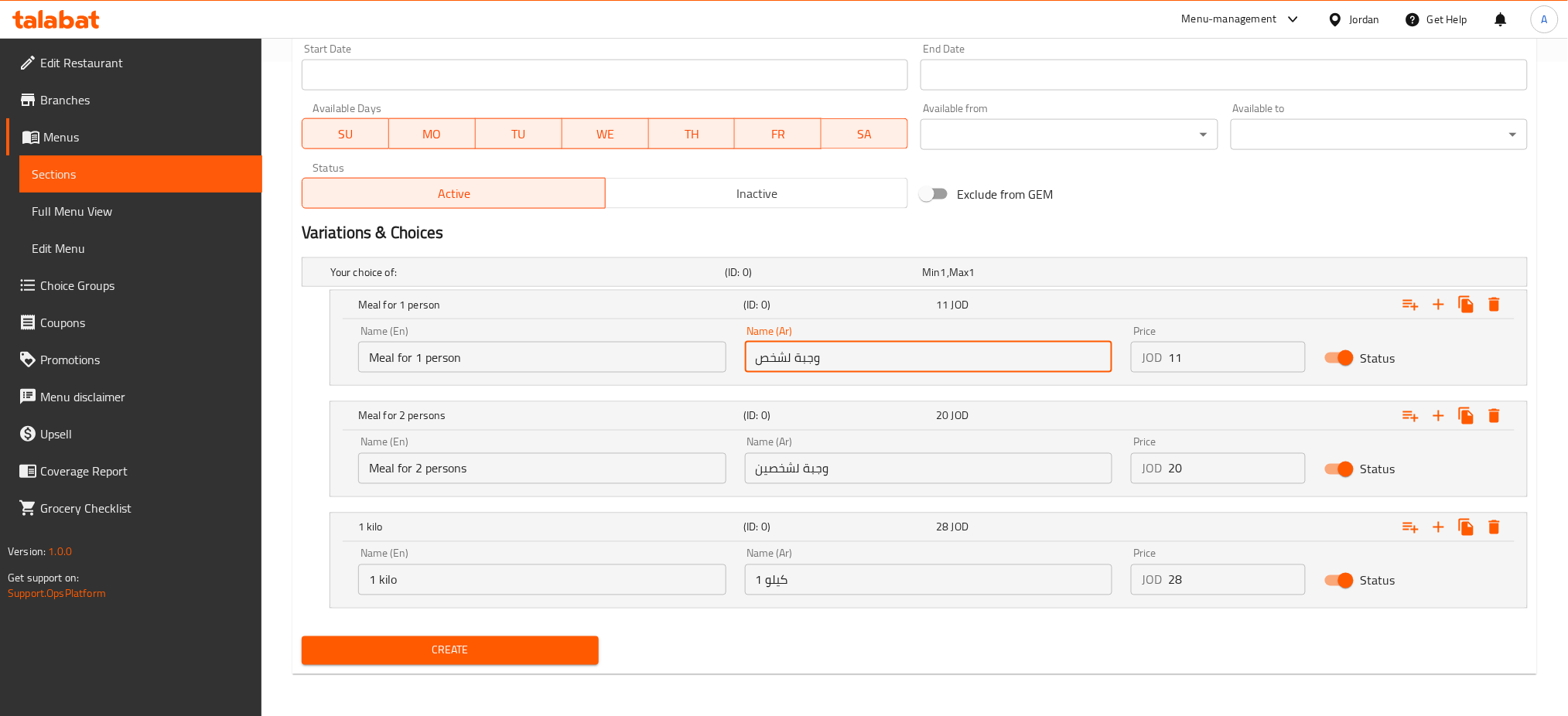
type input "وجبة لشخص"
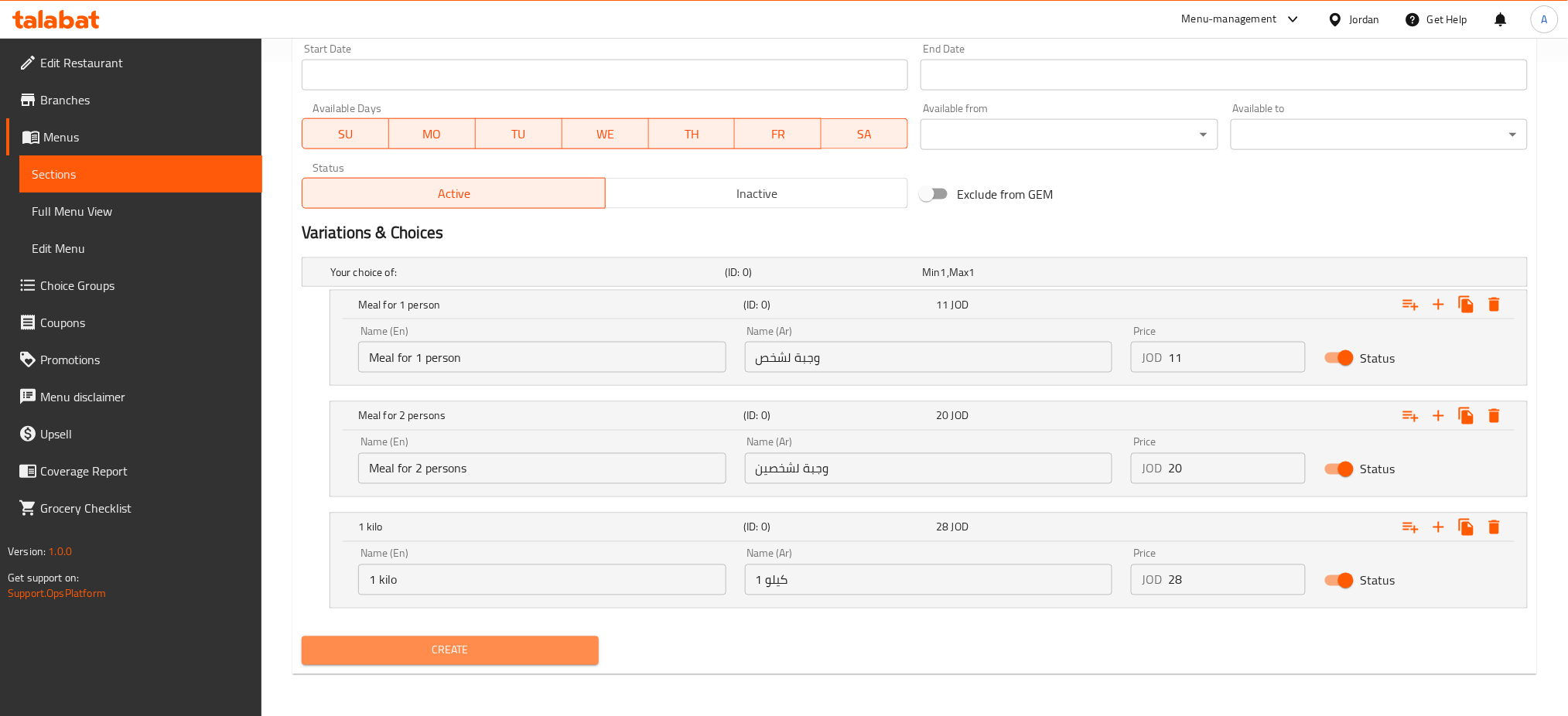
click at [483, 650] on span "Create" at bounding box center [450, 650] width 272 height 19
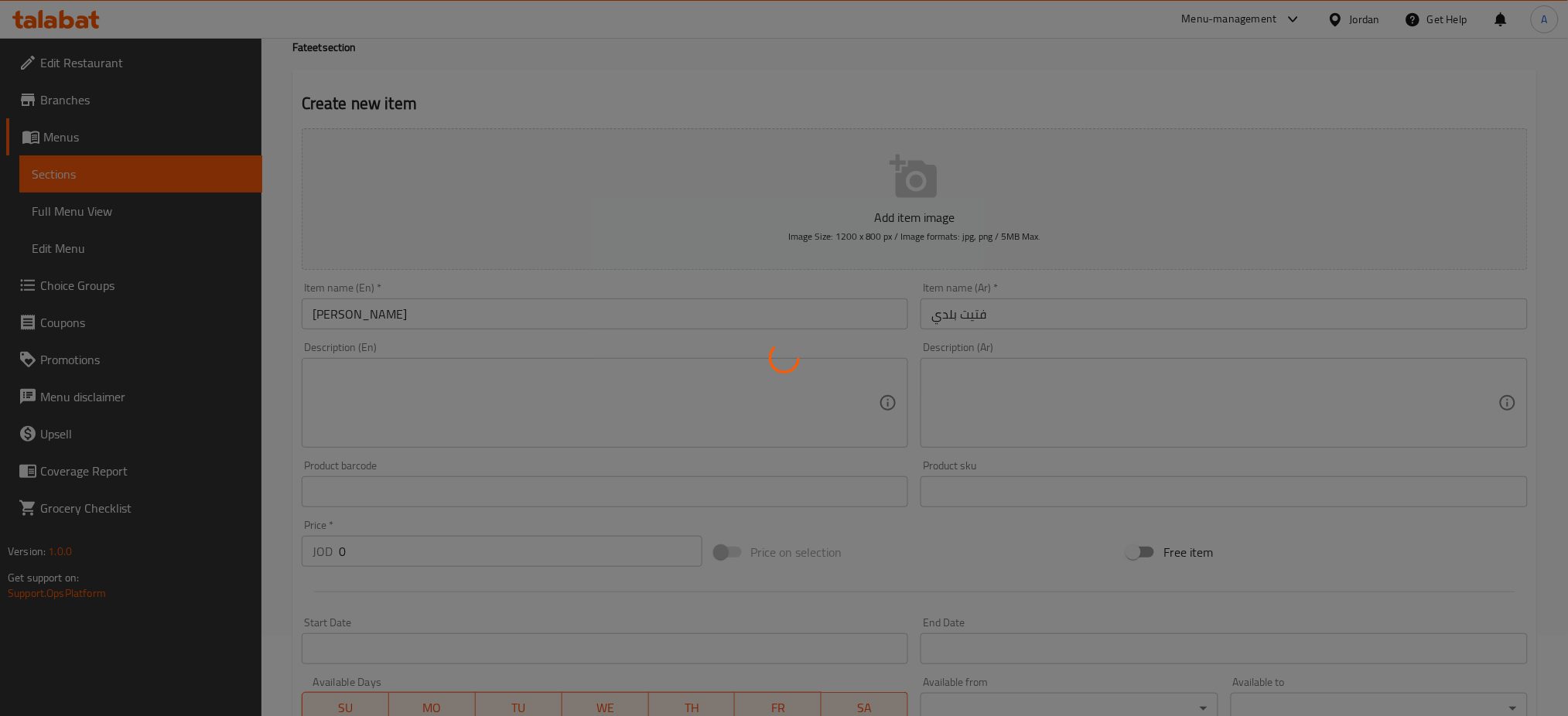
scroll to position [0, 0]
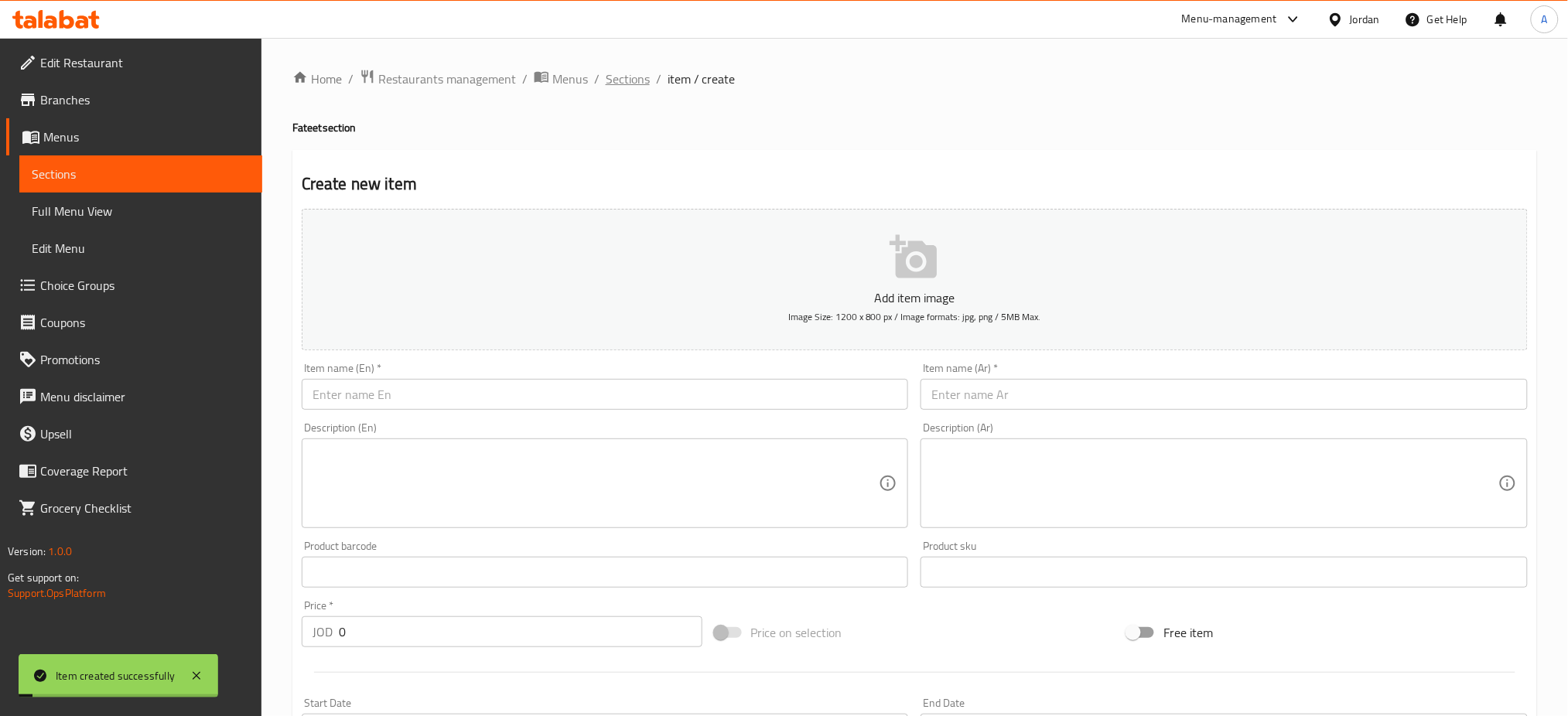
click at [637, 87] on span "Sections" at bounding box center [628, 79] width 44 height 19
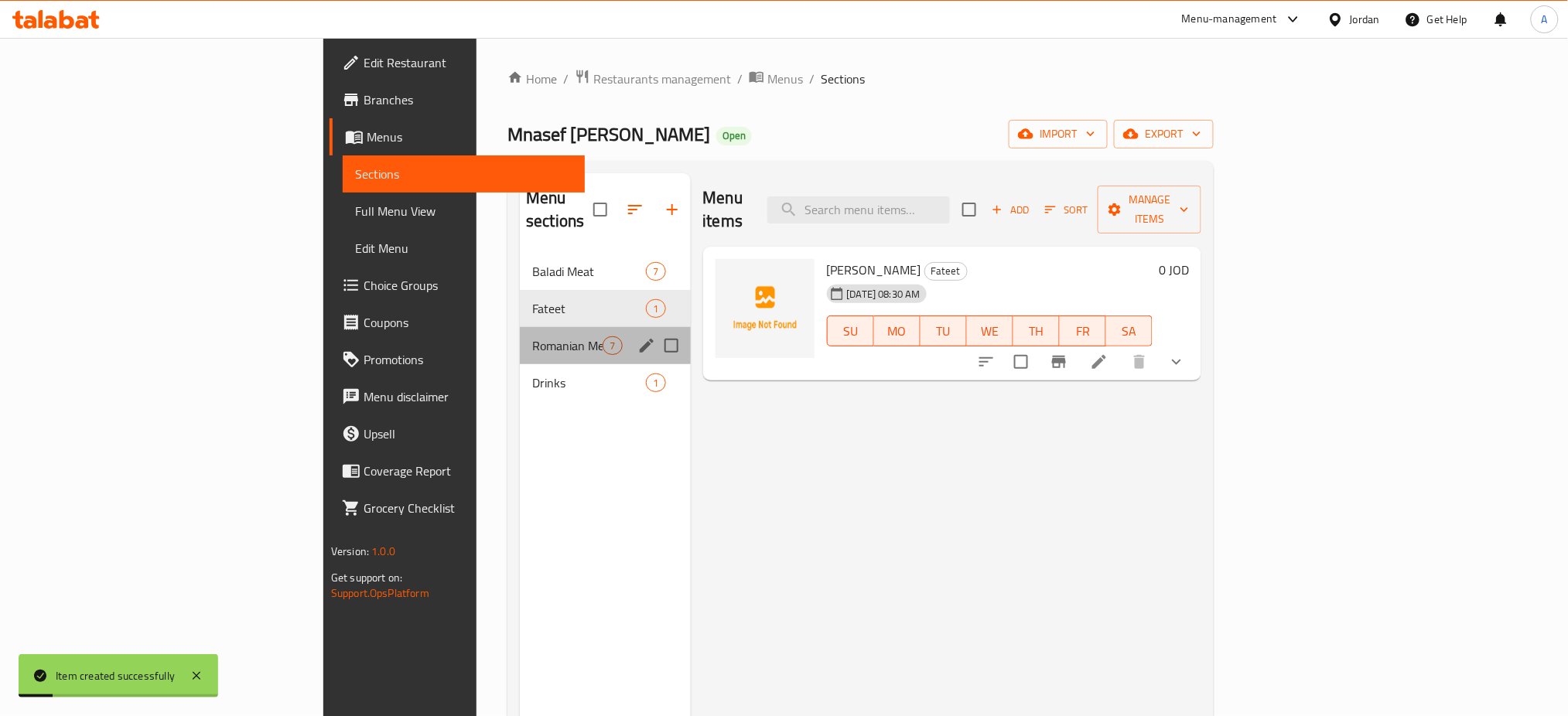
click at [520, 327] on div "Romanian Meat 7" at bounding box center [605, 346] width 170 height 37
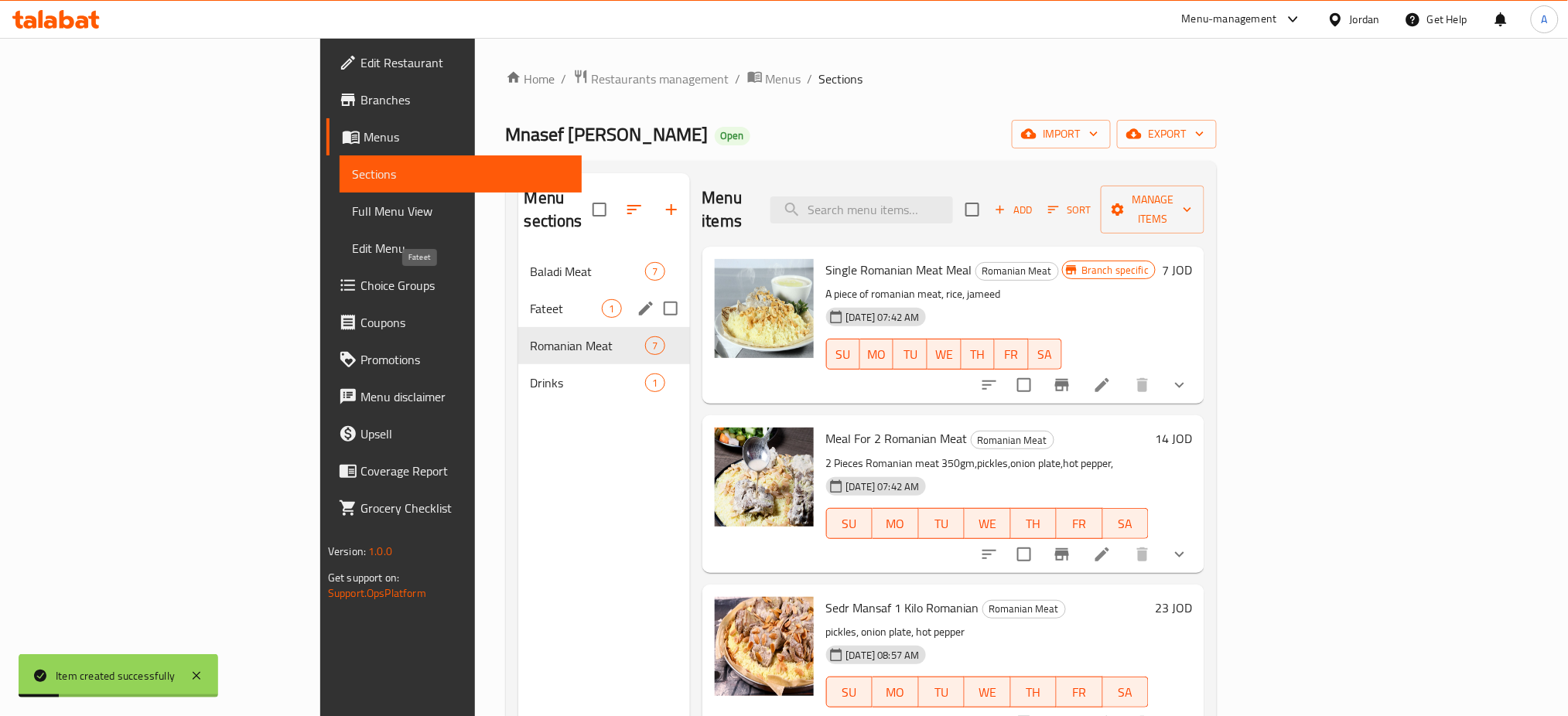
drag, startPoint x: 434, startPoint y: 283, endPoint x: 550, endPoint y: 300, distance: 117.2
click at [531, 299] on span "Fateet" at bounding box center [566, 309] width 72 height 19
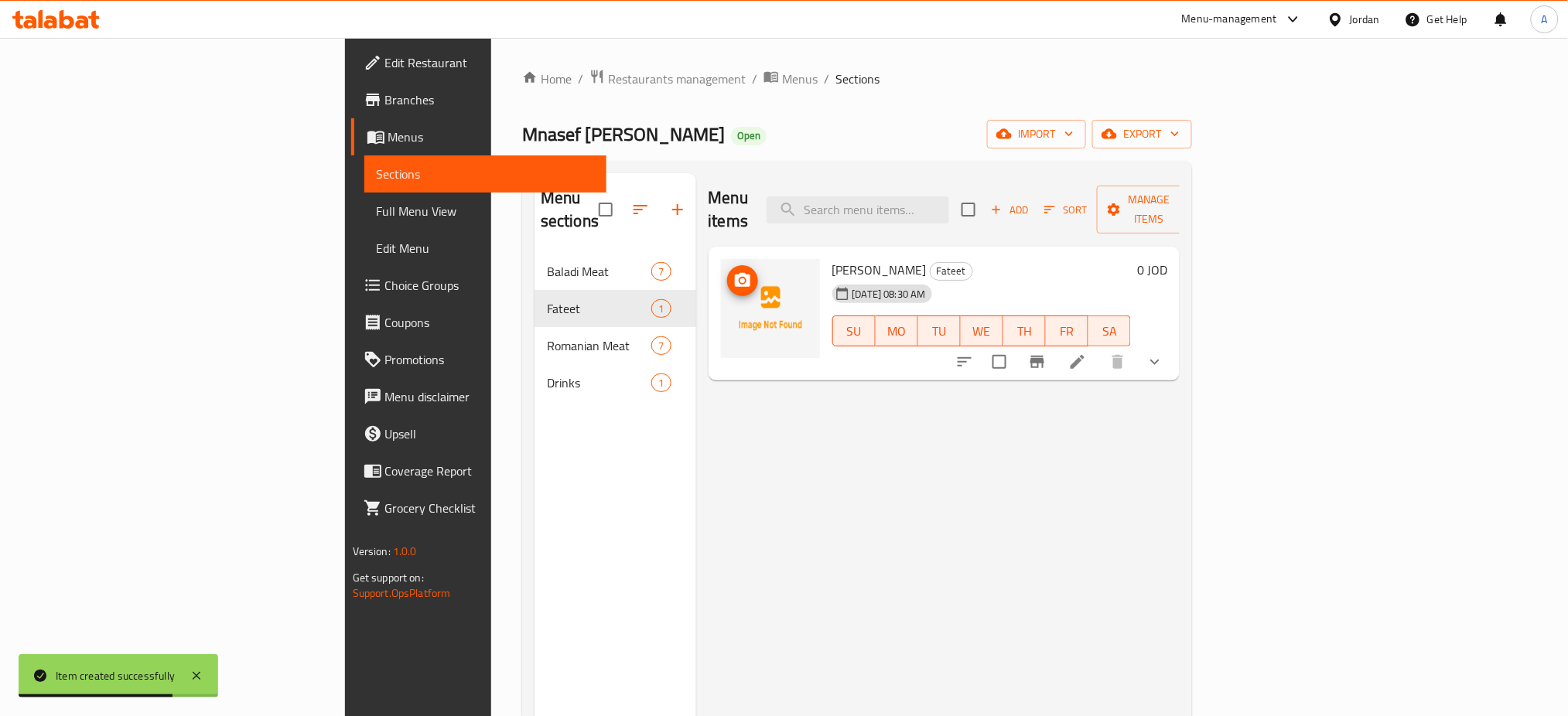
click at [734, 272] on icon "upload picture" at bounding box center [743, 281] width 19 height 19
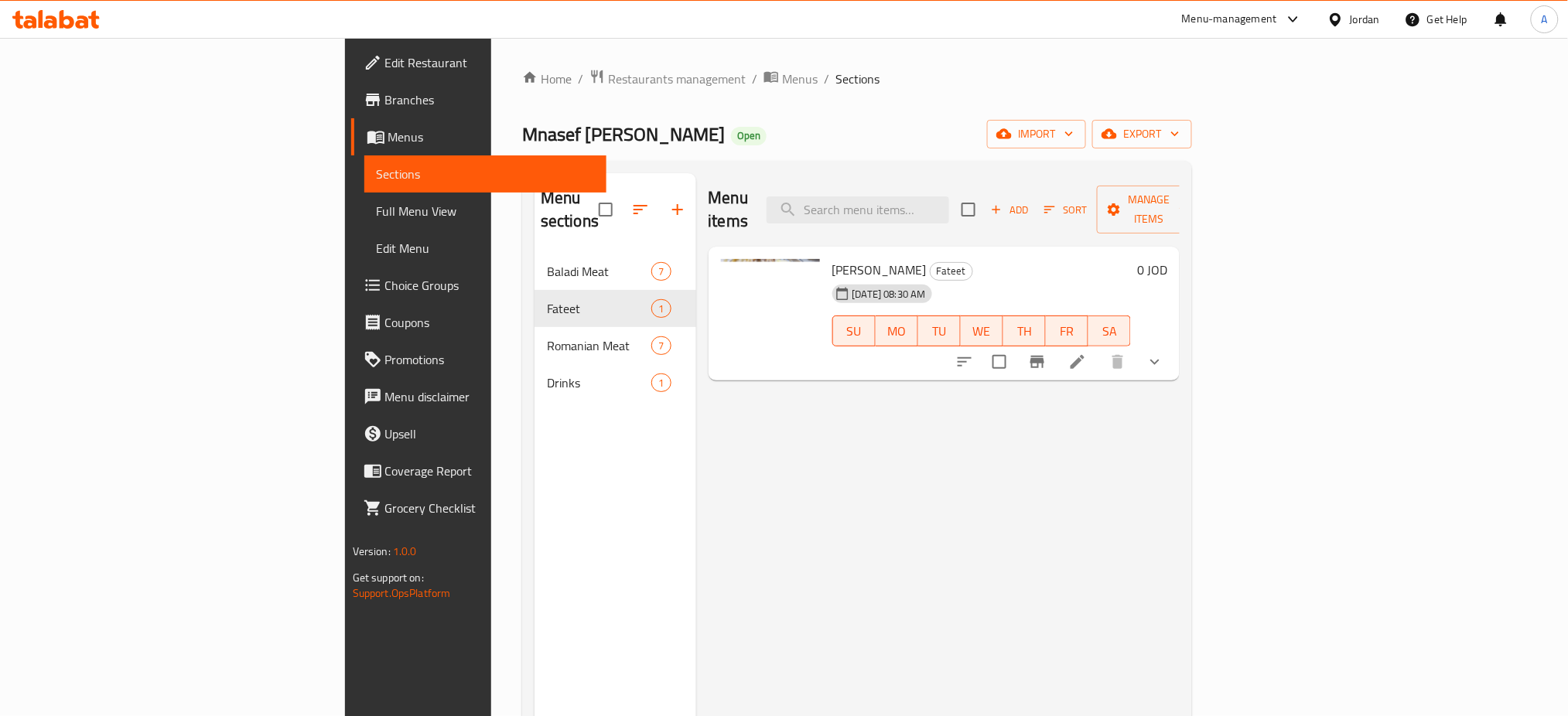
drag, startPoint x: 1121, startPoint y: 537, endPoint x: 1113, endPoint y: 537, distance: 8.0
click at [1121, 537] on div "Menu items Add Sort Manage items Fateet Baladi Fateet [DATE] 08:30 AM SU MO TU …" at bounding box center [939, 530] width 484 height 716
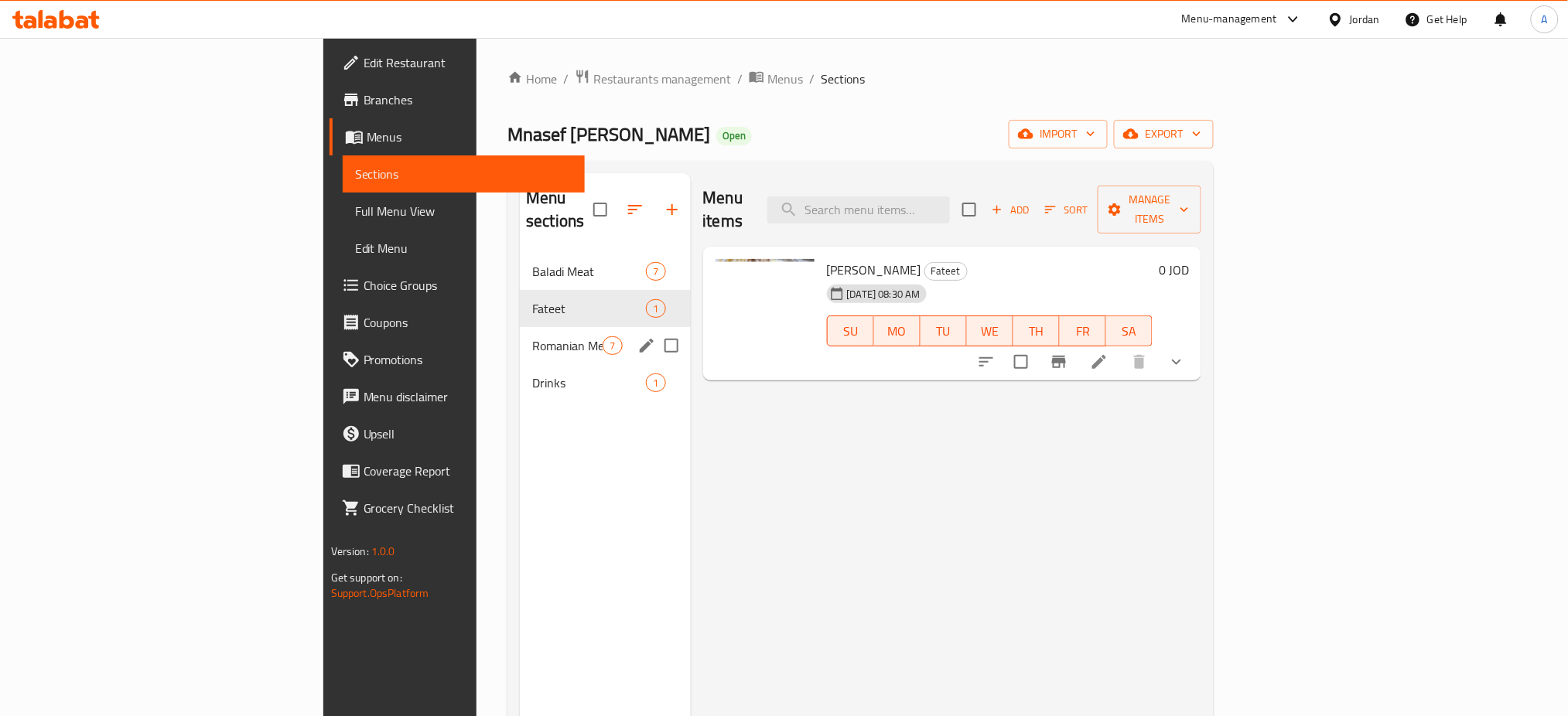
click at [532, 336] on span "Romanian Meat" at bounding box center [567, 346] width 70 height 19
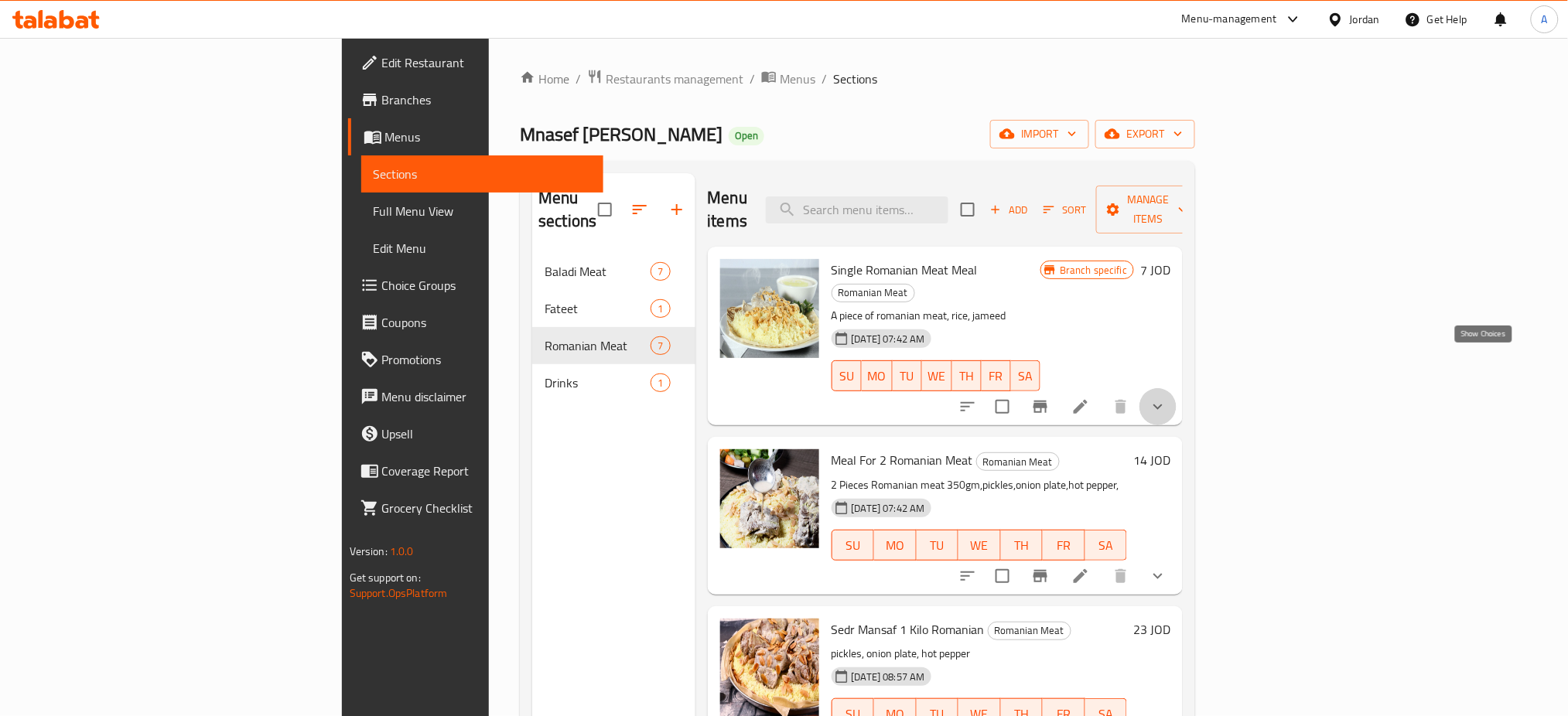
click at [1167, 397] on icon "show more" at bounding box center [1158, 406] width 19 height 19
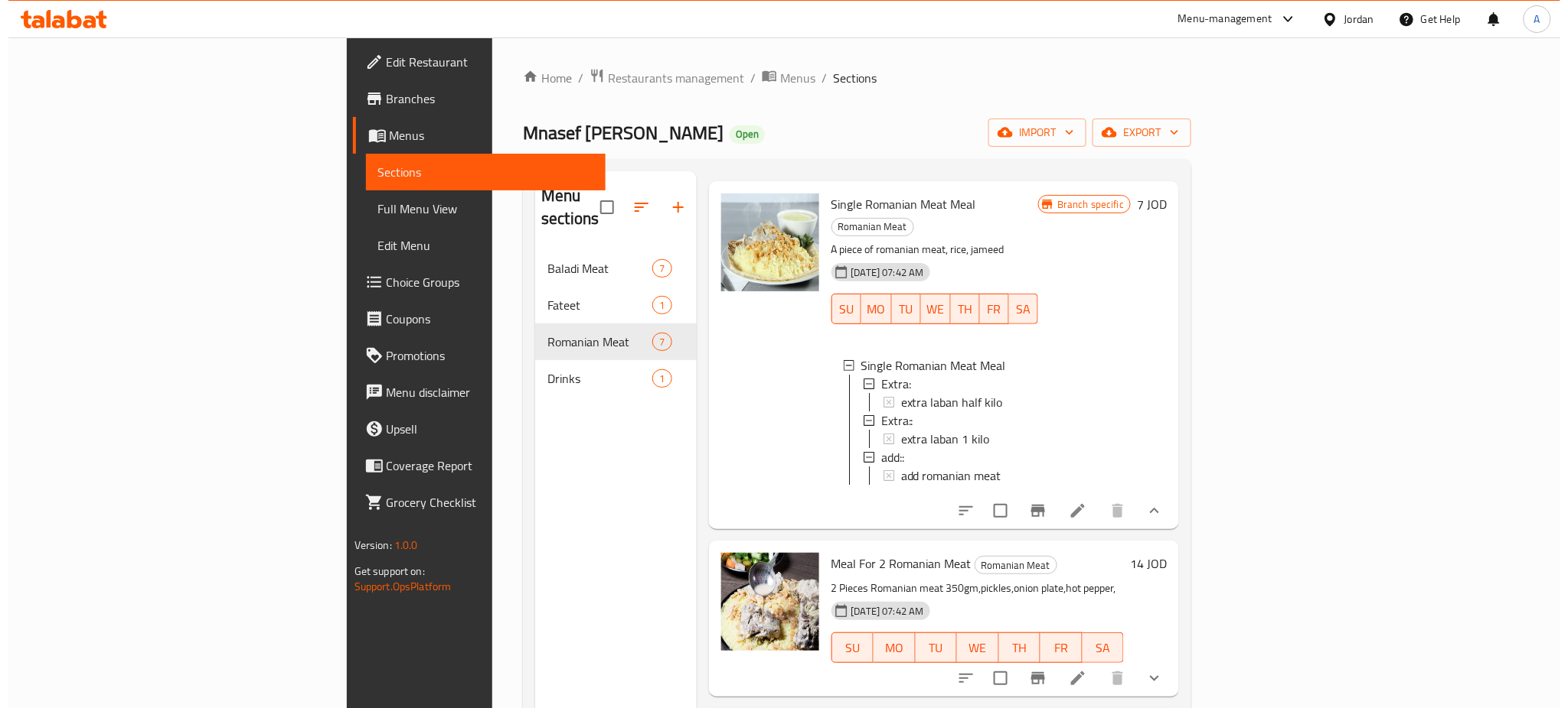
scroll to position [102, 0]
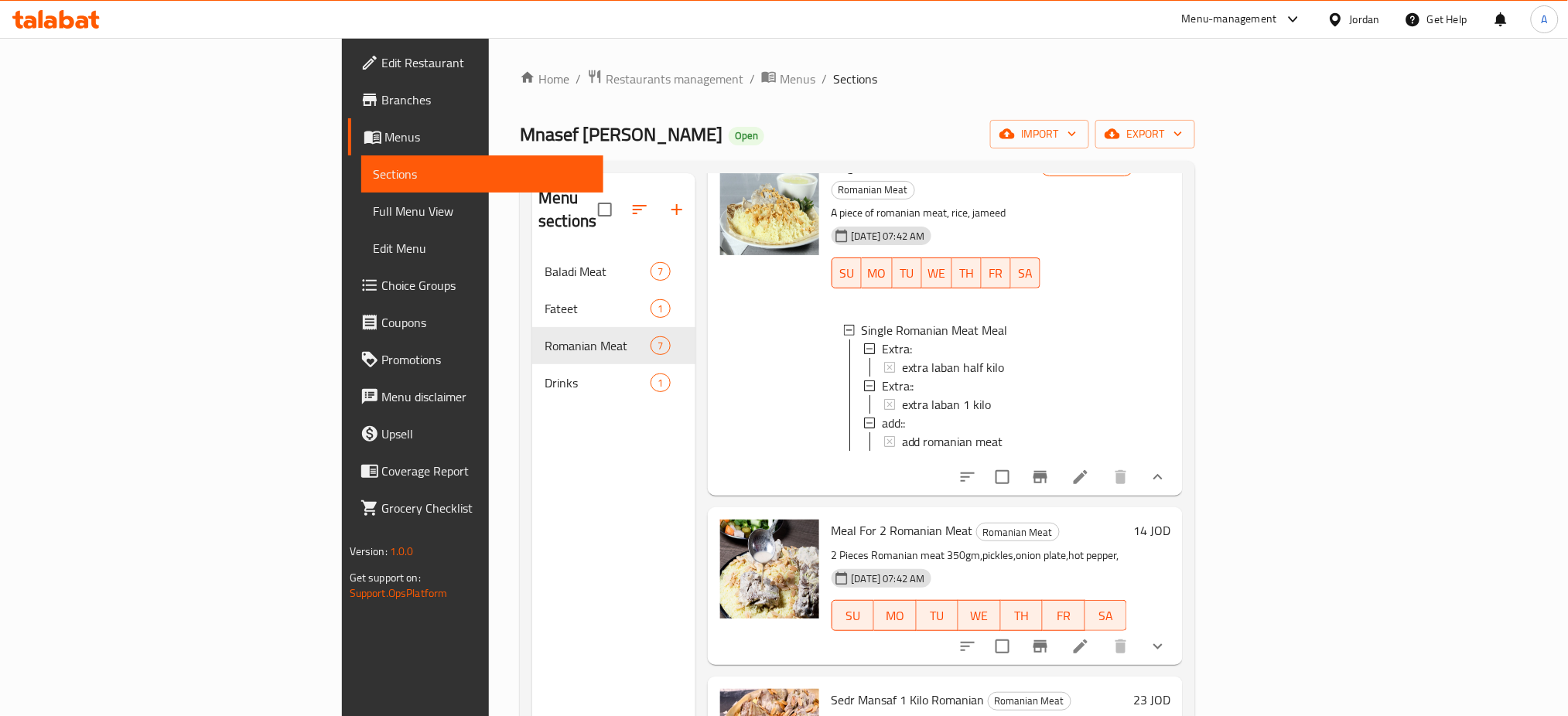
click at [1134, 563] on div "[DATE] 07:42 AM SU MO TU WE TH FR SA" at bounding box center [980, 605] width 309 height 83
click at [1090, 468] on icon at bounding box center [1080, 477] width 19 height 19
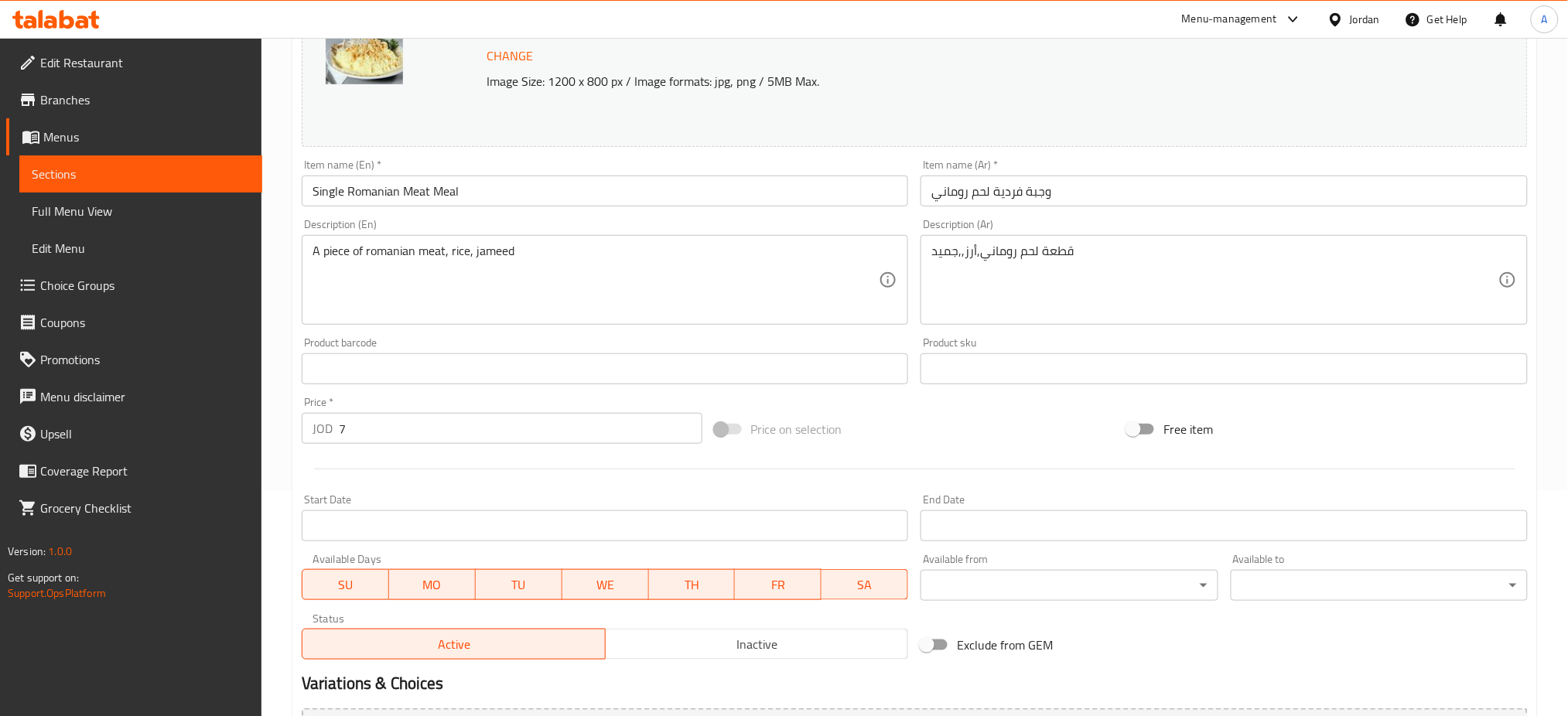
scroll to position [551, 0]
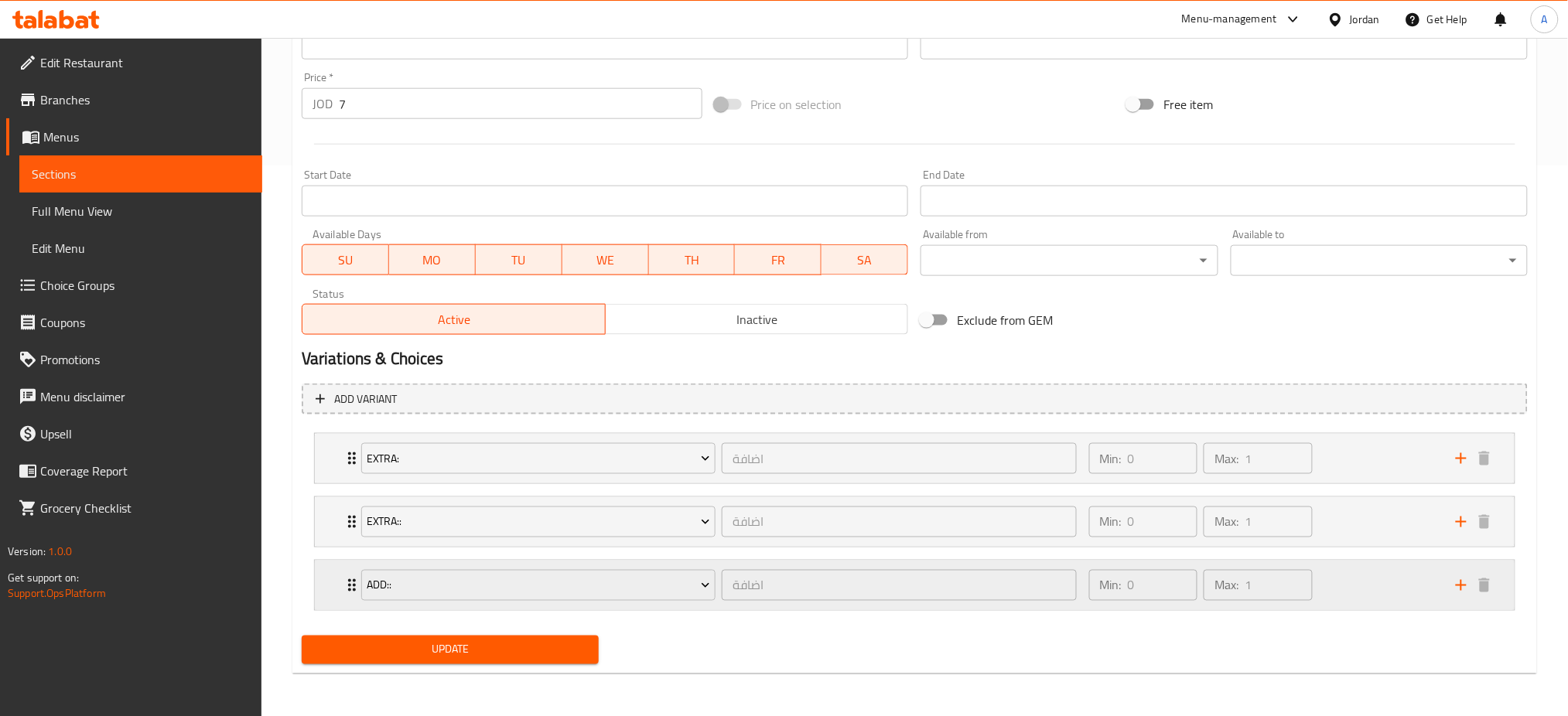
click at [1366, 584] on div "Min: 0 ​ Max: 1 ​" at bounding box center [1263, 585] width 367 height 50
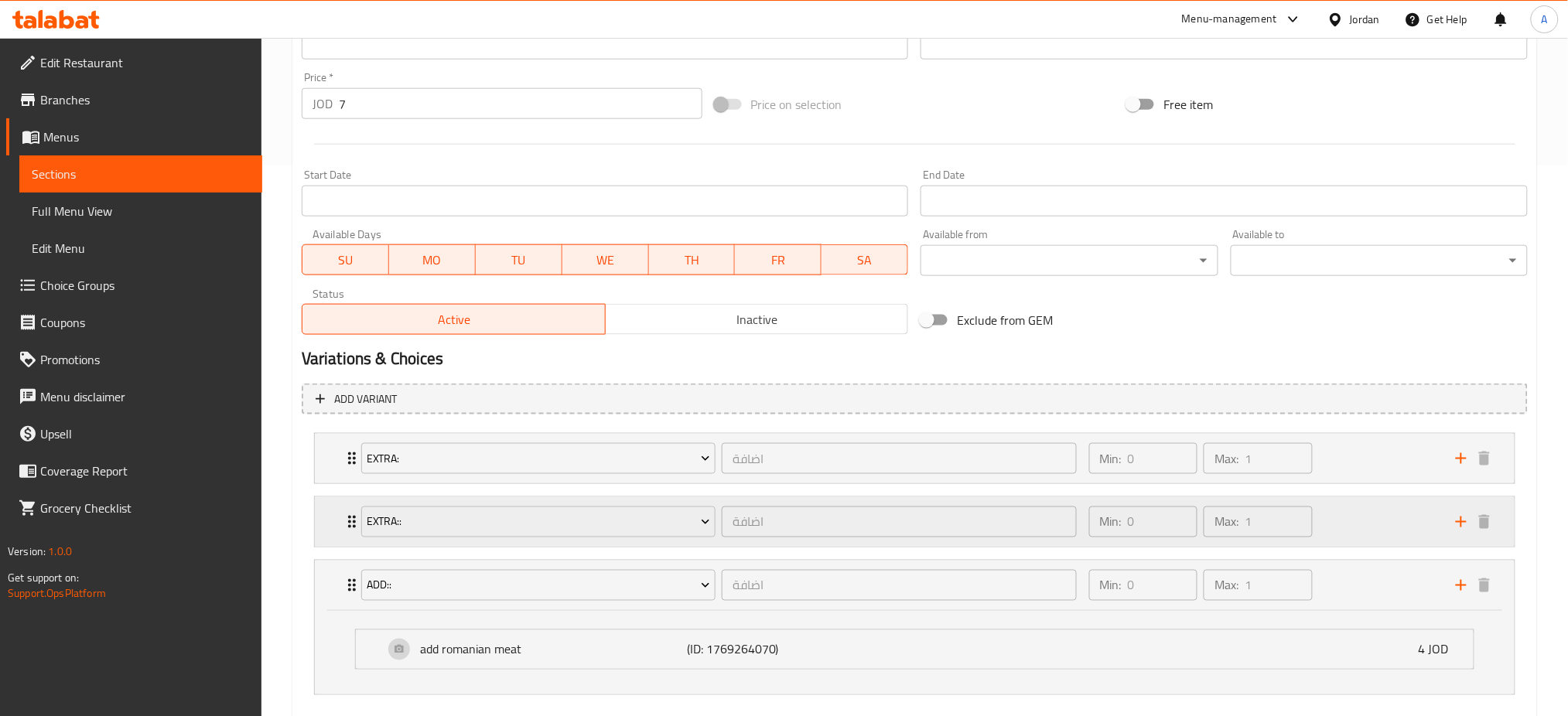
scroll to position [635, 0]
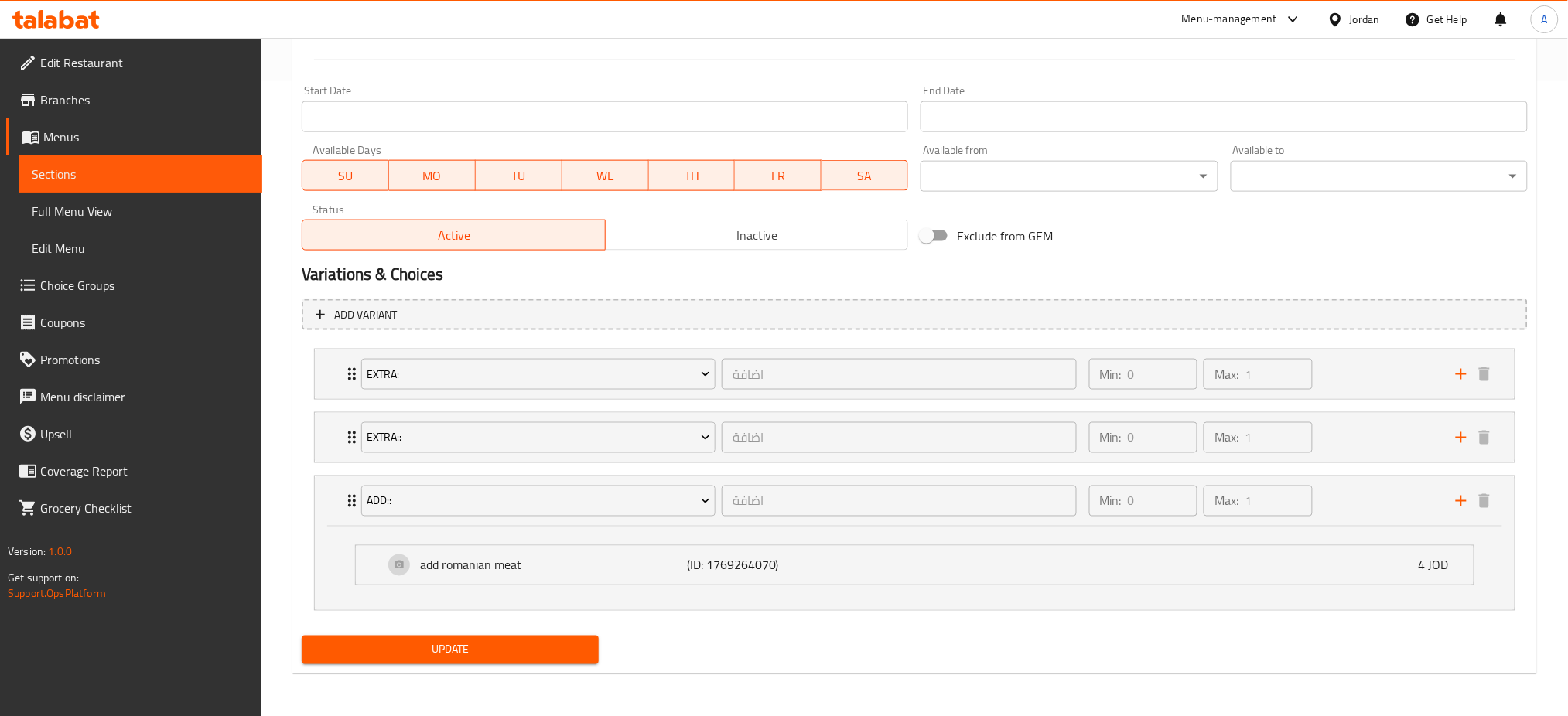
click at [946, 630] on div "Update" at bounding box center [914, 650] width 1238 height 41
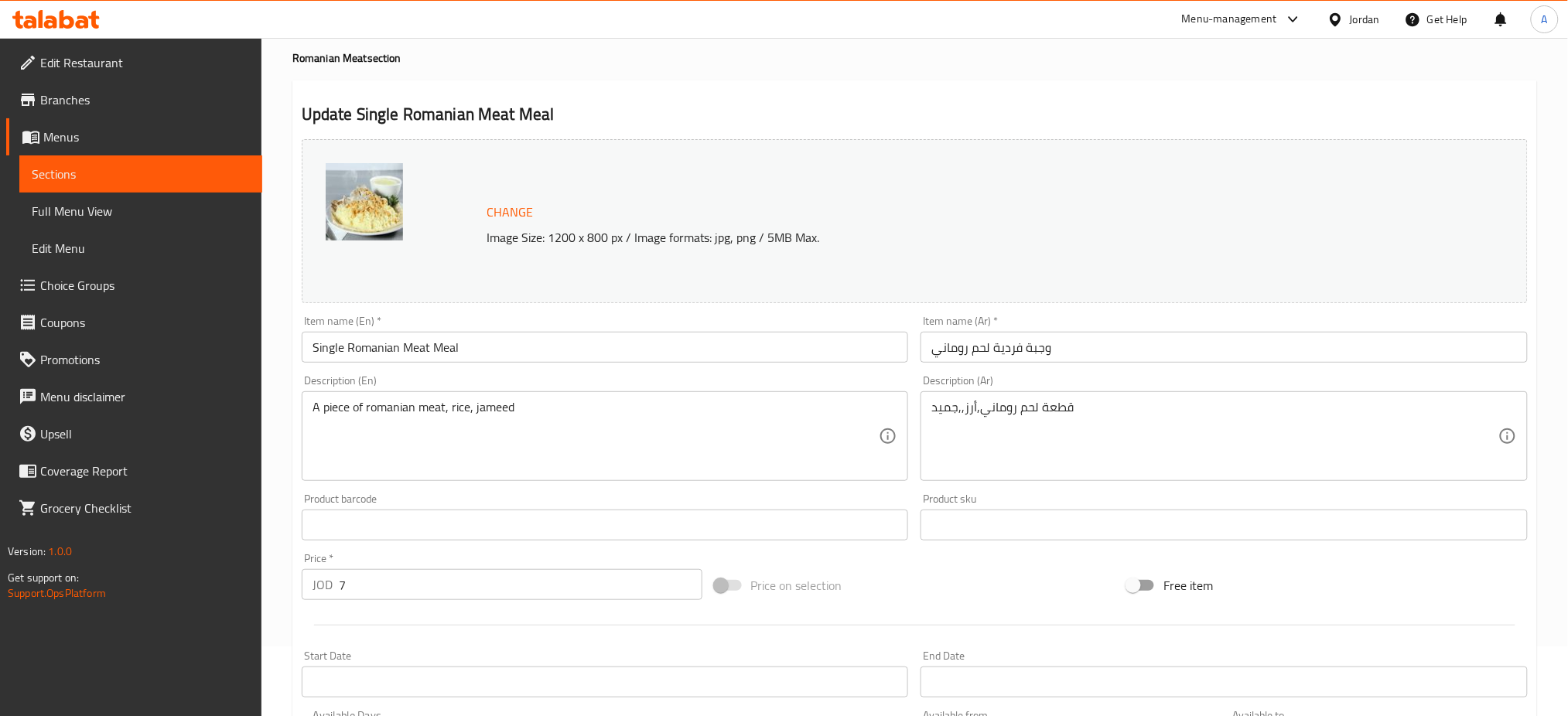
scroll to position [0, 0]
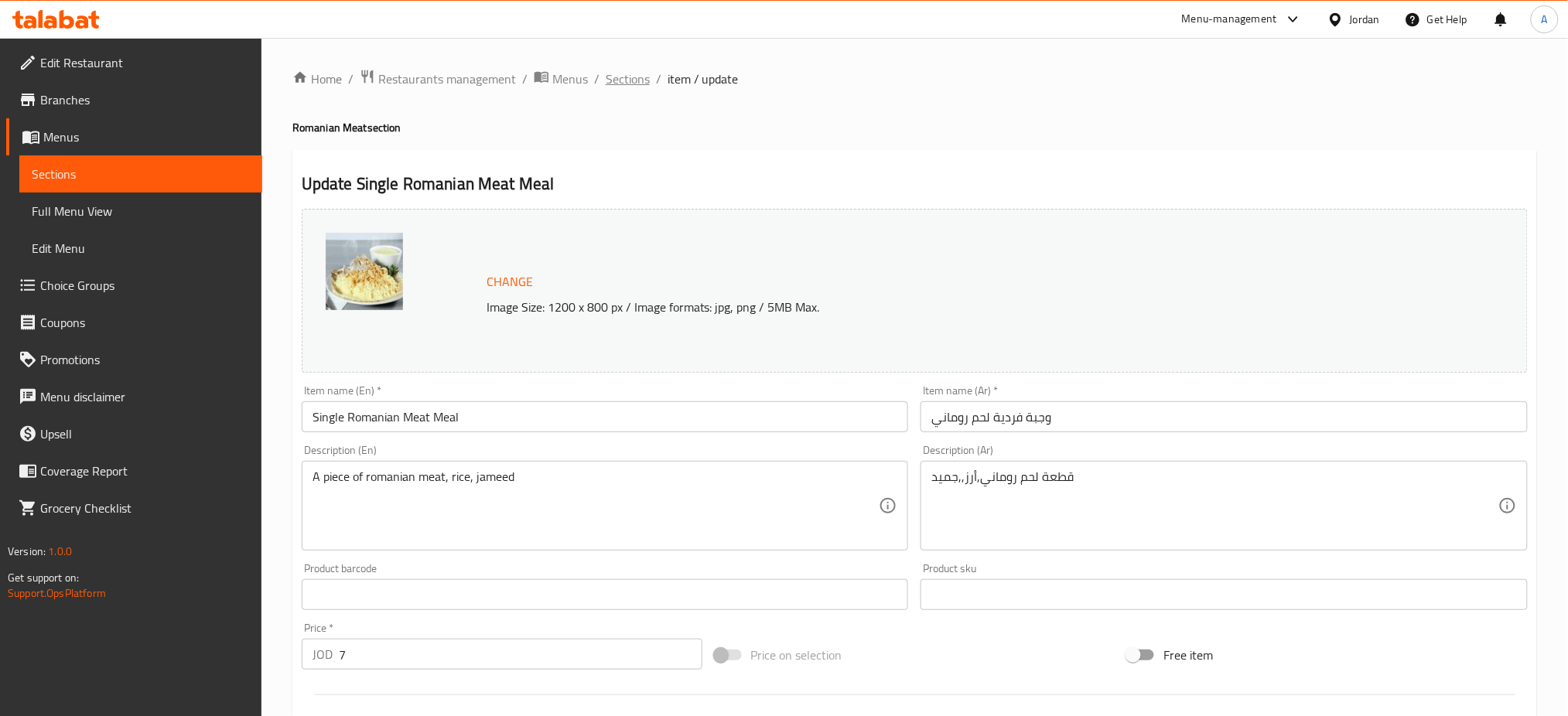
click at [639, 81] on span "Sections" at bounding box center [628, 79] width 44 height 19
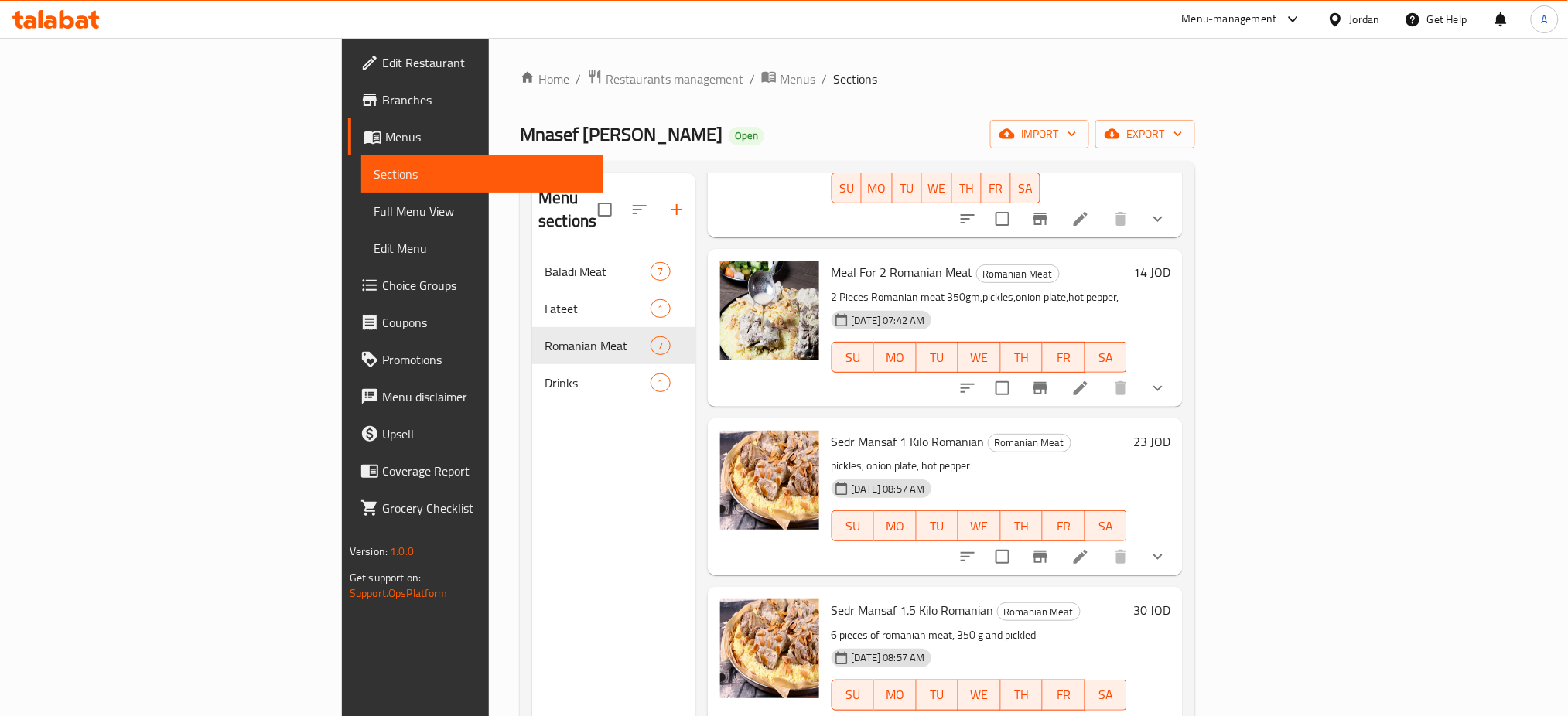
scroll to position [206, 0]
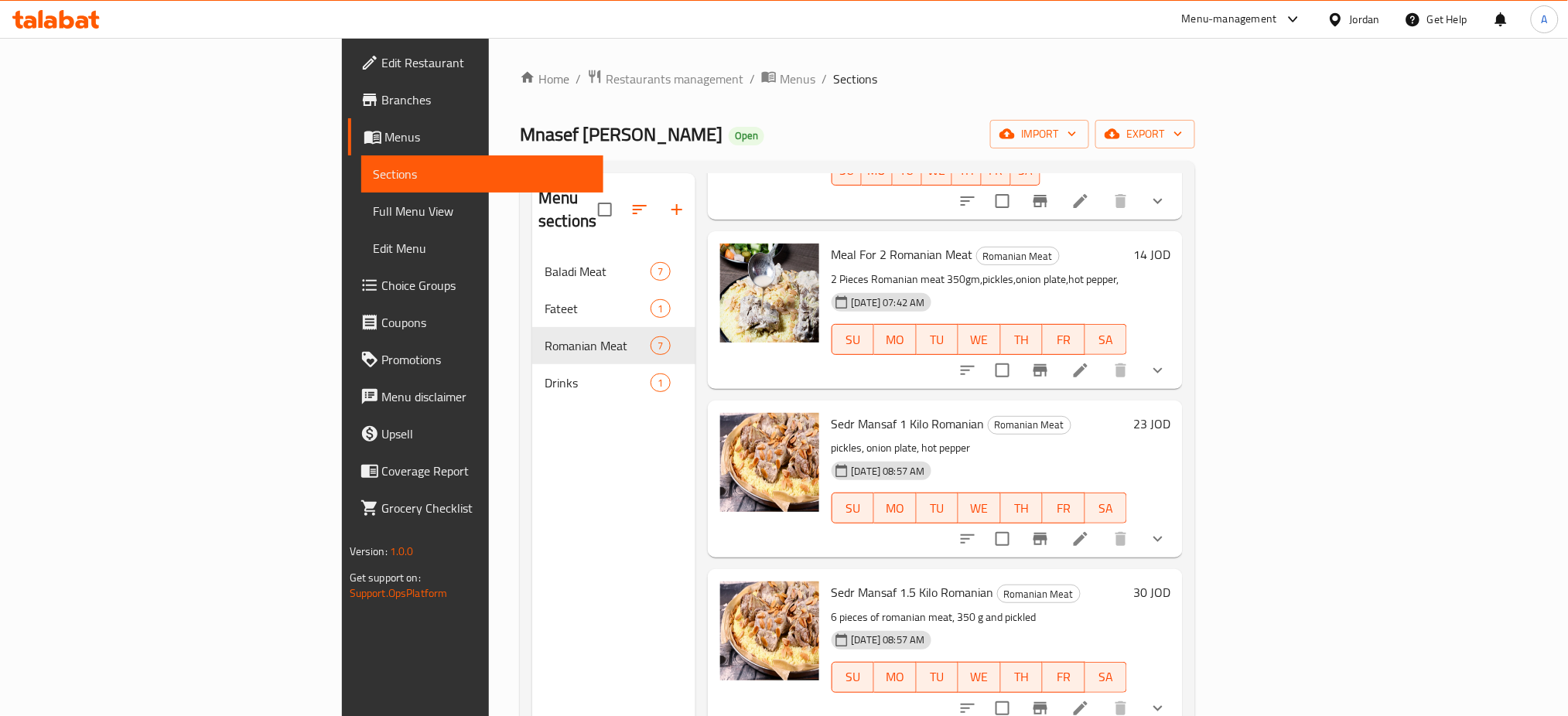
click at [1156, 148] on div "Mnasef [PERSON_NAME] Open import export" at bounding box center [857, 134] width 676 height 29
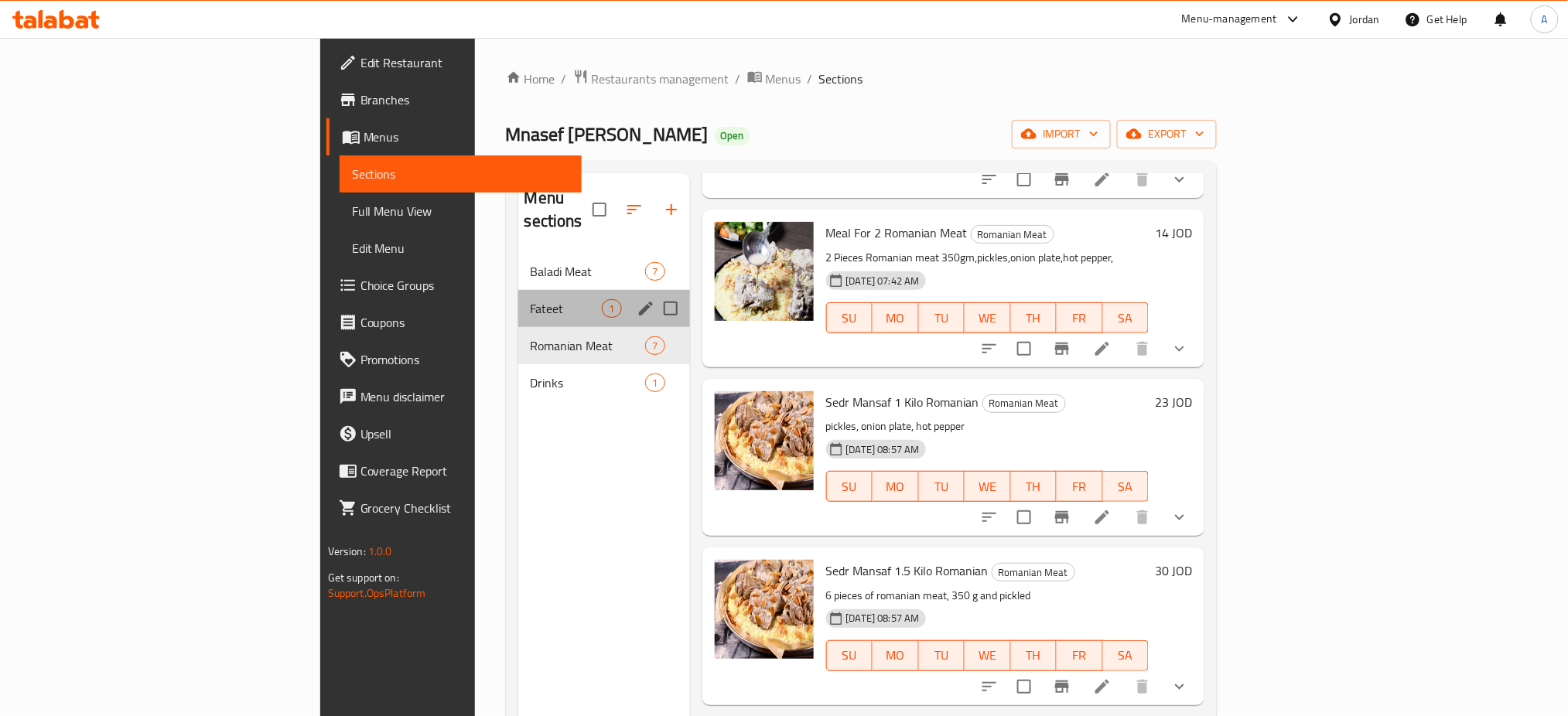
click at [519, 290] on div "Fateet 1" at bounding box center [605, 309] width 172 height 37
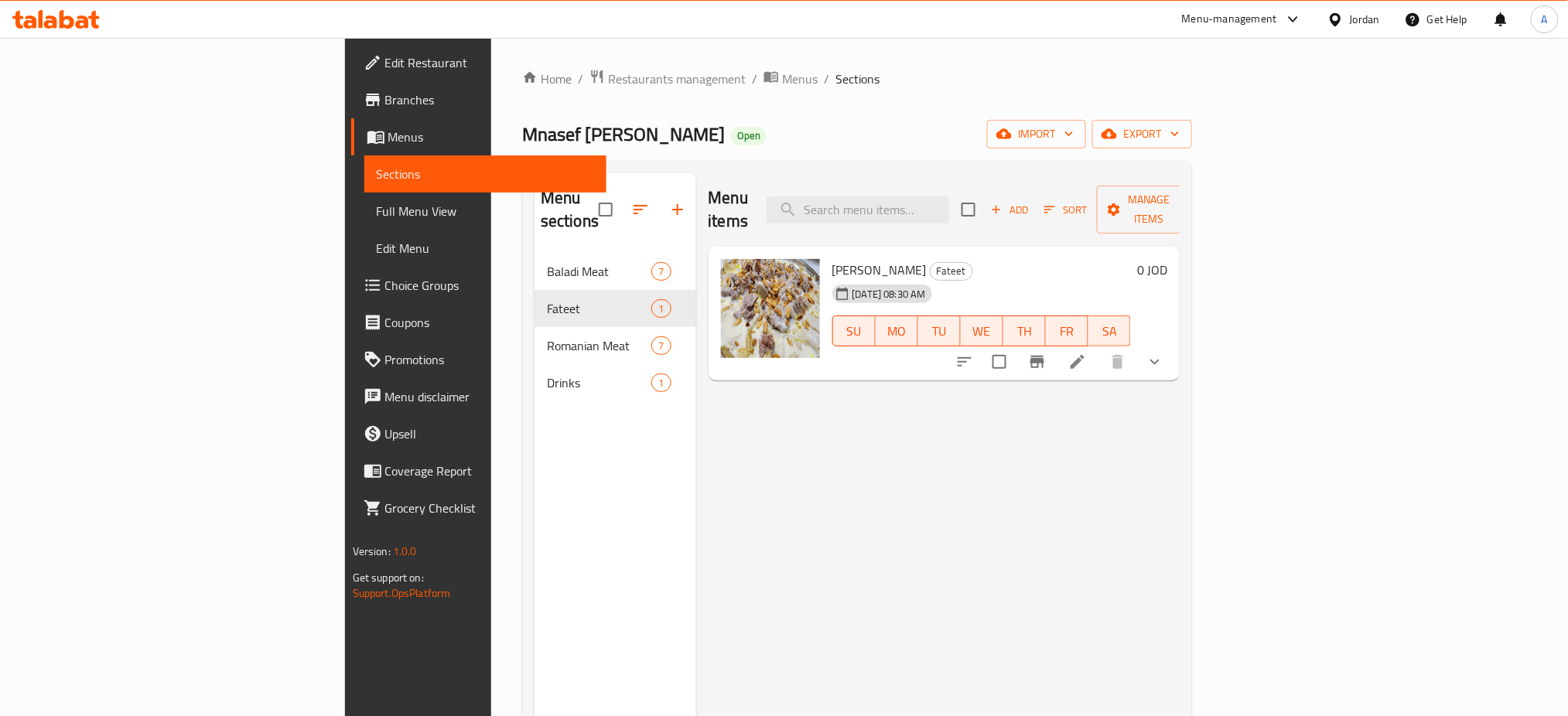
click at [1181, 664] on div "Menu items Add Sort Manage items Fateet Baladi Fateet [DATE] 08:30 AM SU MO TU …" at bounding box center [939, 530] width 484 height 716
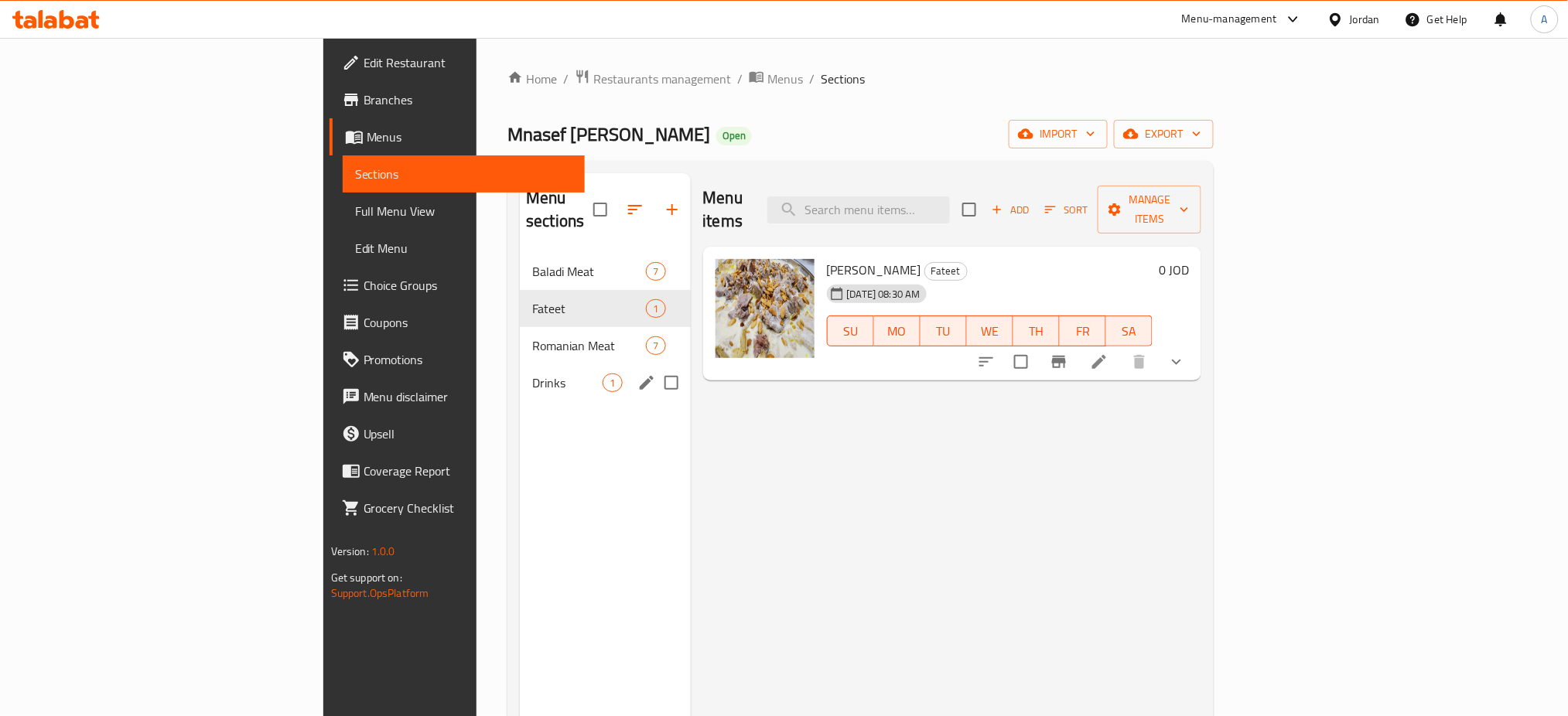
click at [532, 336] on span "Romanian Meat" at bounding box center [589, 346] width 114 height 19
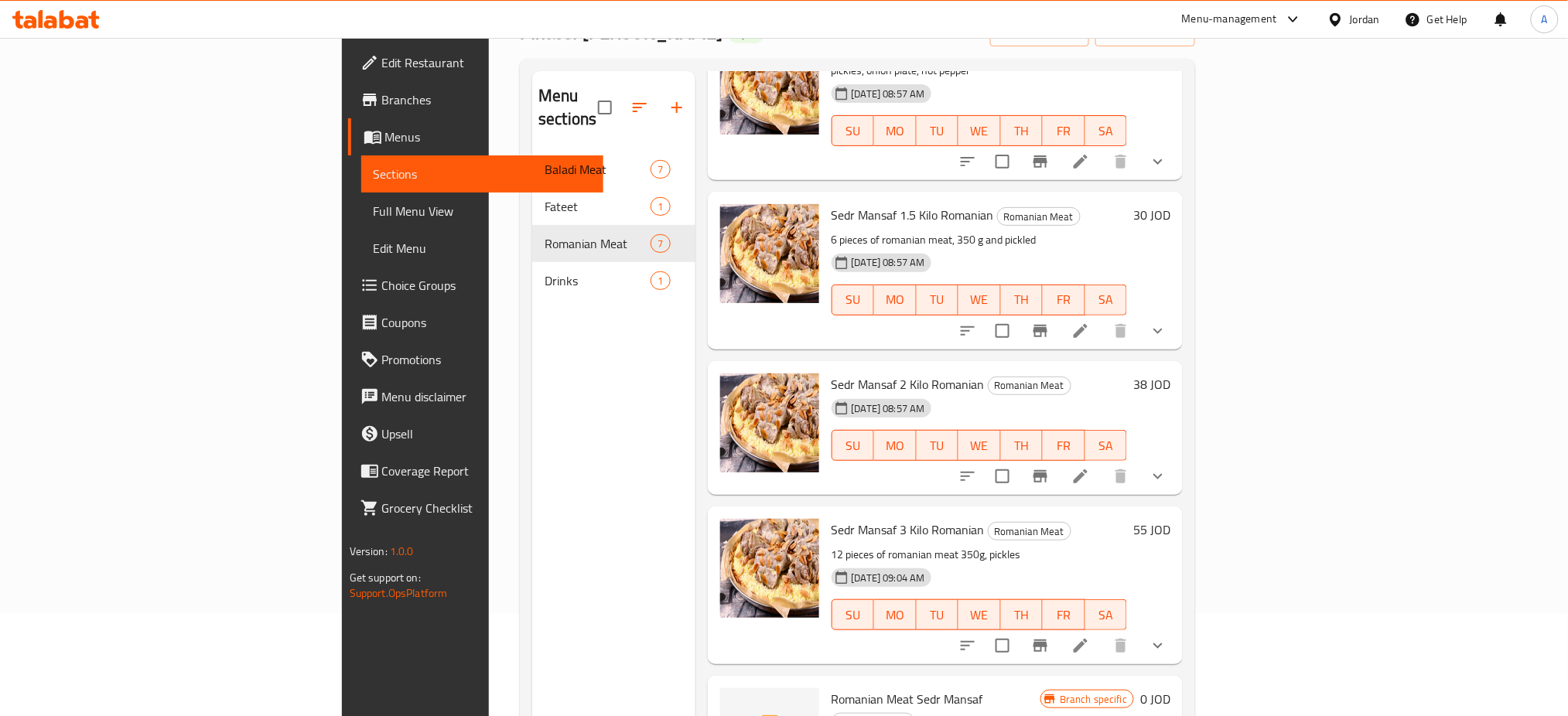
scroll to position [217, 0]
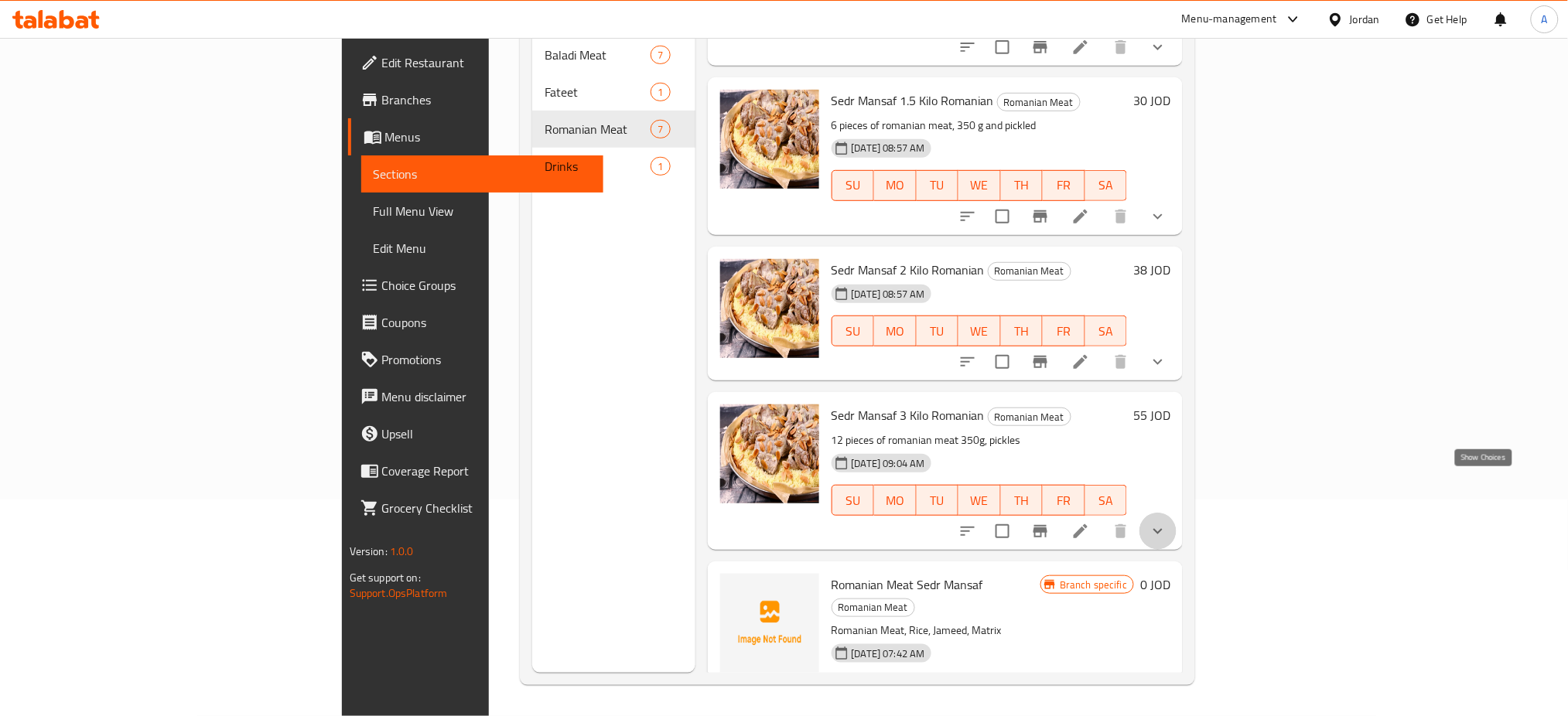
click at [1167, 522] on icon "show more" at bounding box center [1158, 531] width 19 height 19
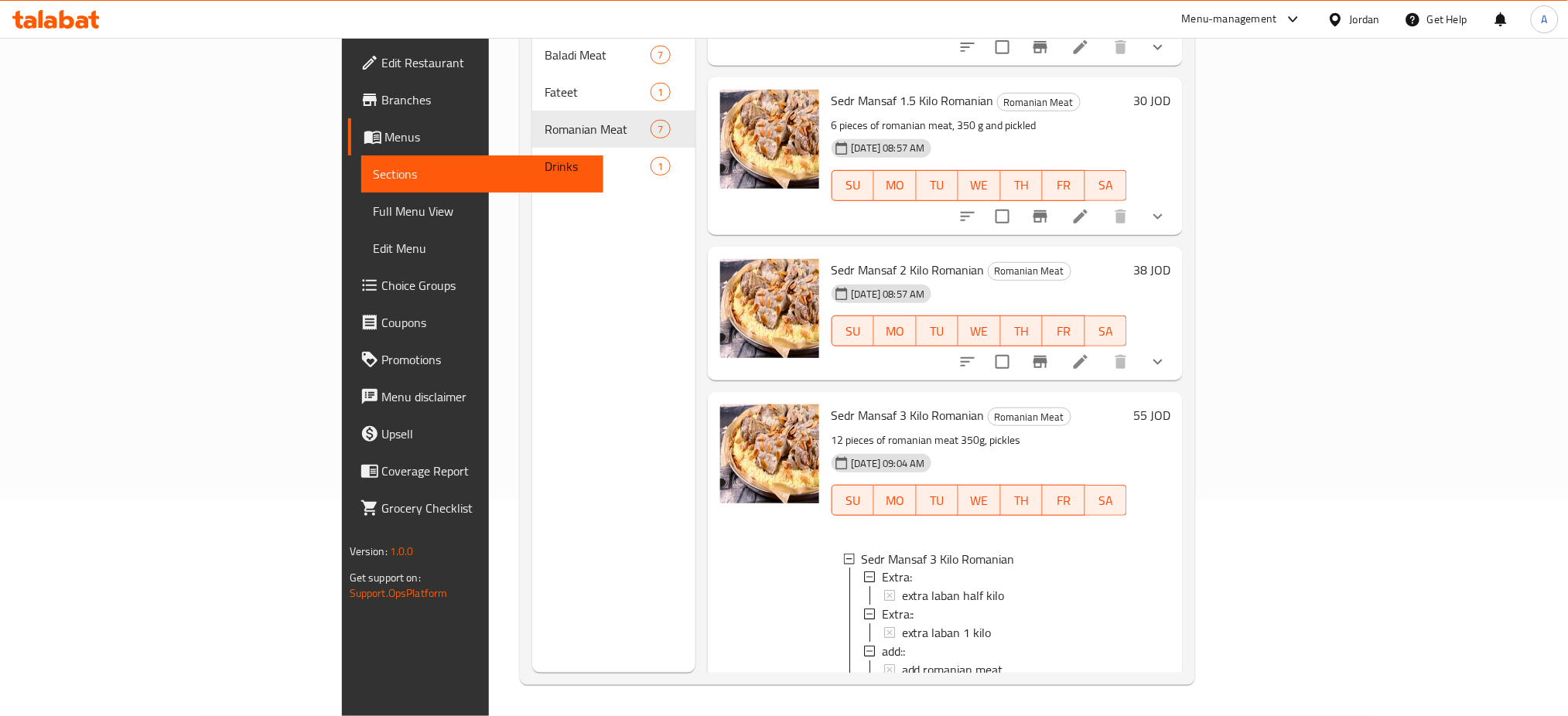
scroll to position [216, 0]
drag, startPoint x: 1142, startPoint y: 537, endPoint x: 1130, endPoint y: 541, distance: 12.6
click at [1116, 569] on div "Extra:" at bounding box center [999, 579] width 234 height 19
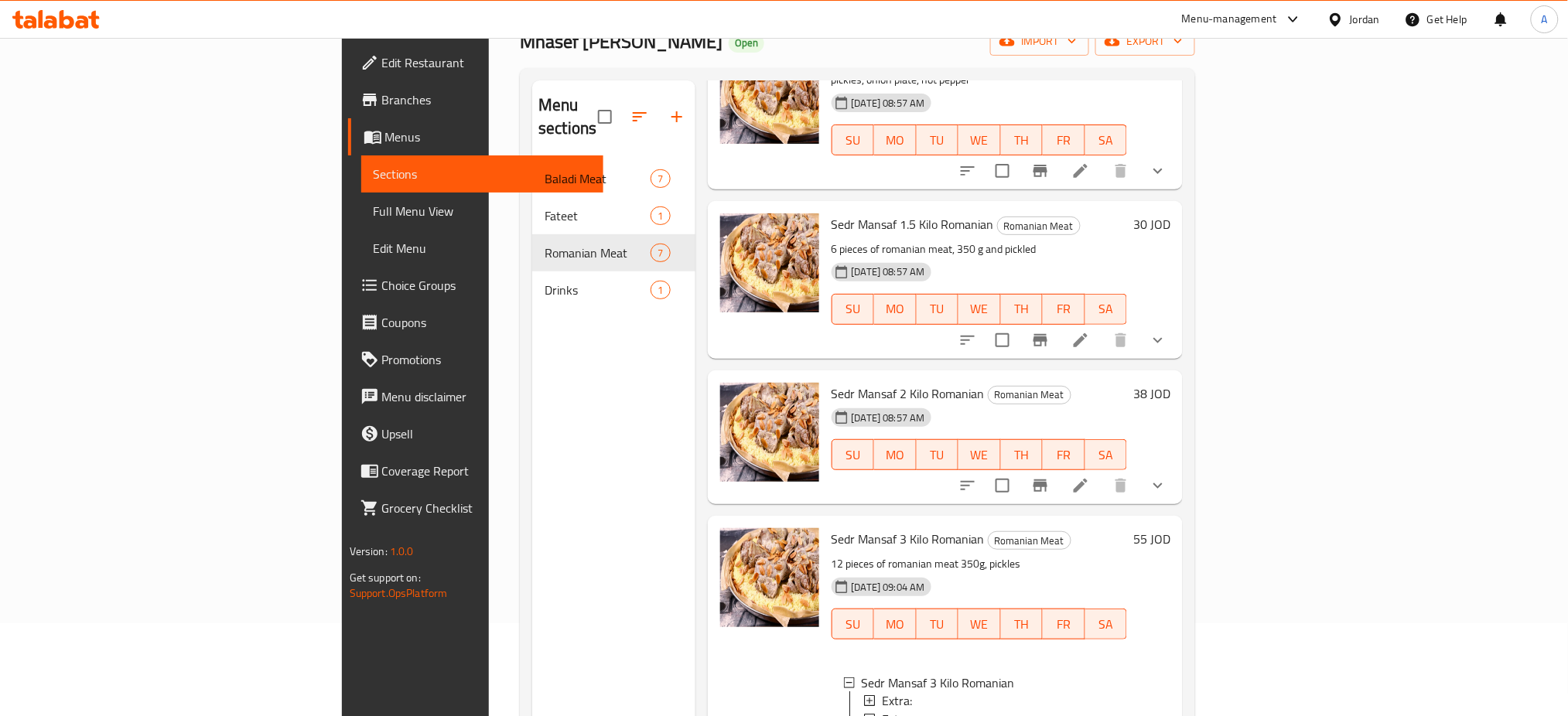
scroll to position [0, 0]
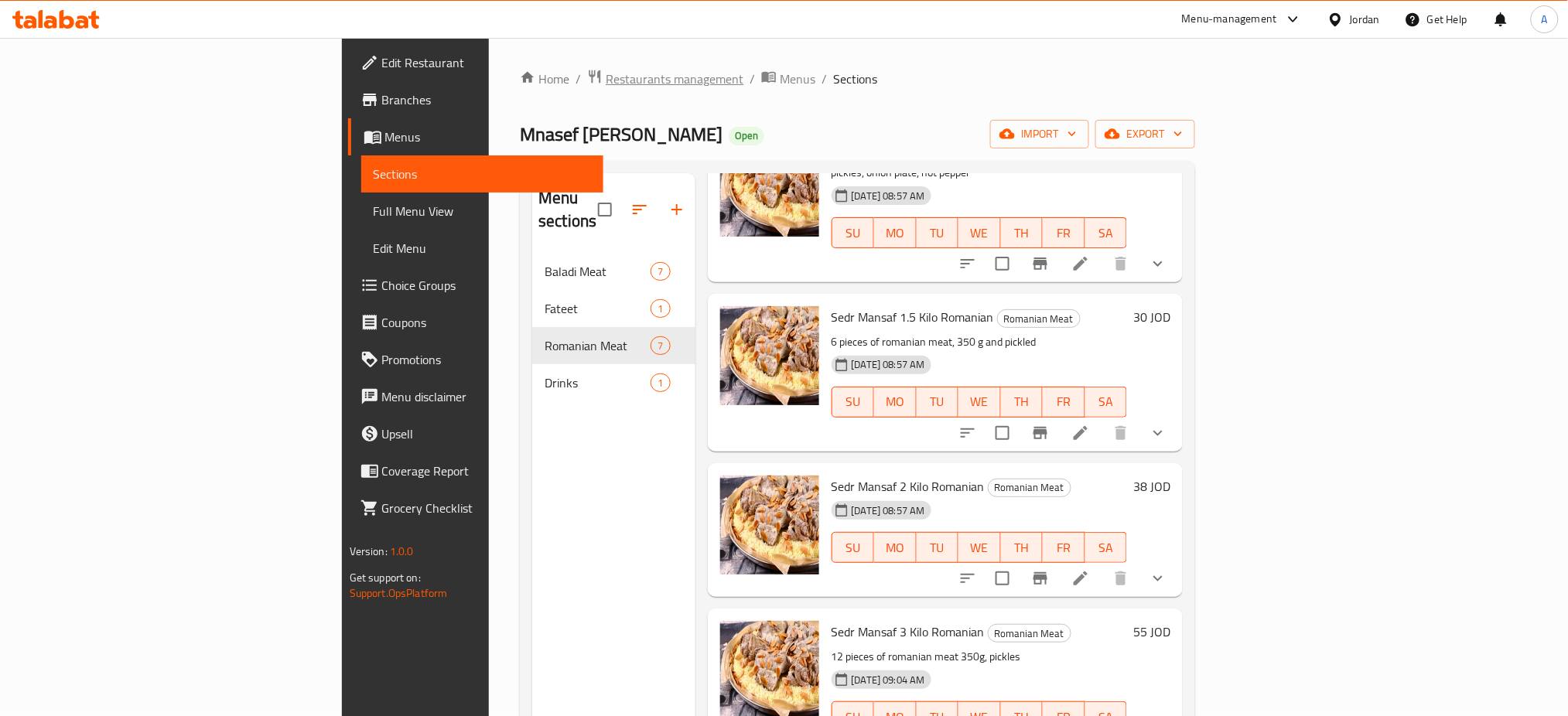
click at [606, 85] on span "Restaurants management" at bounding box center [674, 79] width 137 height 19
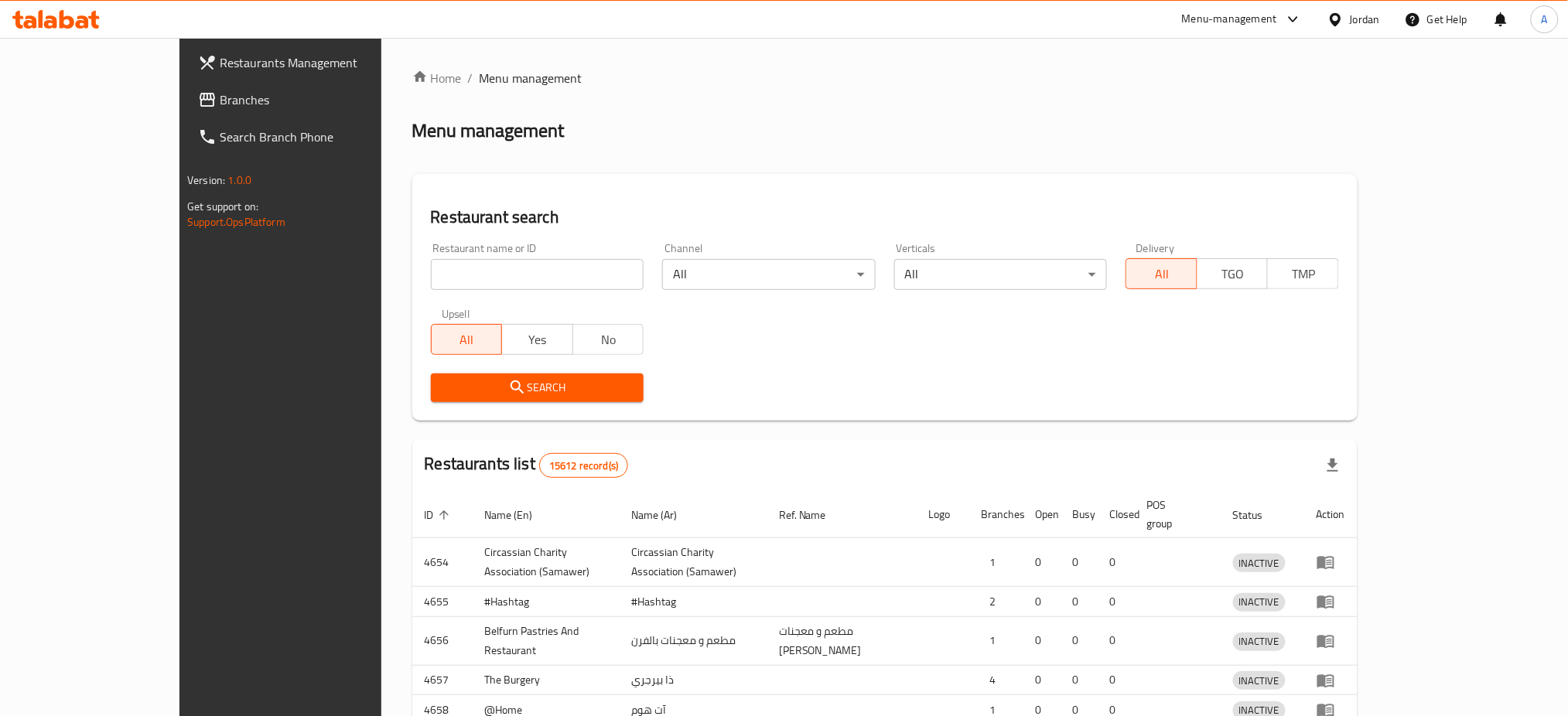
click at [412, 279] on div "Home / Menu management Menu management Restaurant search Restaurant name or ID …" at bounding box center [885, 498] width 946 height 858
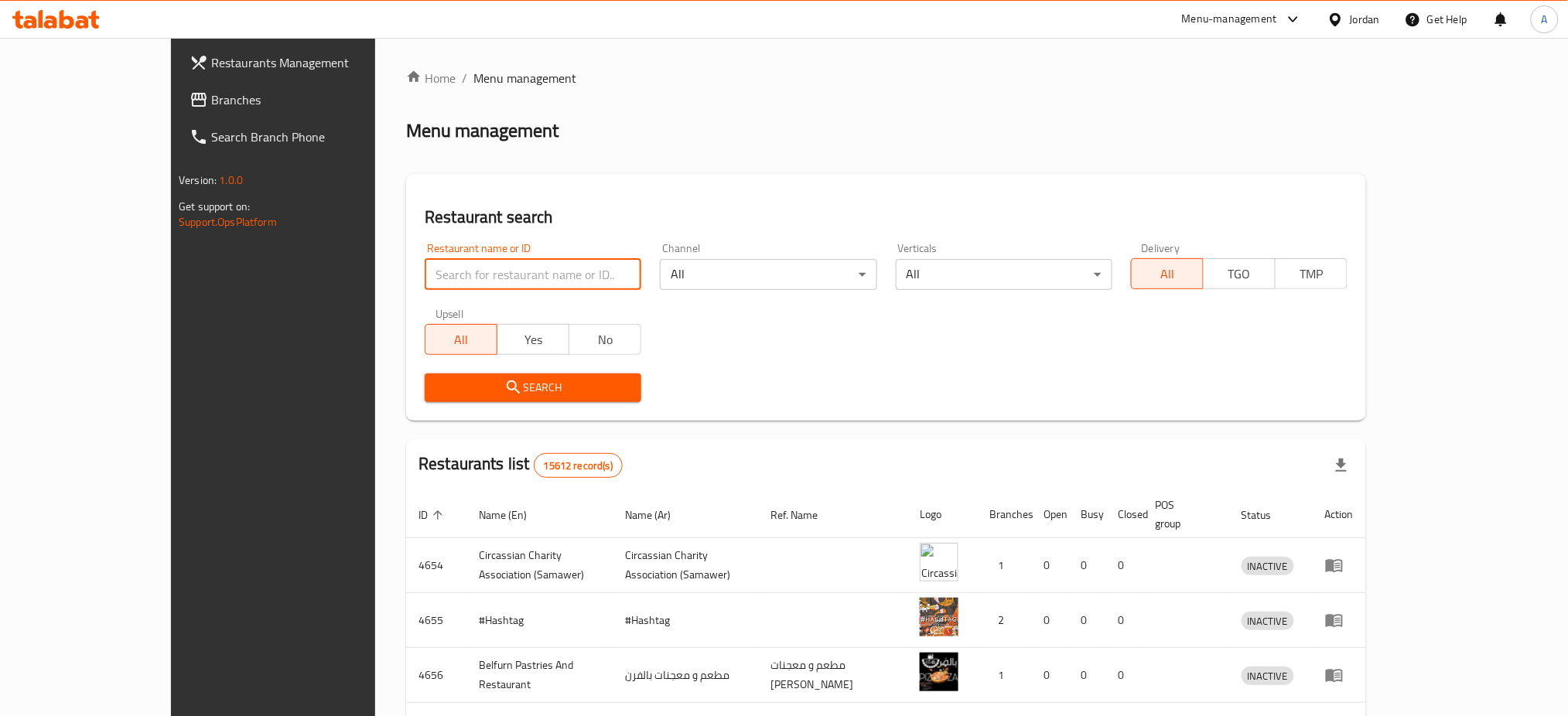
click at [425, 279] on input "search" at bounding box center [533, 274] width 217 height 31
type input "12:10"
click button "Search" at bounding box center [533, 388] width 217 height 29
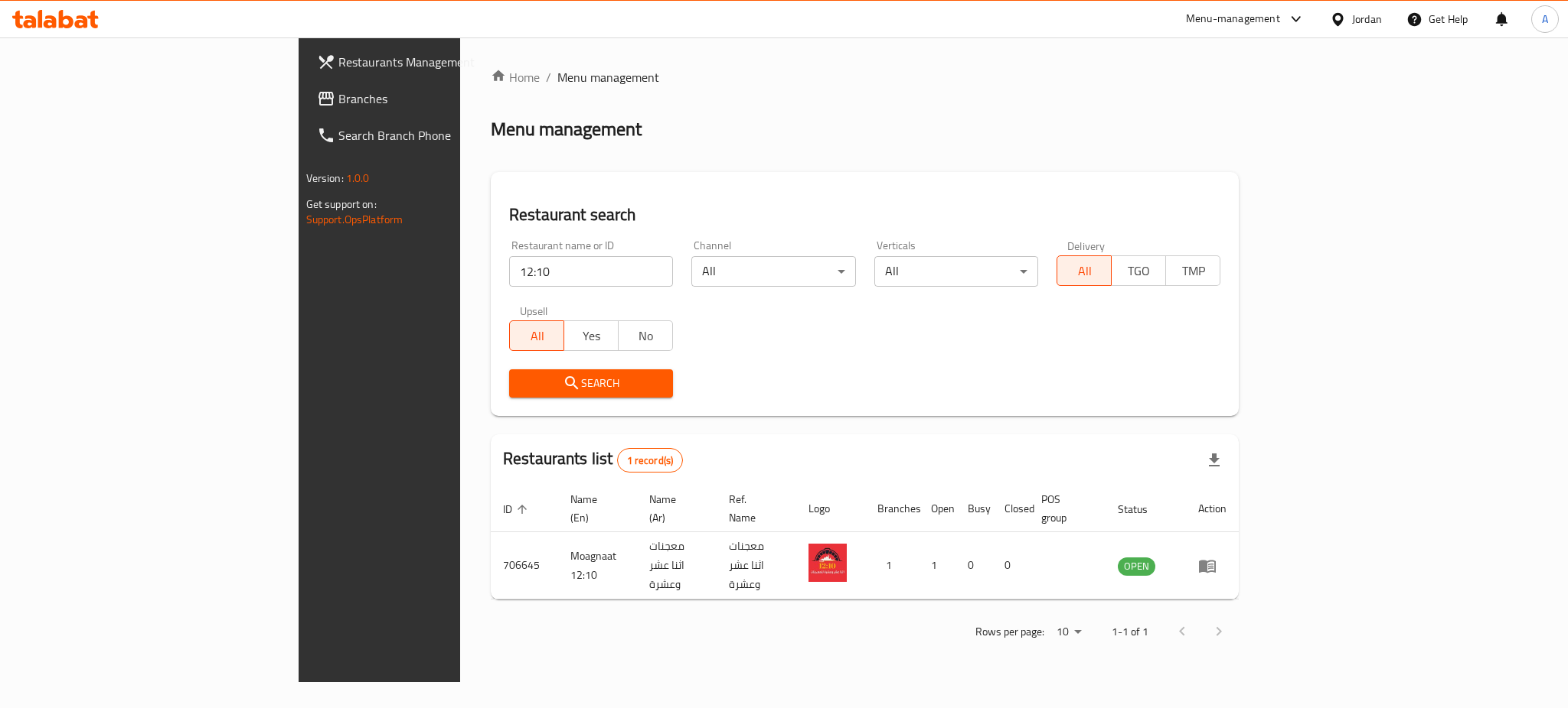
click at [1134, 648] on div "Home / Menu management Menu management Restaurant search Restaurant name or ID …" at bounding box center [865, 359] width 809 height 645
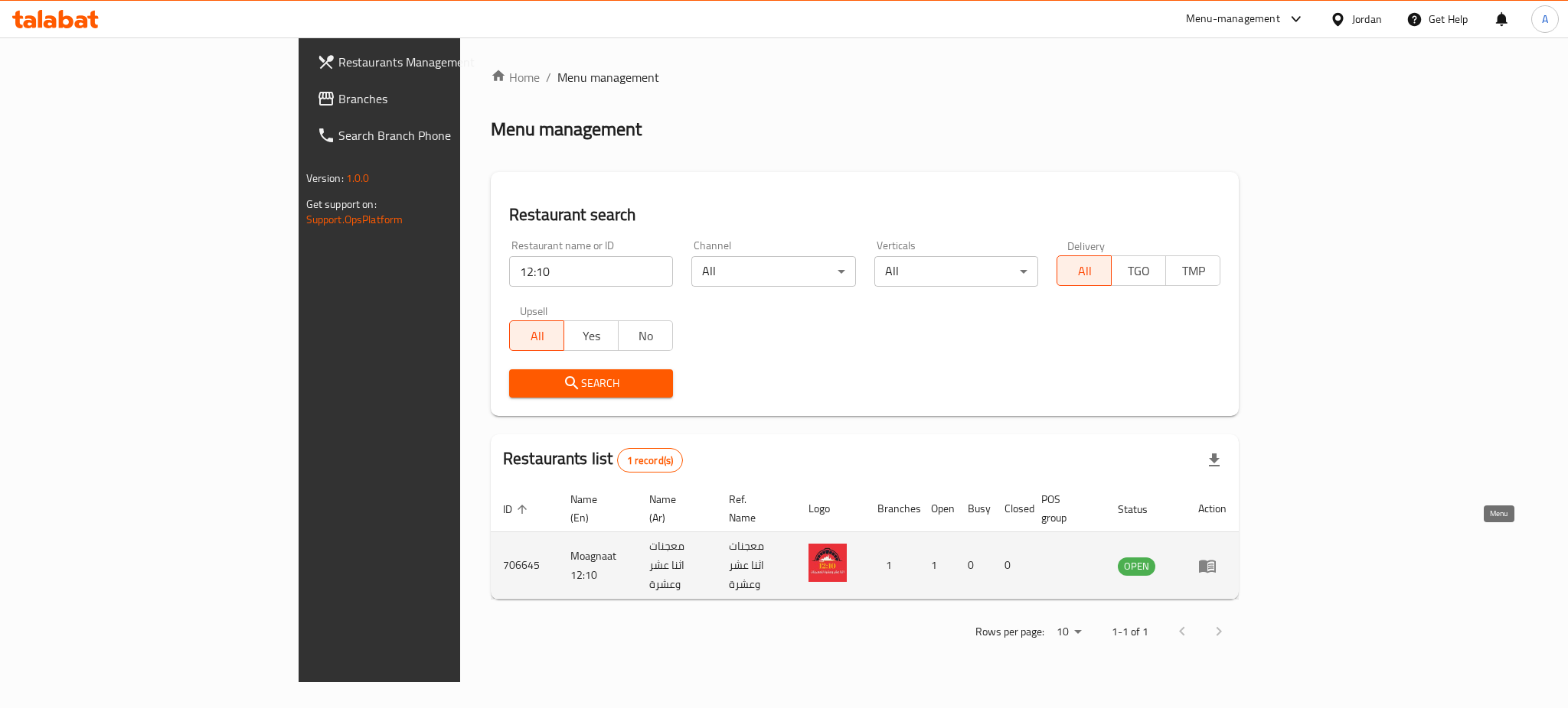
click at [1216, 560] on icon "enhanced table" at bounding box center [1207, 566] width 17 height 13
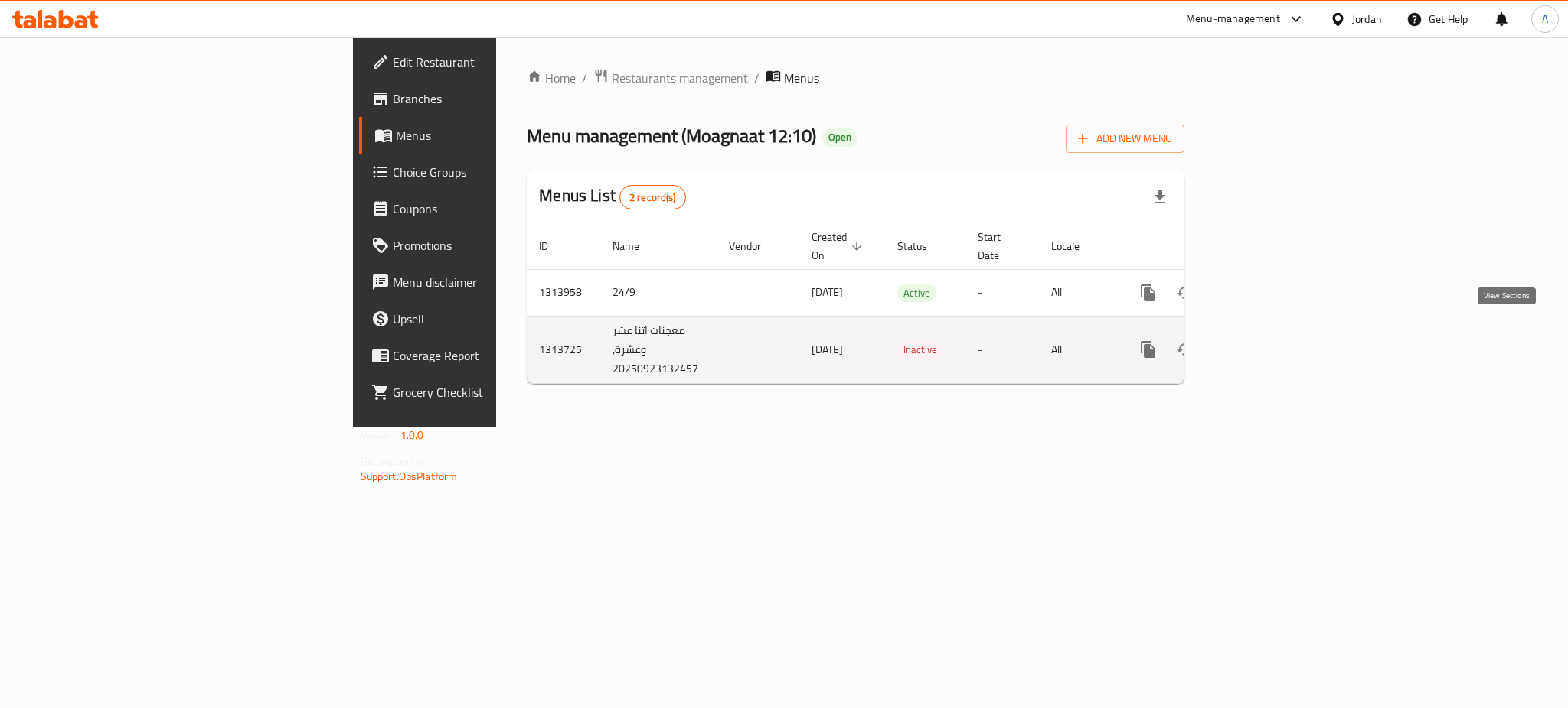
click at [1268, 340] on icon "enhanced table" at bounding box center [1258, 349] width 18 height 18
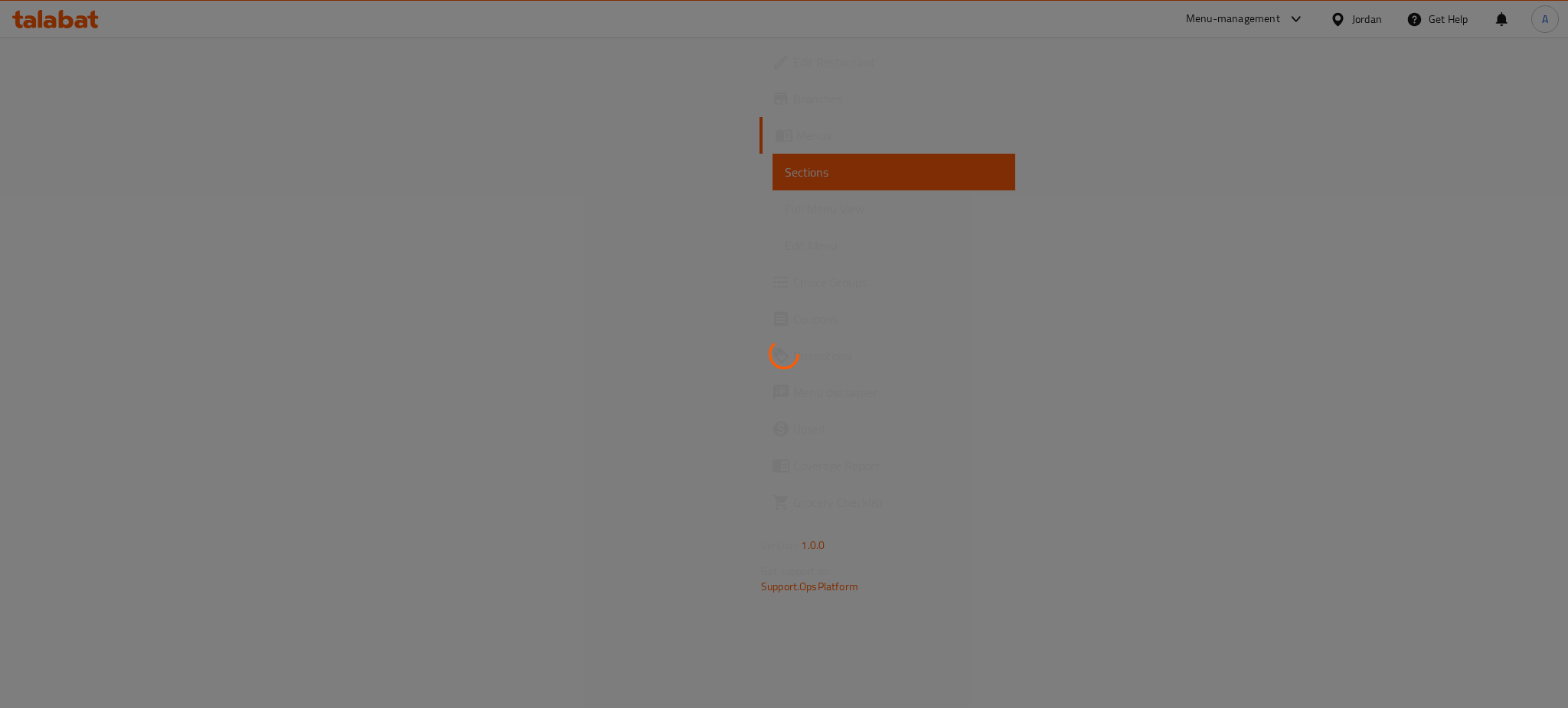
click at [48, 97] on div at bounding box center [784, 354] width 1568 height 708
click at [13, 105] on div at bounding box center [784, 354] width 1568 height 708
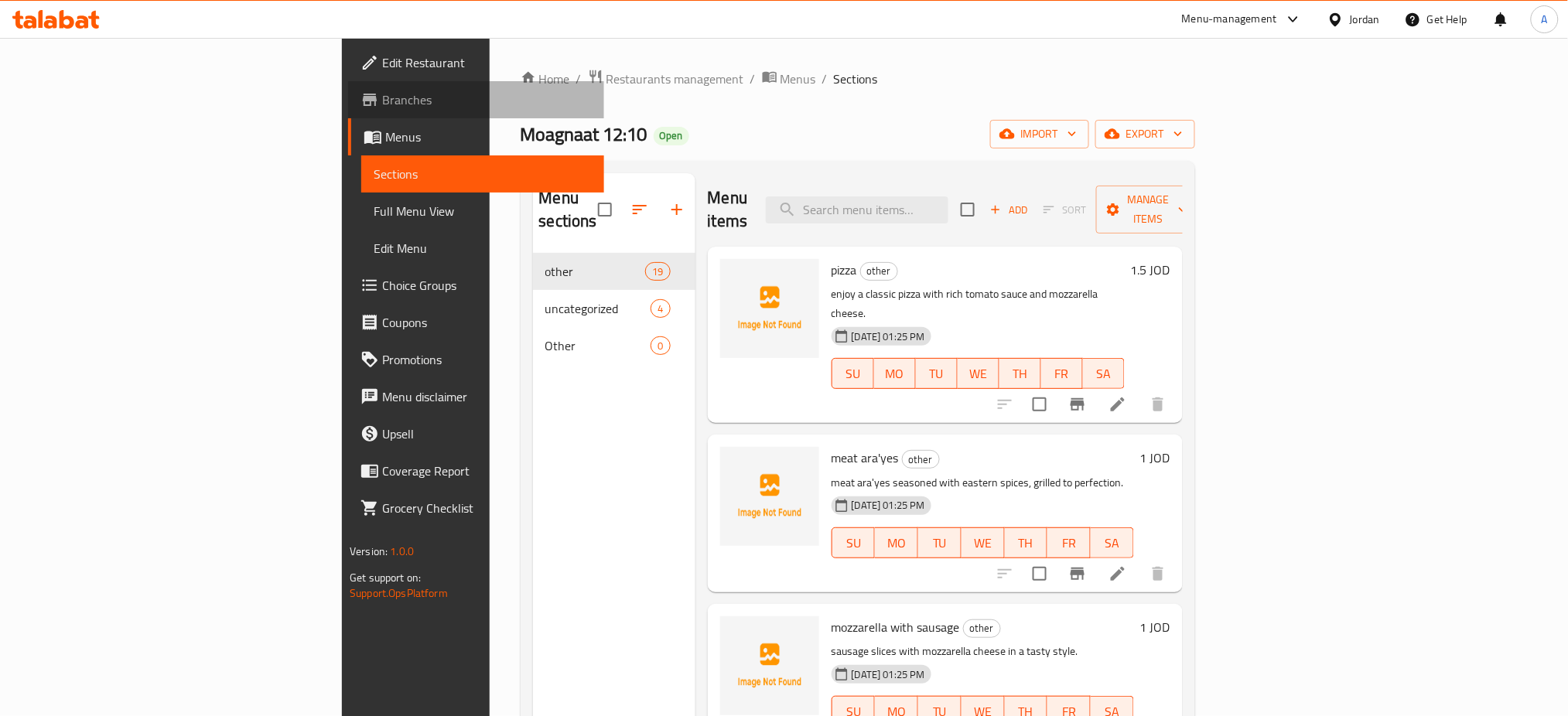
click at [382, 104] on span "Branches" at bounding box center [487, 100] width 210 height 19
